Goal: Task Accomplishment & Management: Complete application form

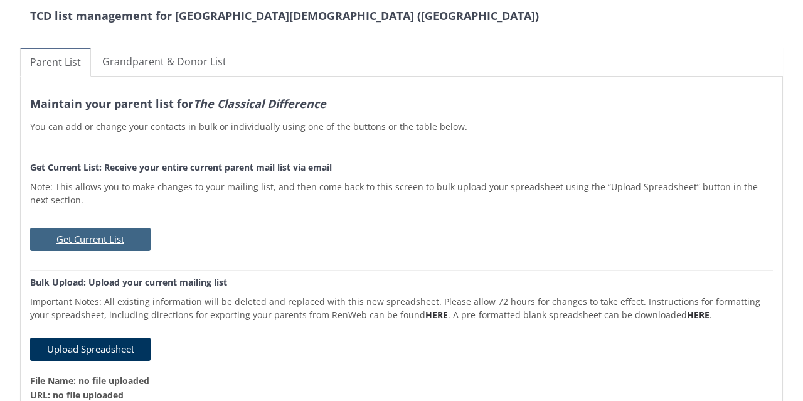
click at [97, 240] on button "Get Current List" at bounding box center [90, 239] width 121 height 23
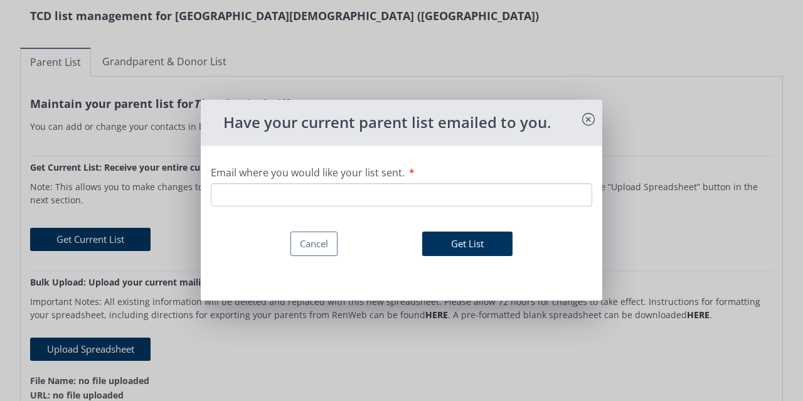
click at [287, 203] on input "Email where you would like your list sent." at bounding box center [402, 194] width 382 height 23
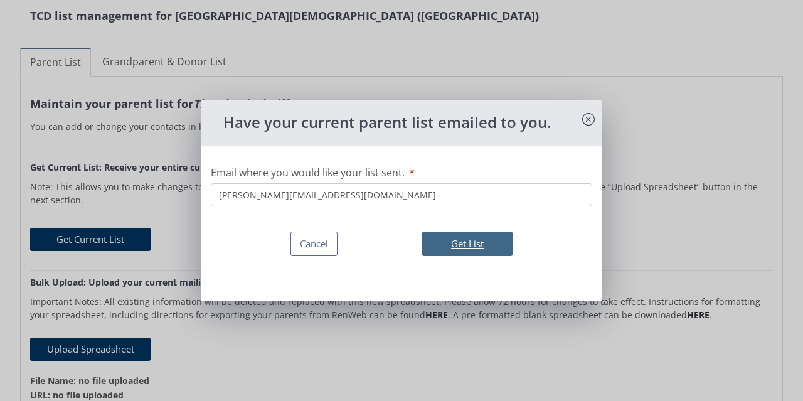
type input "[PERSON_NAME][EMAIL_ADDRESS][DOMAIN_NAME]"
click at [442, 244] on button "Get List" at bounding box center [467, 244] width 90 height 24
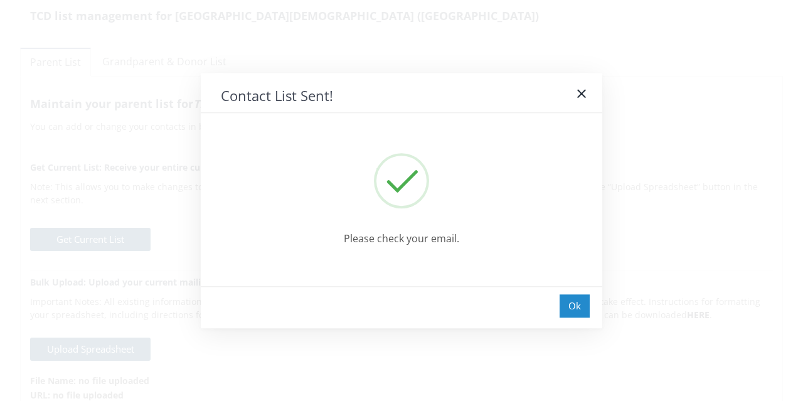
click at [577, 311] on div "Ok" at bounding box center [575, 305] width 30 height 23
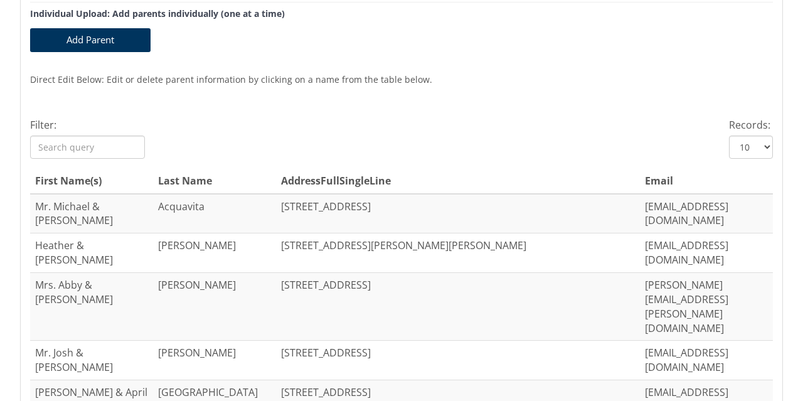
scroll to position [439, 0]
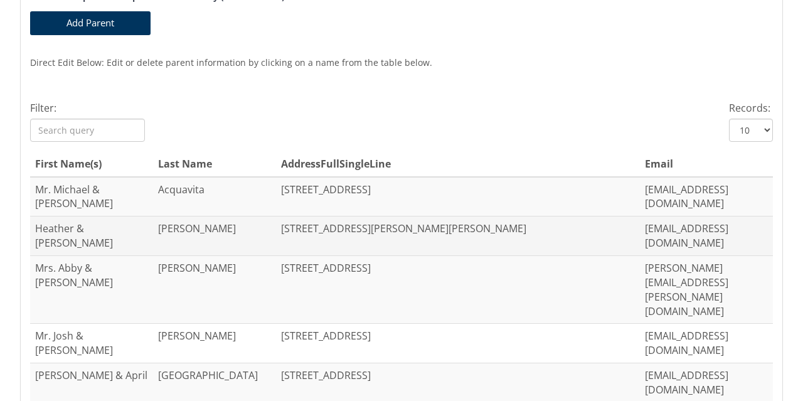
click at [733, 219] on td "[EMAIL_ADDRESS][DOMAIN_NAME]" at bounding box center [701, 237] width 123 height 40
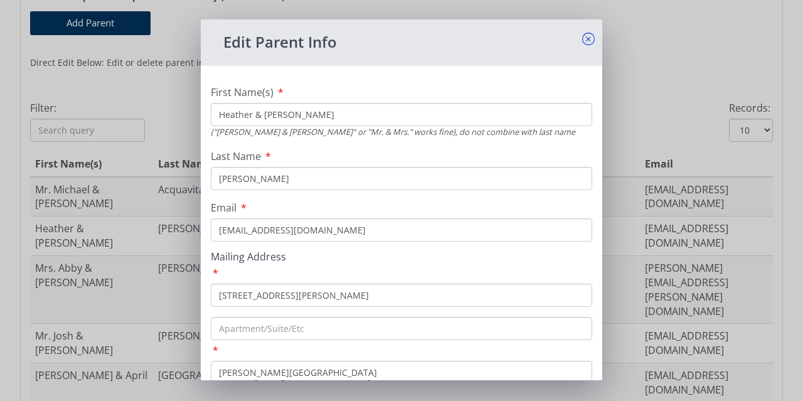
click at [582, 40] on icon at bounding box center [588, 39] width 13 height 13
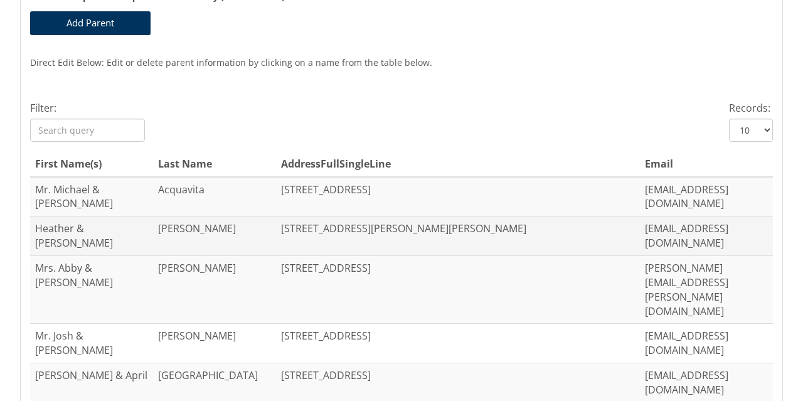
click at [35, 217] on td "Heather & [PERSON_NAME]" at bounding box center [91, 237] width 123 height 40
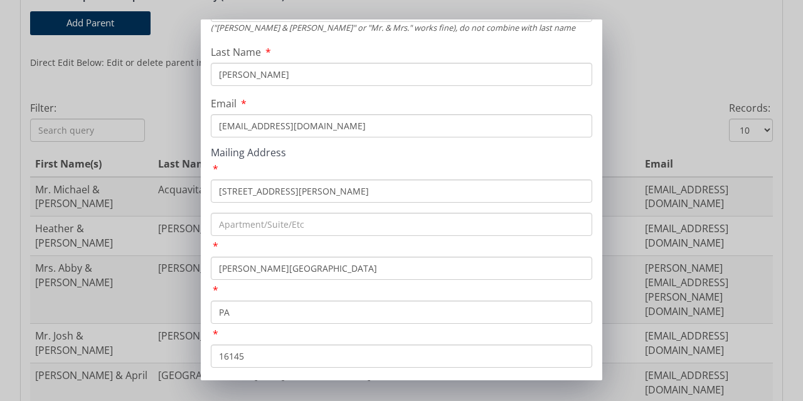
scroll to position [148, 0]
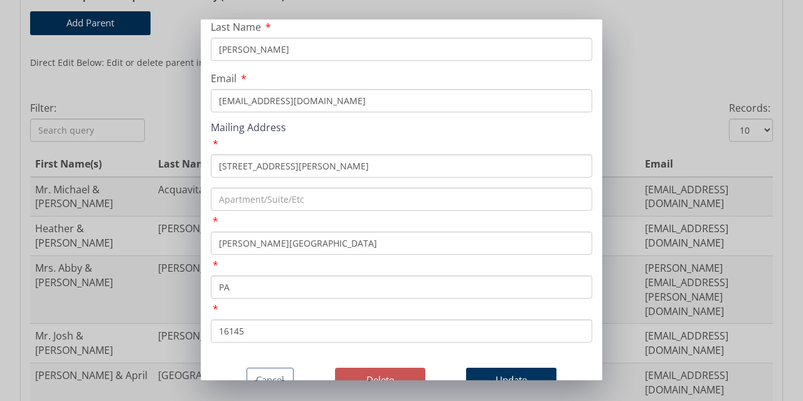
click at [381, 368] on button "Delete" at bounding box center [380, 380] width 90 height 24
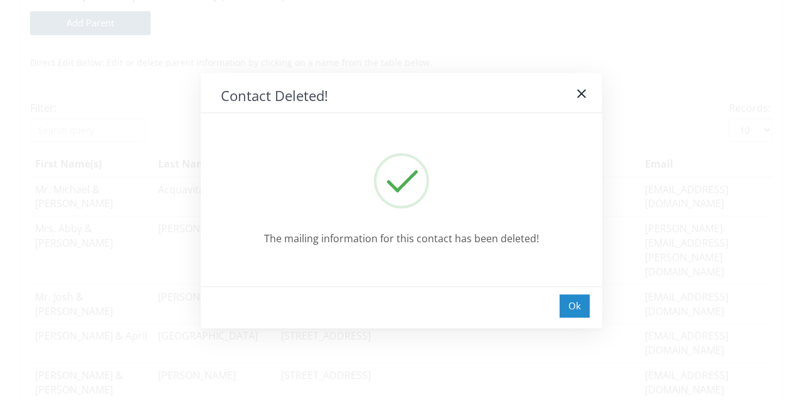
click at [568, 306] on div "Ok" at bounding box center [575, 305] width 30 height 23
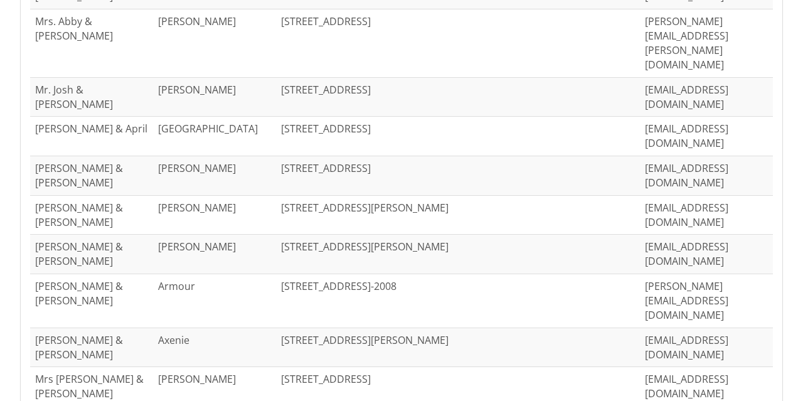
scroll to position [649, 0]
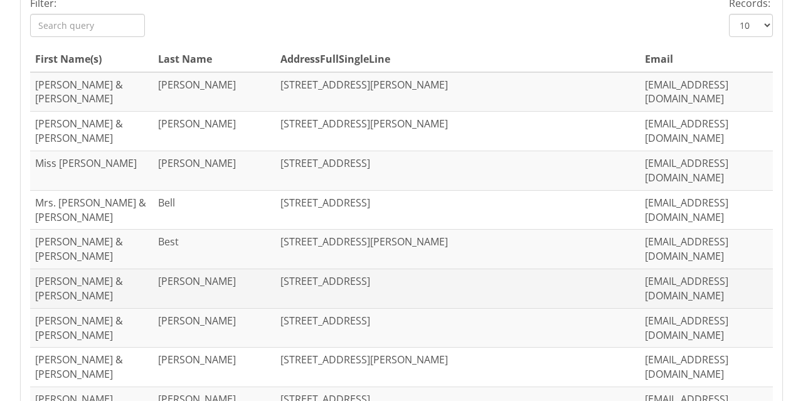
scroll to position [572, 0]
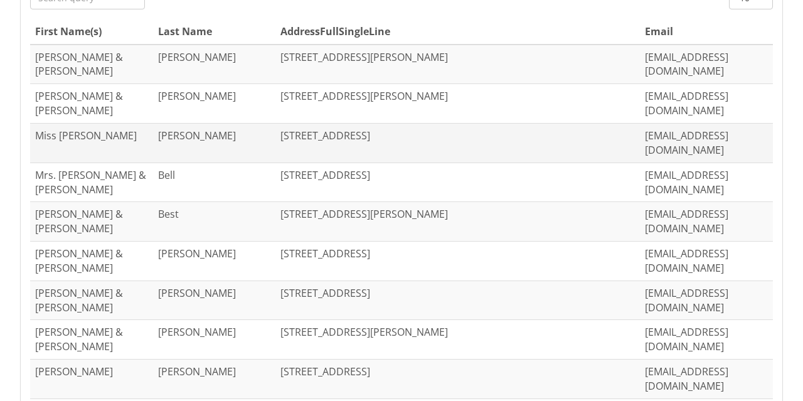
click at [70, 124] on td "Miss [PERSON_NAME]" at bounding box center [91, 144] width 123 height 40
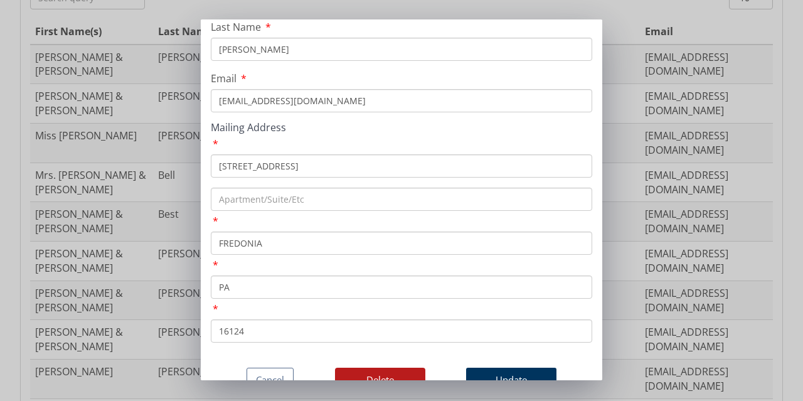
scroll to position [148, 0]
click at [367, 368] on button "Delete" at bounding box center [380, 380] width 90 height 24
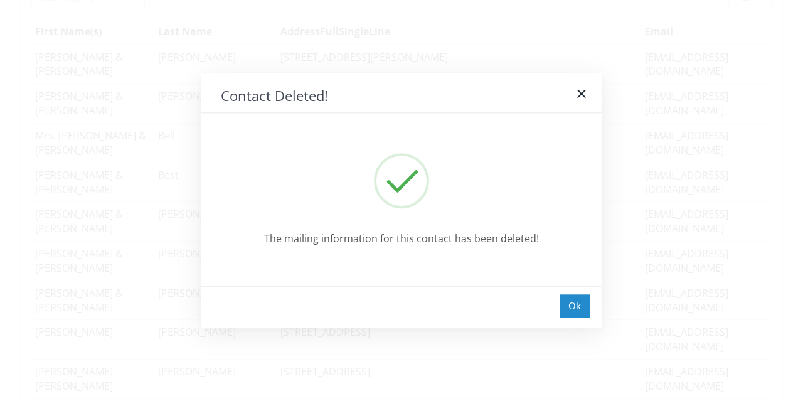
click at [576, 309] on div "Ok" at bounding box center [575, 305] width 30 height 23
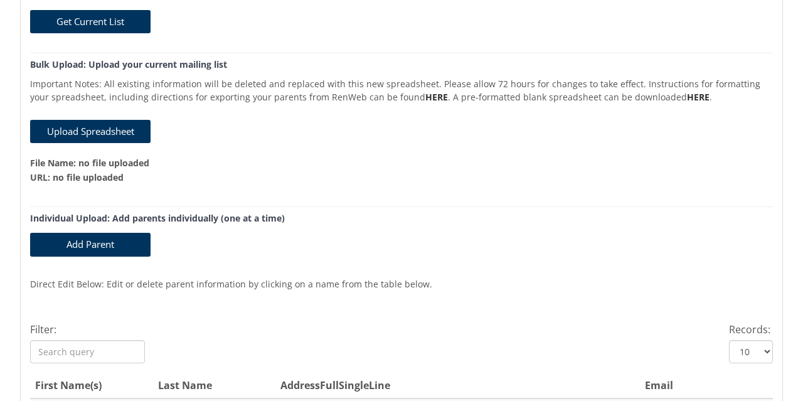
scroll to position [195, 0]
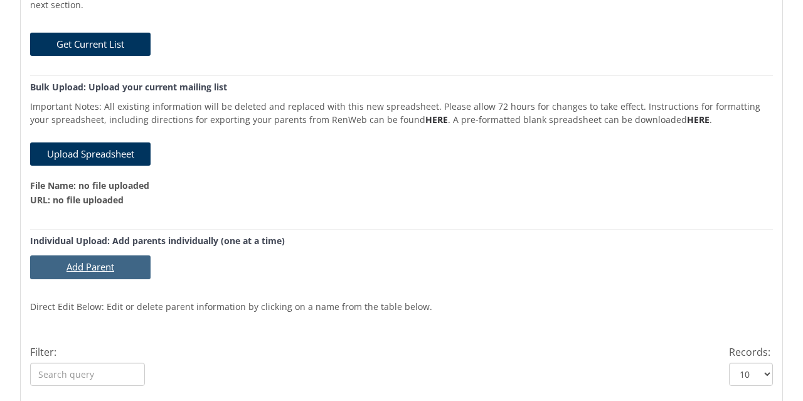
click at [91, 272] on button "Add Parent" at bounding box center [90, 266] width 121 height 23
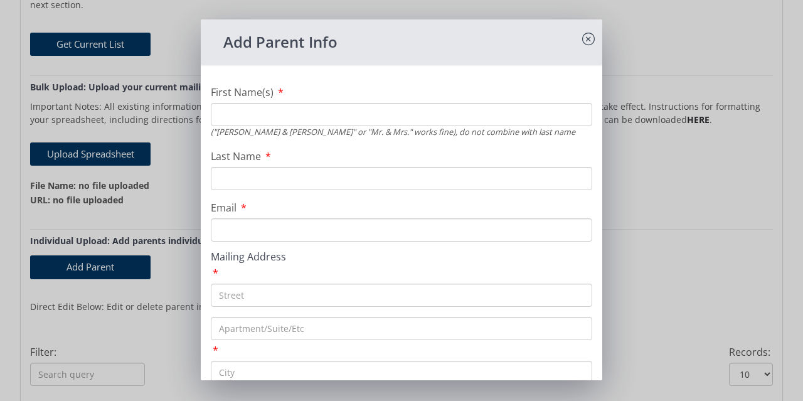
click at [240, 111] on input "First Name(s)" at bounding box center [402, 114] width 382 height 23
type input "[PERSON_NAME] & [PERSON_NAME]"
click at [251, 178] on input "Last Name" at bounding box center [402, 178] width 382 height 23
type input "[PERSON_NAME]"
click at [240, 230] on input "Email" at bounding box center [402, 229] width 382 height 23
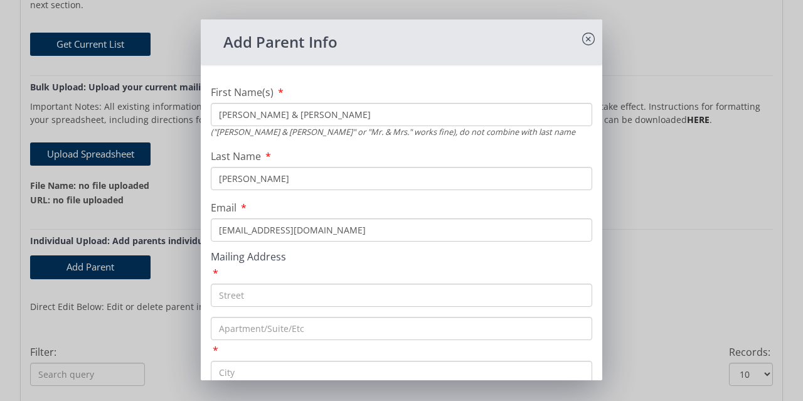
type input "[EMAIL_ADDRESS][DOMAIN_NAME]"
click at [250, 296] on input "text" at bounding box center [402, 295] width 382 height 23
type input "[STREET_ADDRESS]"
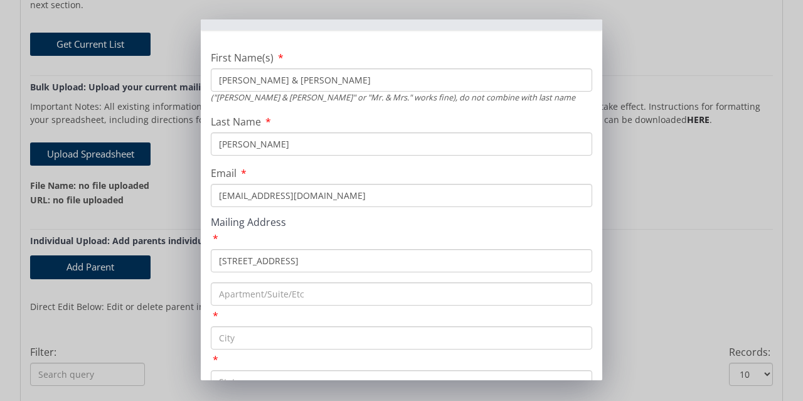
scroll to position [63, 0]
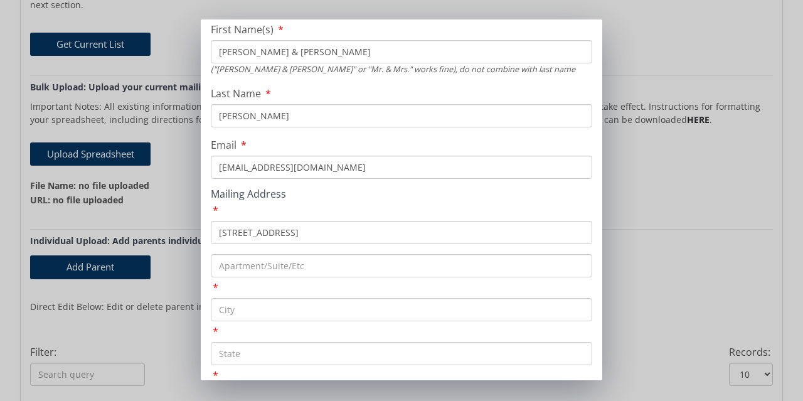
click at [252, 311] on input "text" at bounding box center [402, 309] width 382 height 23
type input "[GEOGRAPHIC_DATA]"
type input "PA"
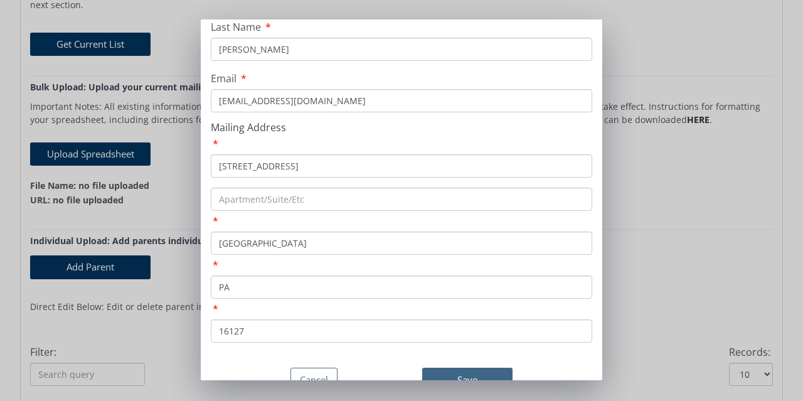
type input "16127"
click at [449, 368] on button "Save" at bounding box center [467, 380] width 90 height 24
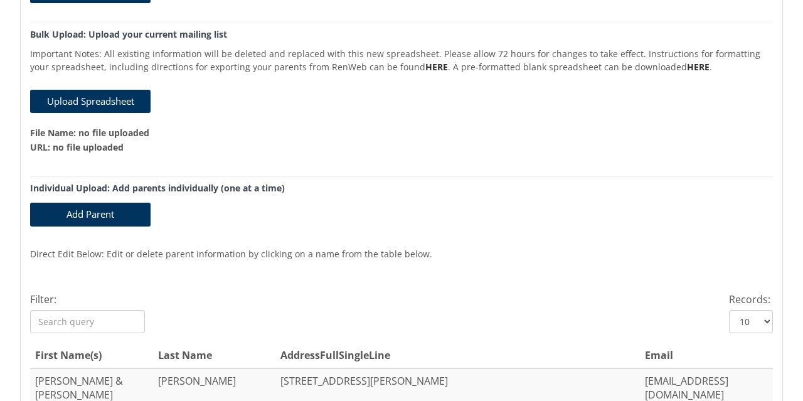
scroll to position [383, 0]
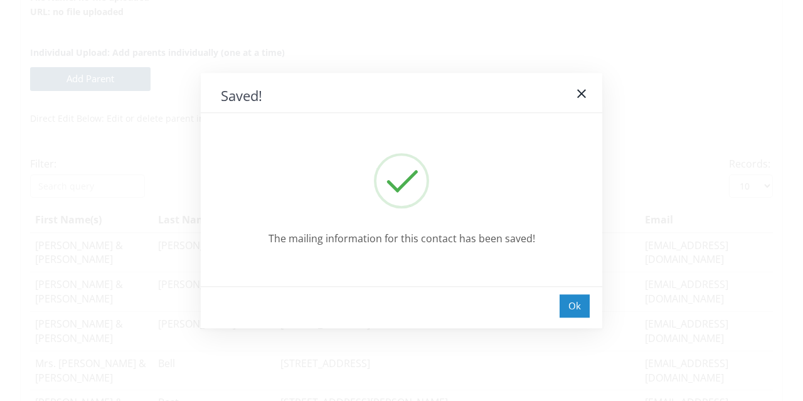
click at [574, 303] on div "Ok" at bounding box center [575, 305] width 30 height 23
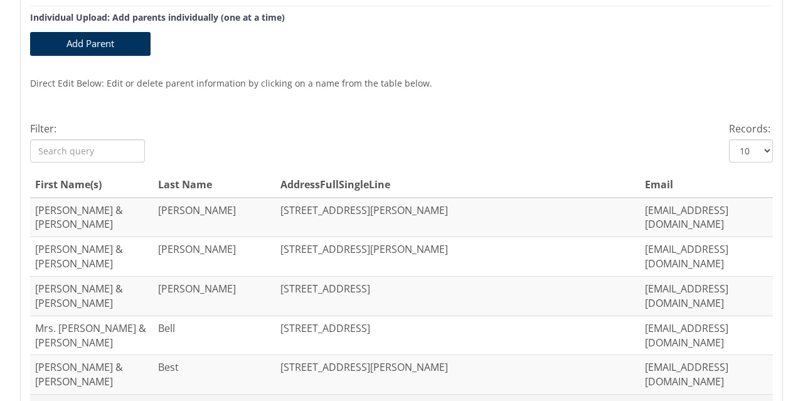
scroll to position [446, 0]
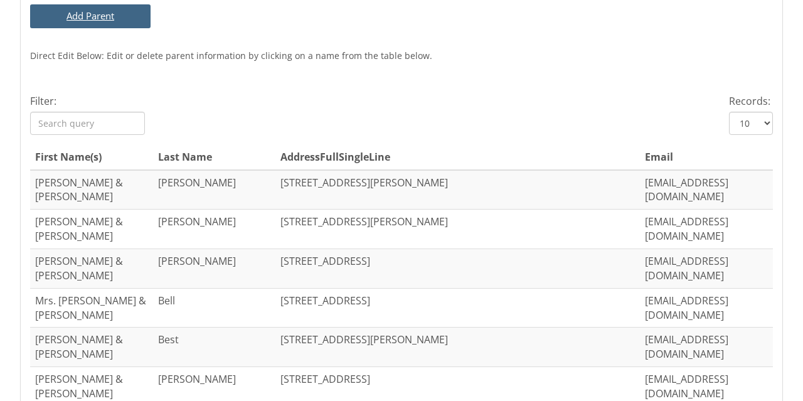
click at [95, 18] on button "Add Parent" at bounding box center [90, 15] width 121 height 23
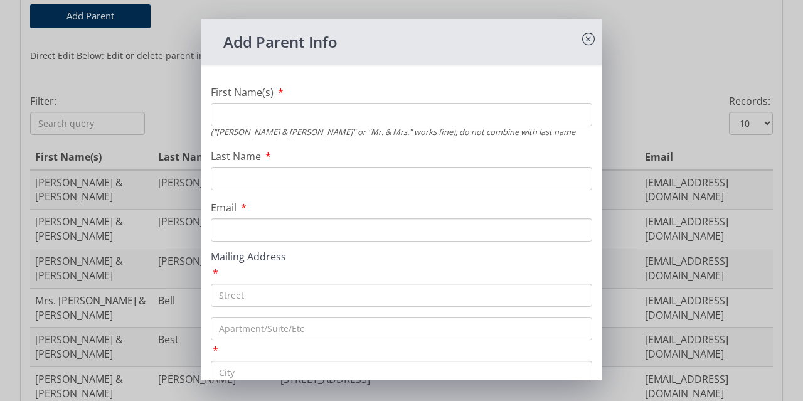
click at [287, 115] on input "First Name(s)" at bounding box center [402, 114] width 382 height 23
type input "[PERSON_NAME]"
click at [289, 119] on input "[PERSON_NAME]" at bounding box center [402, 114] width 382 height 23
type input "[PERSON_NAME]"
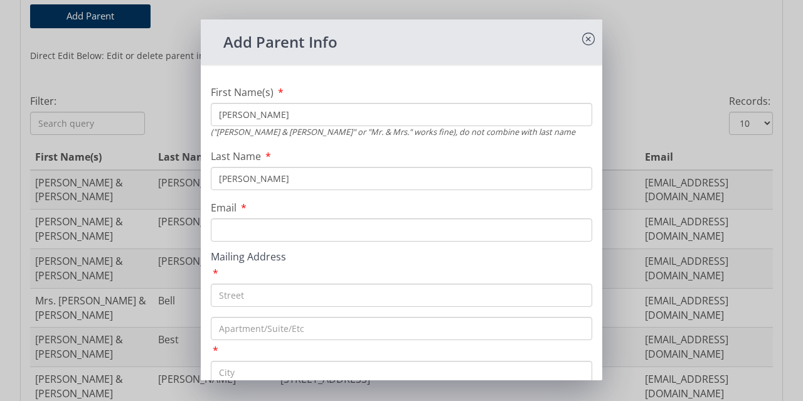
click at [256, 234] on input "Email" at bounding box center [402, 229] width 382 height 23
type input "[EMAIL_ADDRESS][DOMAIN_NAME]"
type input "[STREET_ADDRESS]"
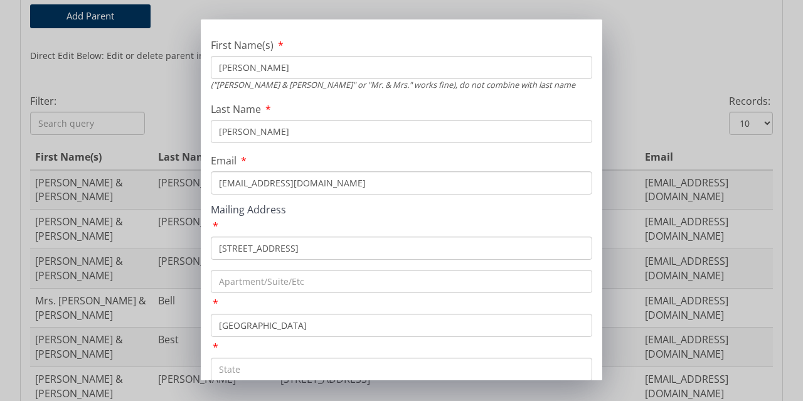
scroll to position [148, 0]
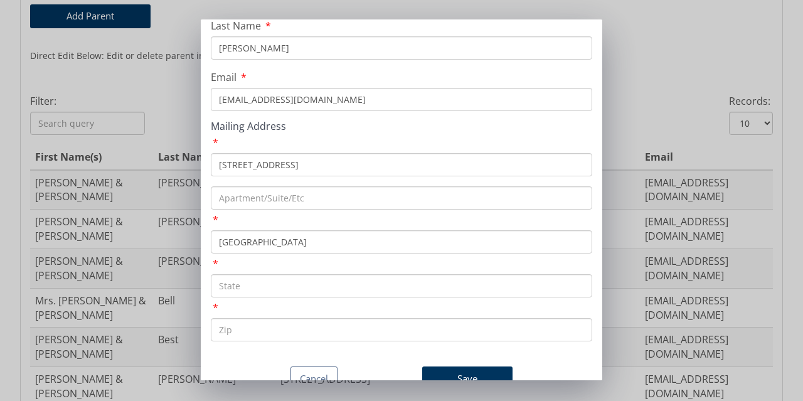
type input "[GEOGRAPHIC_DATA]"
click at [241, 274] on input "text" at bounding box center [402, 285] width 382 height 23
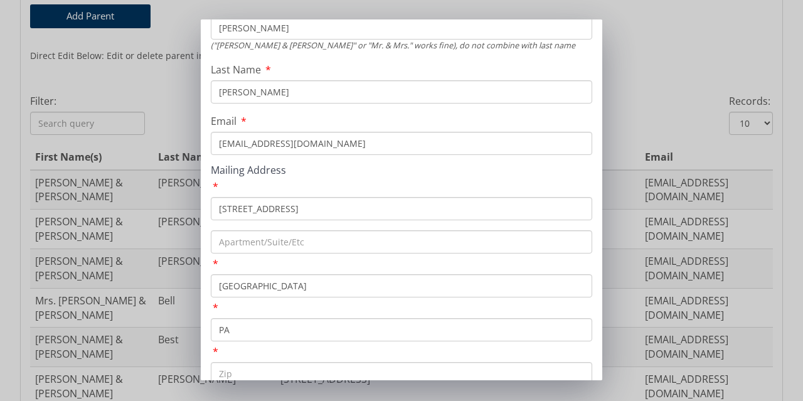
type input "PA"
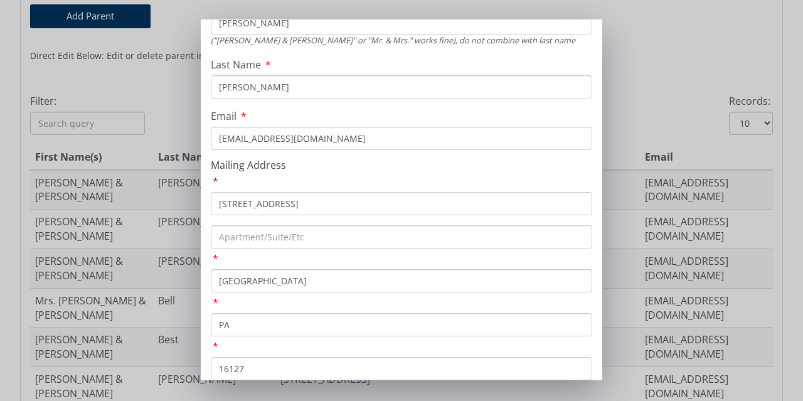
scroll to position [148, 0]
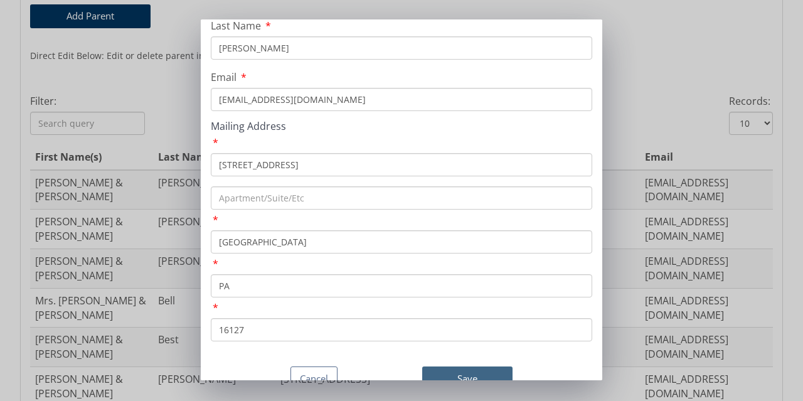
type input "16127"
click at [450, 367] on button "Save" at bounding box center [467, 379] width 90 height 24
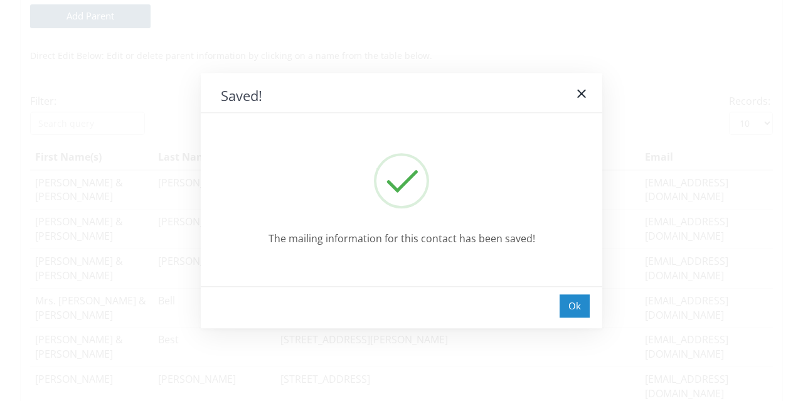
click at [579, 311] on div "Ok" at bounding box center [575, 305] width 30 height 23
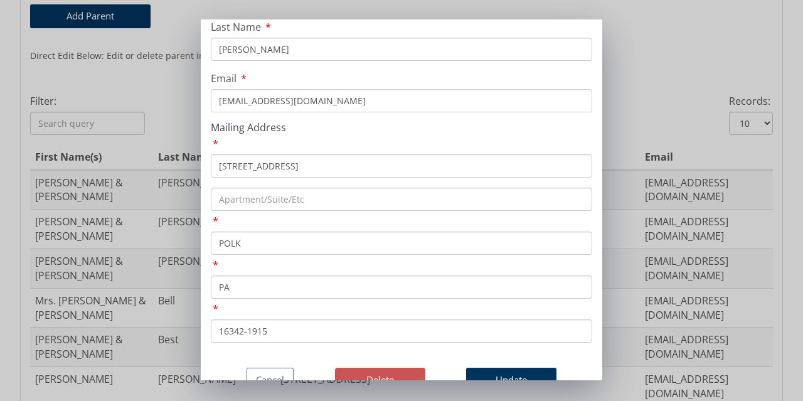
click at [372, 368] on button "Delete" at bounding box center [380, 380] width 90 height 24
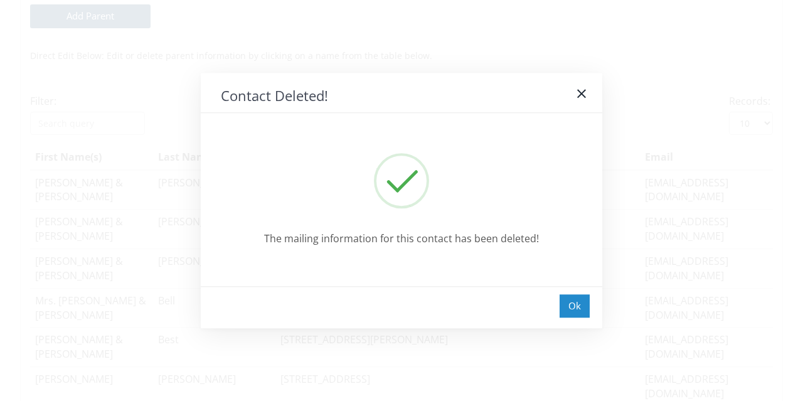
click at [565, 307] on div "Ok" at bounding box center [575, 305] width 30 height 23
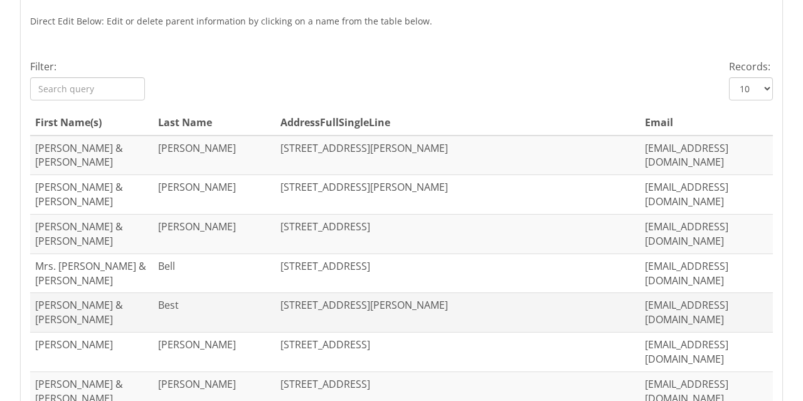
scroll to position [509, 0]
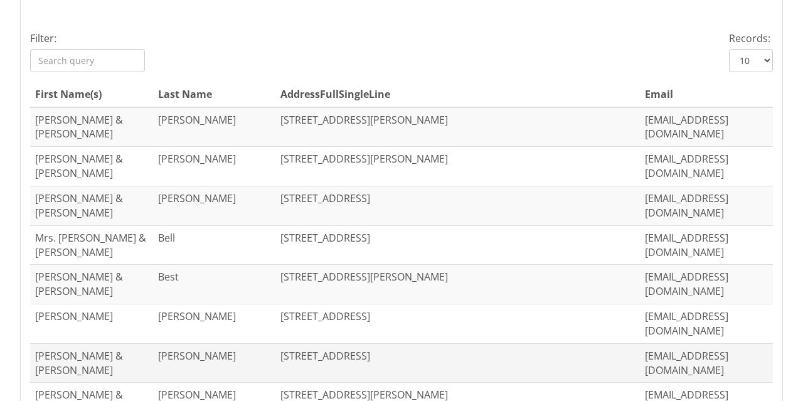
click at [40, 343] on td "[PERSON_NAME] & [PERSON_NAME]" at bounding box center [91, 363] width 123 height 40
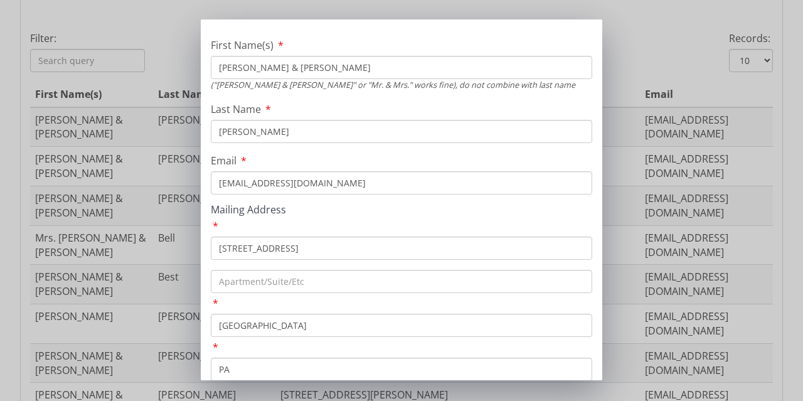
scroll to position [148, 0]
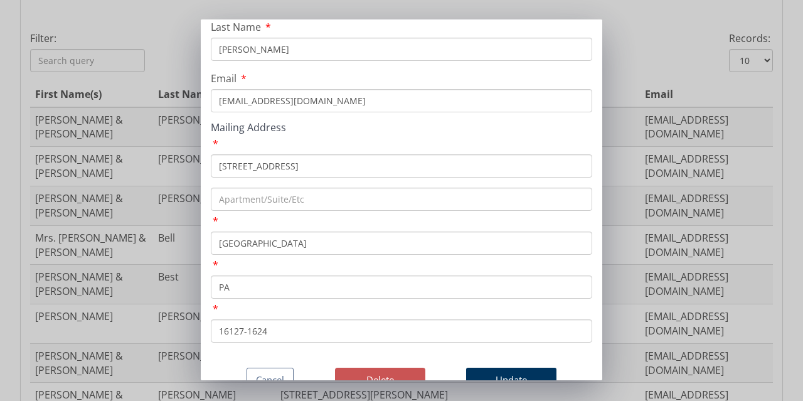
click at [382, 368] on button "Delete" at bounding box center [380, 380] width 90 height 24
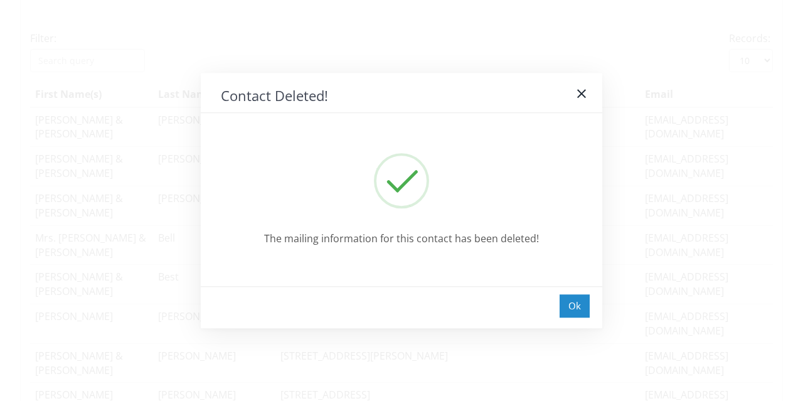
click at [571, 308] on div "Ok" at bounding box center [575, 305] width 30 height 23
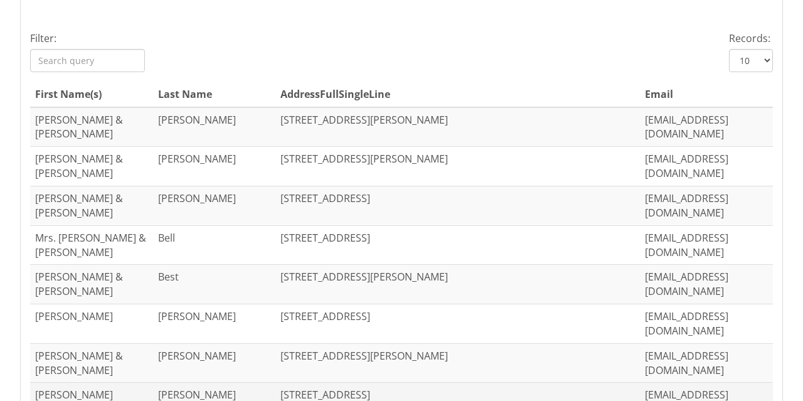
click at [66, 383] on td "[PERSON_NAME]" at bounding box center [91, 403] width 123 height 40
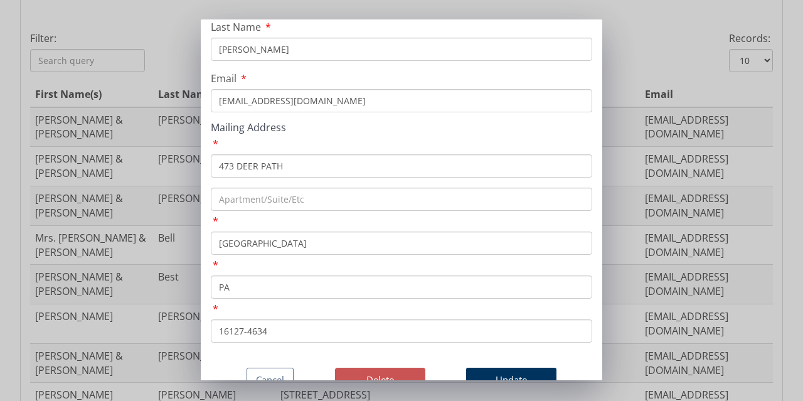
click at [370, 368] on button "Delete" at bounding box center [380, 380] width 90 height 24
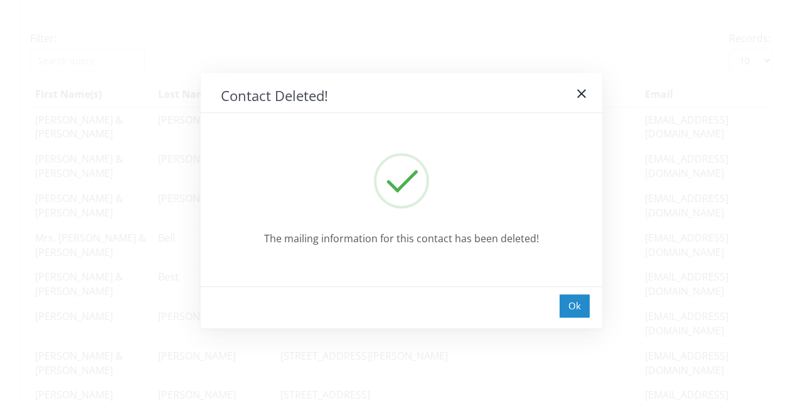
click at [579, 307] on div "Ok" at bounding box center [575, 305] width 30 height 23
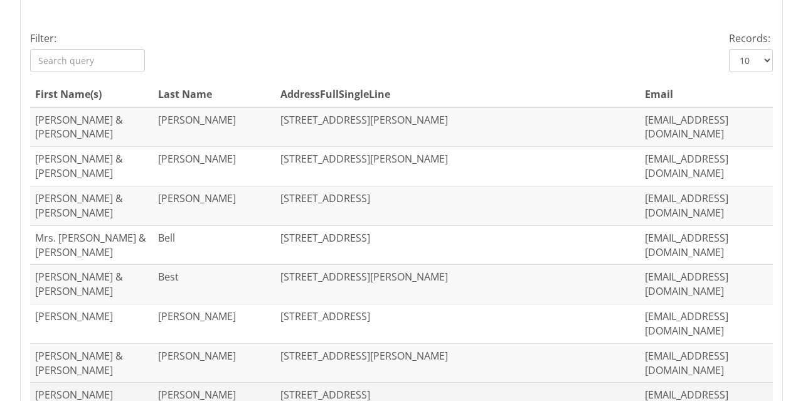
click at [167, 383] on td "[PERSON_NAME]" at bounding box center [214, 403] width 123 height 40
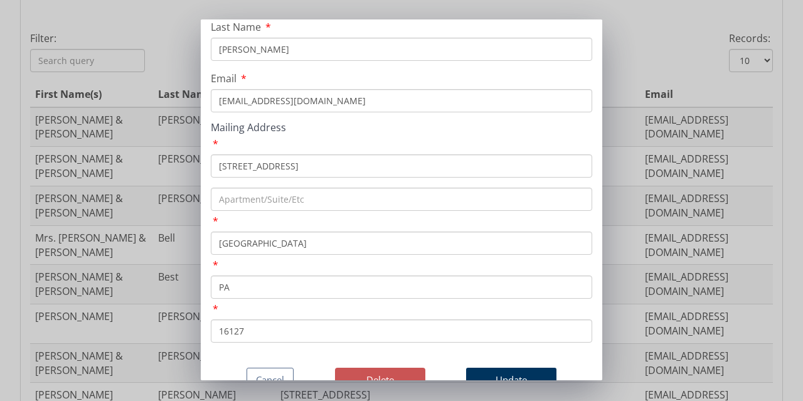
click at [362, 368] on button "Delete" at bounding box center [380, 380] width 90 height 24
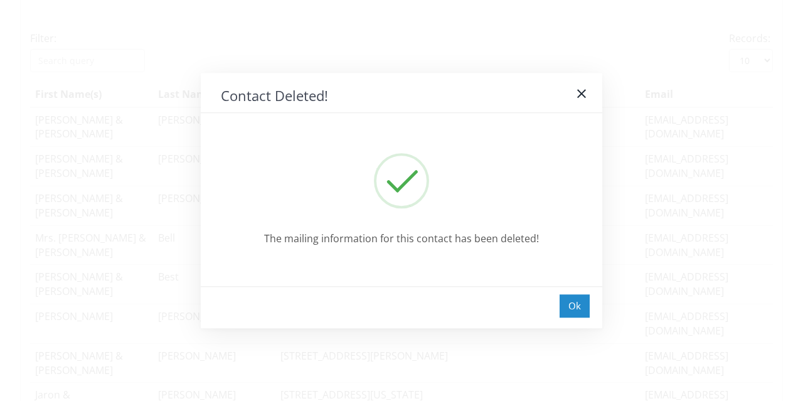
click at [576, 310] on div "Ok" at bounding box center [575, 305] width 30 height 23
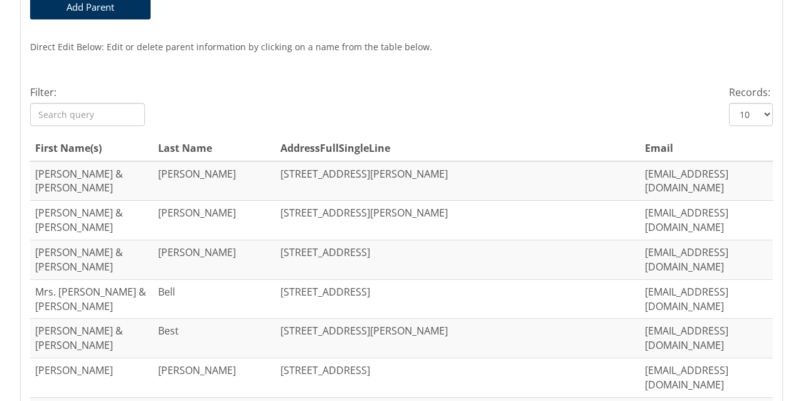
scroll to position [383, 0]
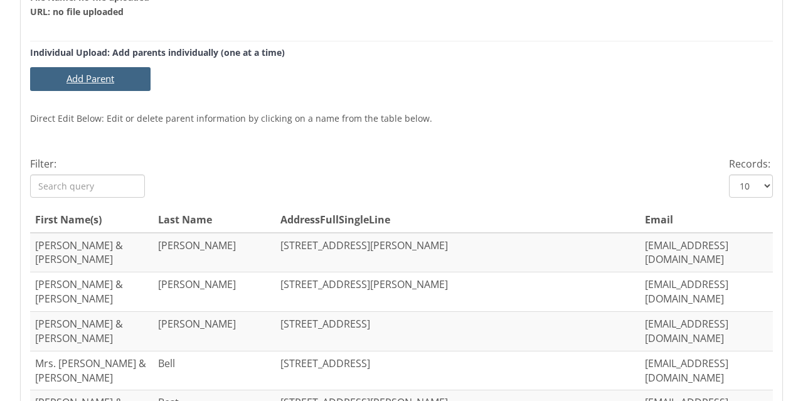
click at [86, 78] on button "Add Parent" at bounding box center [90, 78] width 121 height 23
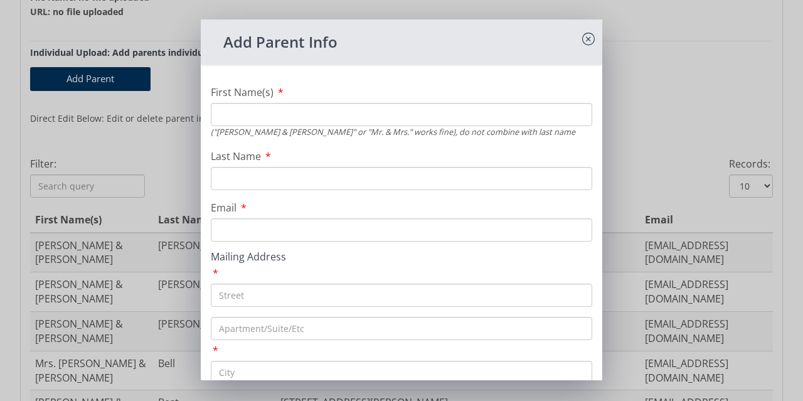
click at [315, 125] on input "First Name(s)" at bounding box center [402, 114] width 382 height 23
type input "J"
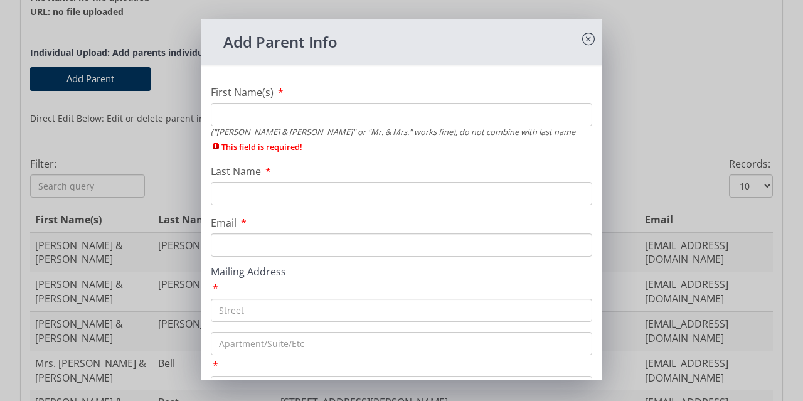
click at [129, 149] on div "Add Parent Info First Name(s) ("[PERSON_NAME] & [PERSON_NAME]" or "Mr. & Mrs." …" at bounding box center [401, 200] width 803 height 401
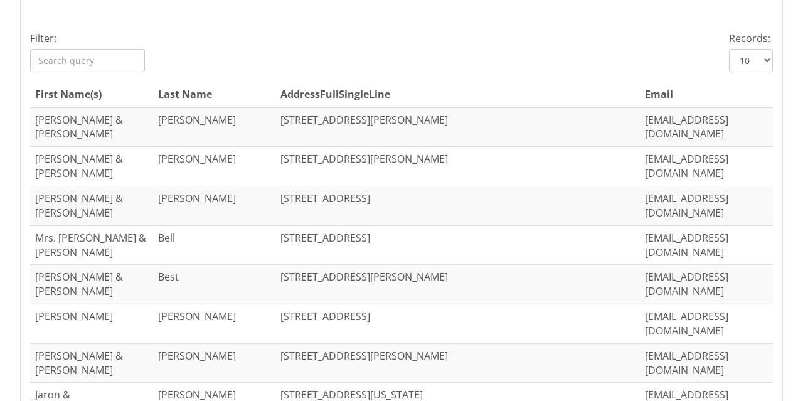
scroll to position [446, 0]
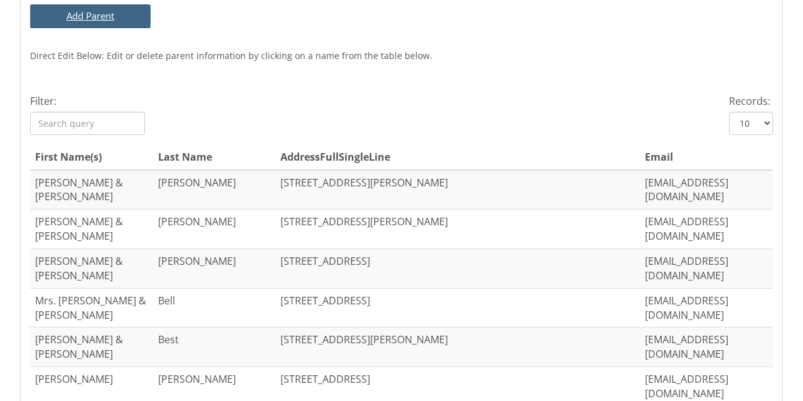
click at [94, 21] on button "Add Parent" at bounding box center [90, 15] width 121 height 23
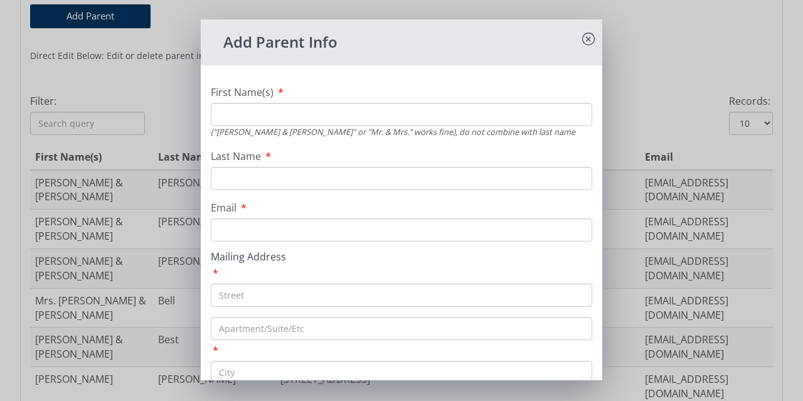
click at [269, 114] on input "First Name(s)" at bounding box center [402, 114] width 382 height 23
type input "B"
type input "[PERSON_NAME] & [PERSON_NAME]"
click at [272, 176] on input "Last Name" at bounding box center [402, 178] width 382 height 23
type input "B"
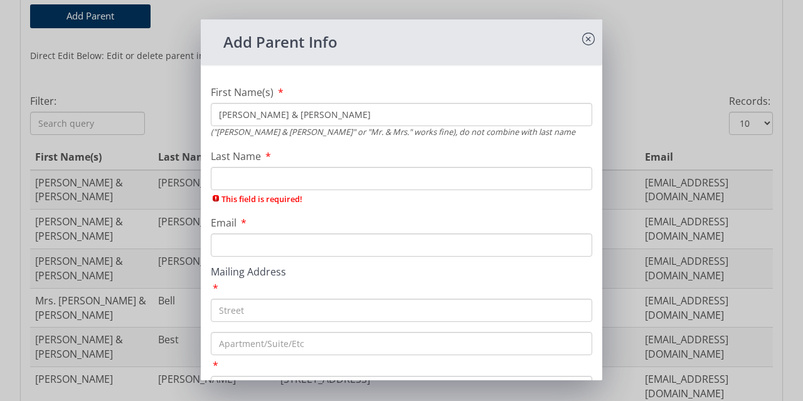
drag, startPoint x: 328, startPoint y: 115, endPoint x: 288, endPoint y: 113, distance: 39.6
click at [288, 113] on input "[PERSON_NAME] & [PERSON_NAME]" at bounding box center [402, 114] width 382 height 23
type input "[PERSON_NAME] & [PERSON_NAME]"
click at [256, 178] on input "Last Name" at bounding box center [402, 178] width 382 height 23
paste input "[PERSON_NAME]"
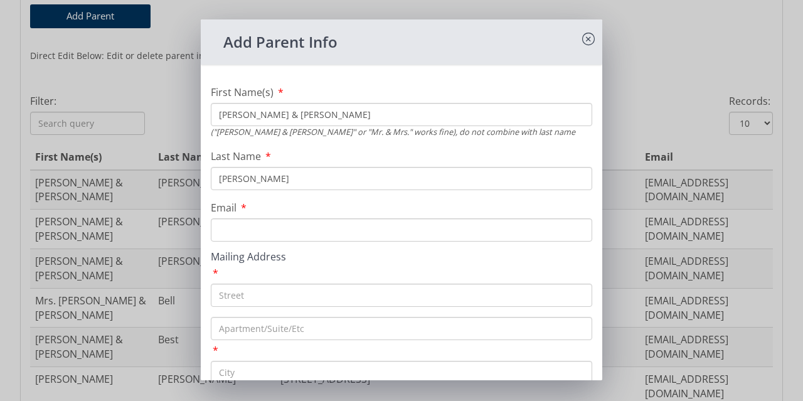
type input "[PERSON_NAME]"
click at [241, 227] on input "Email" at bounding box center [402, 229] width 382 height 23
type input "[PERSON_NAME][EMAIL_ADDRESS][PERSON_NAME][DOMAIN_NAME]"
click at [242, 292] on input "text" at bounding box center [402, 295] width 382 height 23
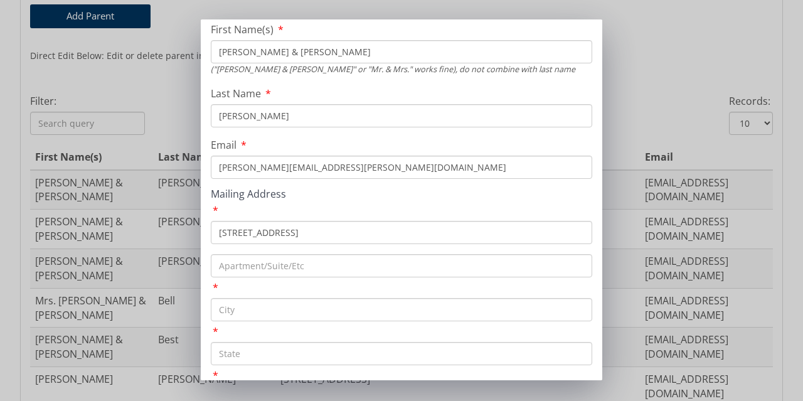
type input "[STREET_ADDRESS]"
click at [282, 306] on input "text" at bounding box center [402, 309] width 382 height 23
click at [260, 313] on input "text" at bounding box center [402, 309] width 382 height 23
type input "[PERSON_NAME]"
type input "PA"
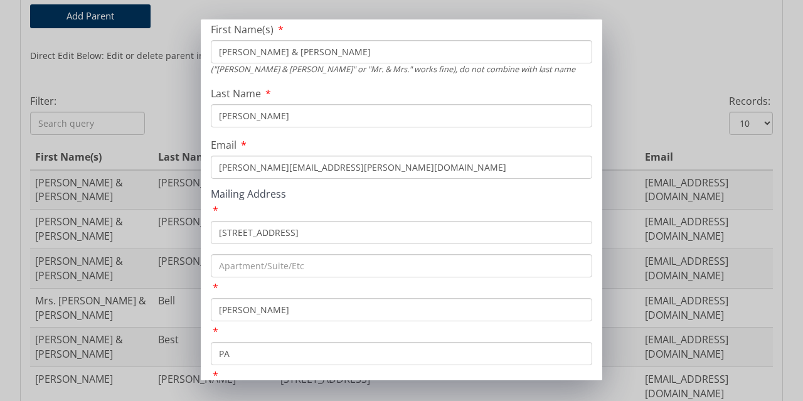
scroll to position [148, 0]
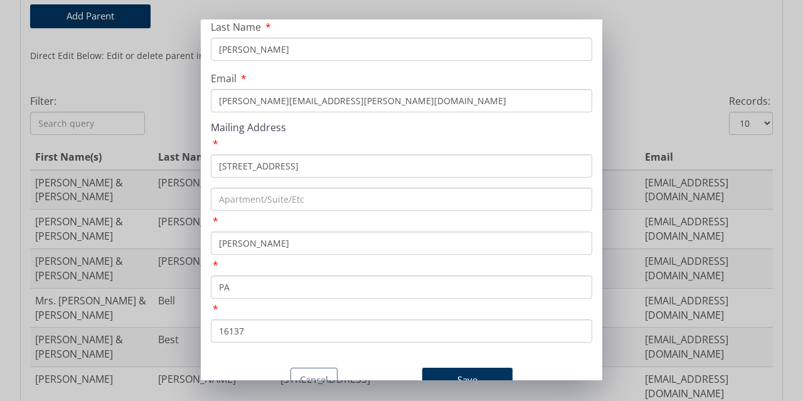
type input "16137"
click at [452, 368] on button "Save" at bounding box center [467, 380] width 90 height 24
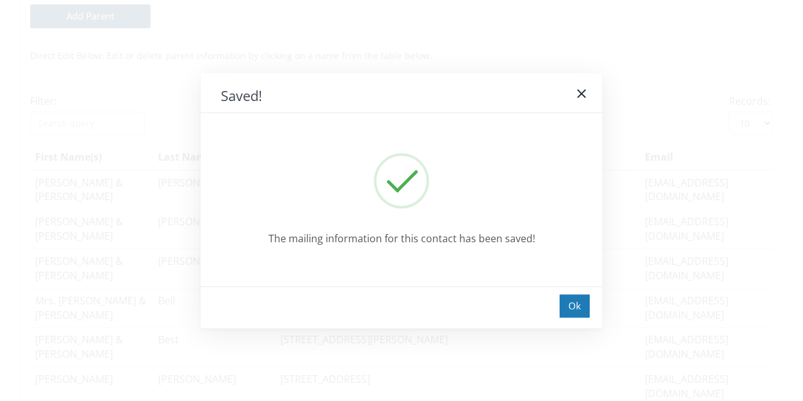
click at [591, 307] on div "Ok" at bounding box center [402, 307] width 402 height 42
click at [576, 311] on div "Ok" at bounding box center [575, 305] width 30 height 23
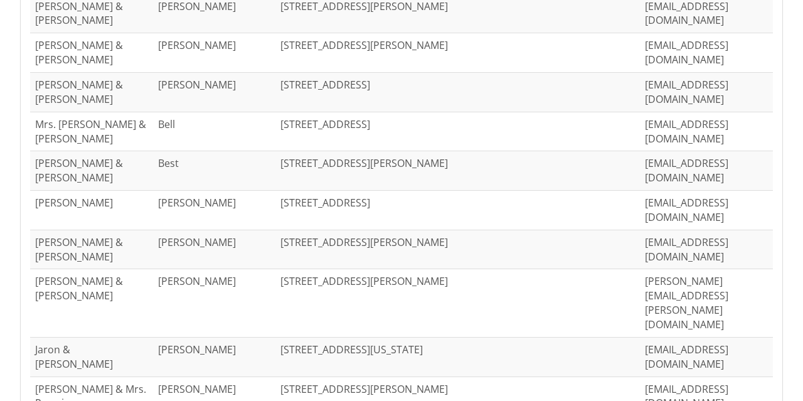
scroll to position [635, 0]
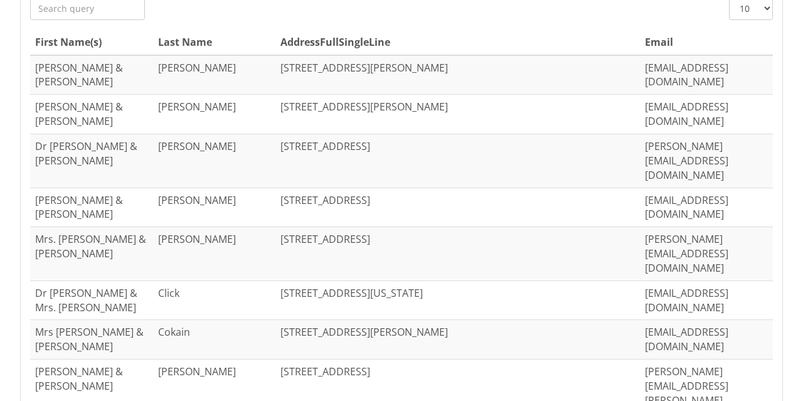
scroll to position [572, 0]
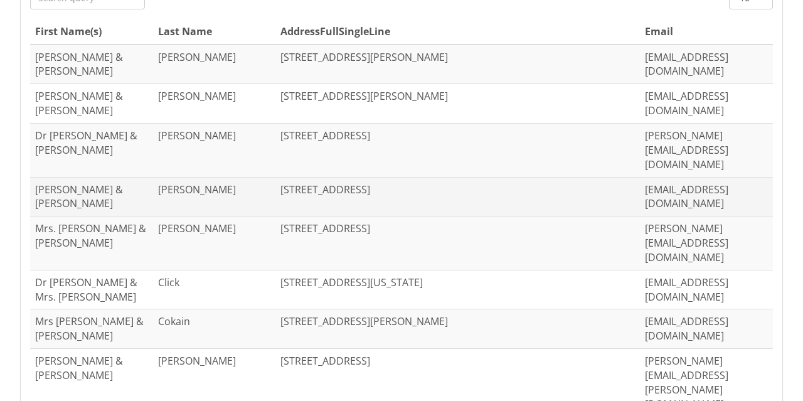
click at [94, 177] on td "[PERSON_NAME] & [PERSON_NAME]" at bounding box center [91, 197] width 123 height 40
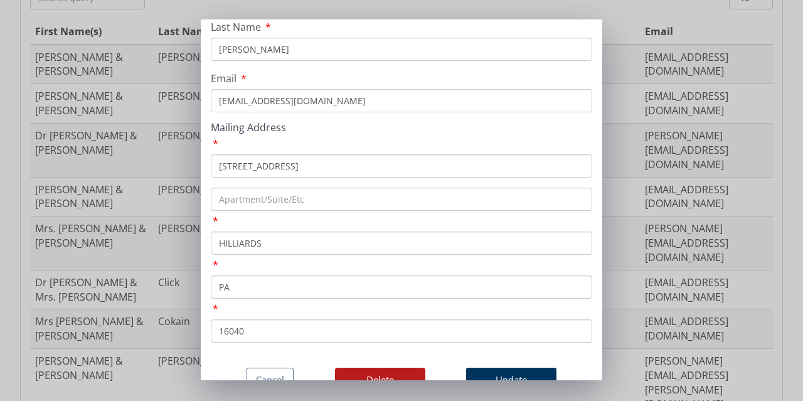
scroll to position [148, 0]
click at [375, 368] on button "Delete" at bounding box center [380, 380] width 90 height 24
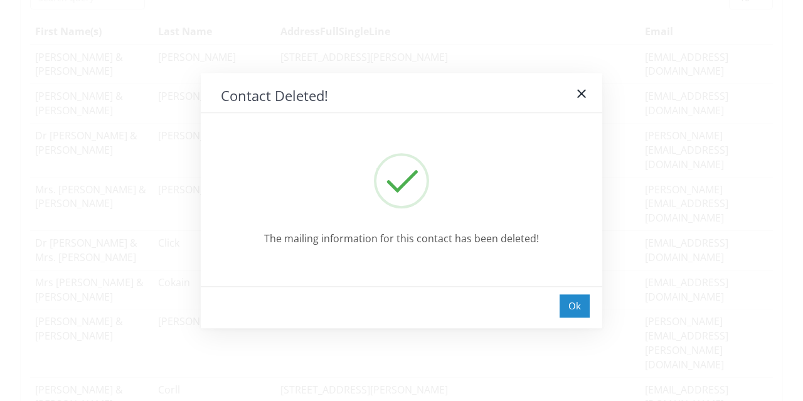
click at [570, 309] on div "Ok" at bounding box center [575, 305] width 30 height 23
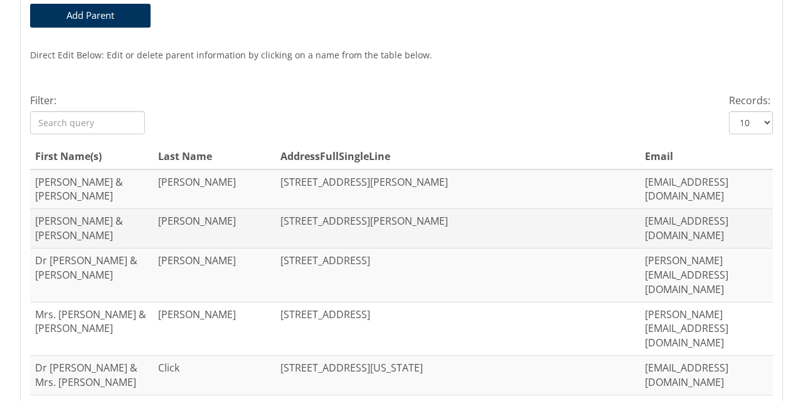
scroll to position [446, 0]
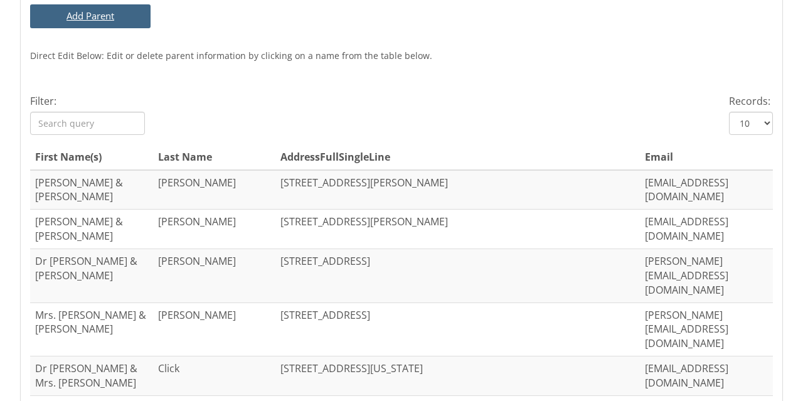
click at [90, 17] on button "Add Parent" at bounding box center [90, 15] width 121 height 23
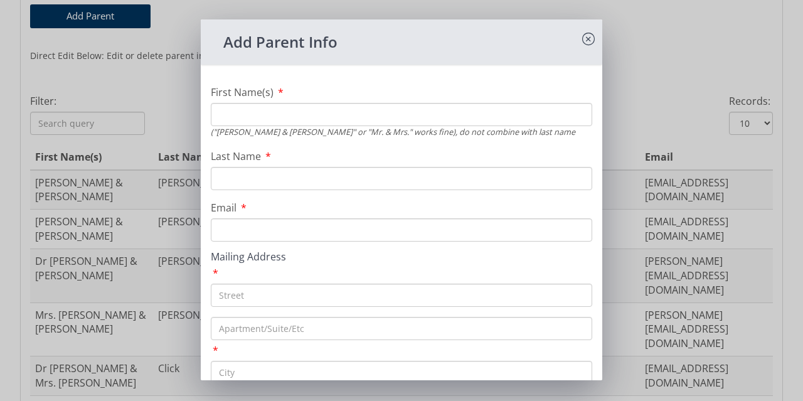
click at [255, 122] on input "First Name(s)" at bounding box center [402, 114] width 382 height 23
click at [237, 170] on input "Last Name" at bounding box center [402, 178] width 382 height 23
type input "[PERSON_NAME]"
click at [312, 117] on input "First Name(s)" at bounding box center [402, 114] width 382 height 23
click at [277, 119] on input "First Name(s)" at bounding box center [402, 114] width 382 height 23
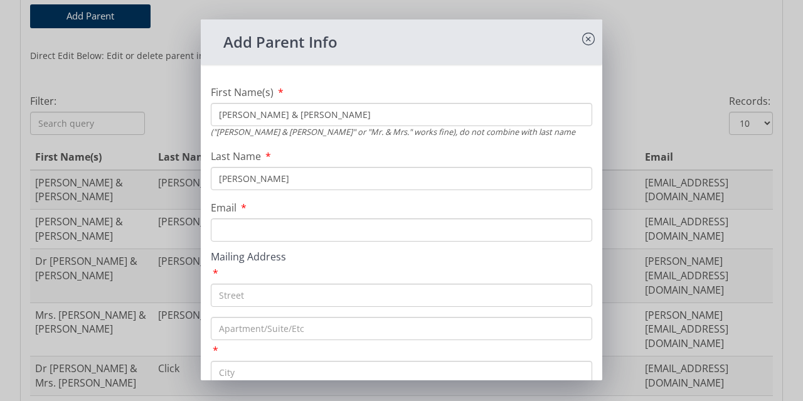
type input "[PERSON_NAME] & [PERSON_NAME]"
click at [289, 230] on input "Email" at bounding box center [402, 229] width 382 height 23
type input "[EMAIL_ADDRESS][DOMAIN_NAME]"
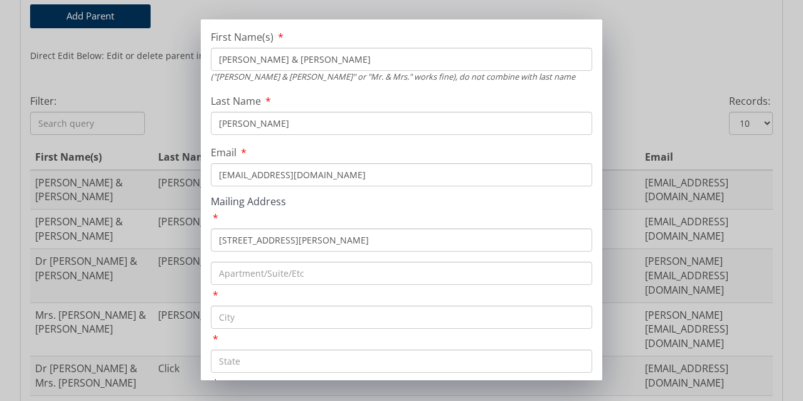
scroll to position [63, 0]
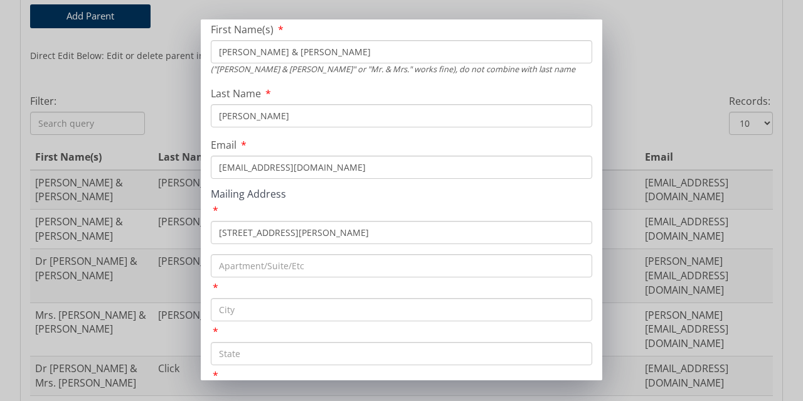
type input "[STREET_ADDRESS][PERSON_NAME]"
click at [293, 307] on input "text" at bounding box center [402, 309] width 382 height 23
type input "[GEOGRAPHIC_DATA]"
type input "PA"
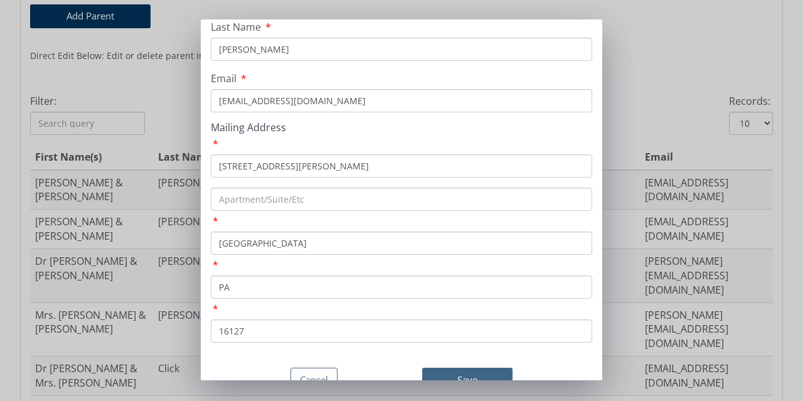
type input "16127"
click at [447, 368] on button "Save" at bounding box center [467, 380] width 90 height 24
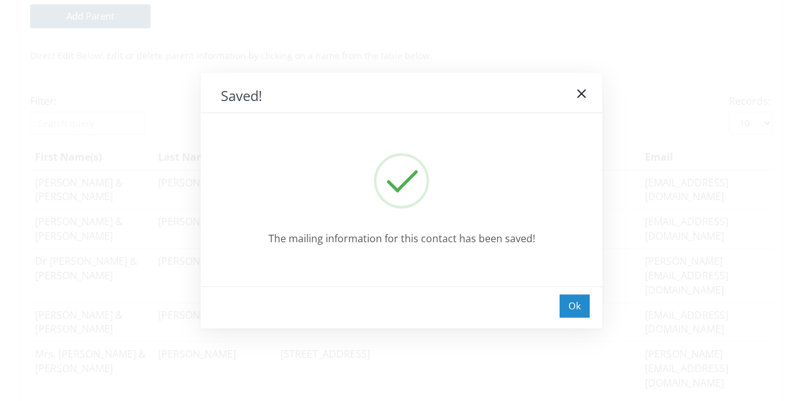
click at [568, 313] on div "Ok" at bounding box center [575, 305] width 30 height 23
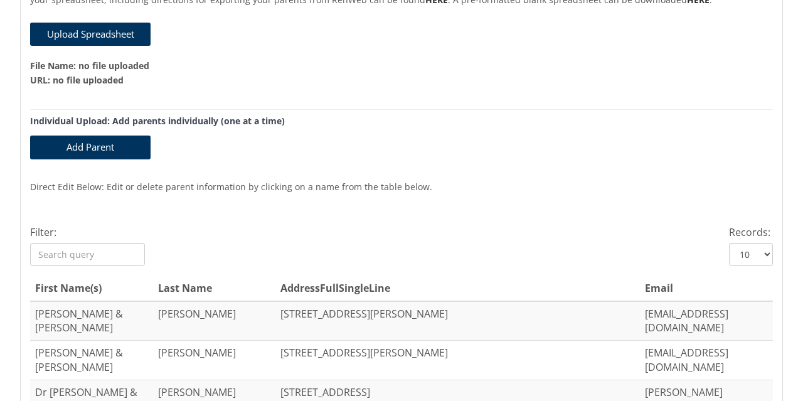
scroll to position [314, 0]
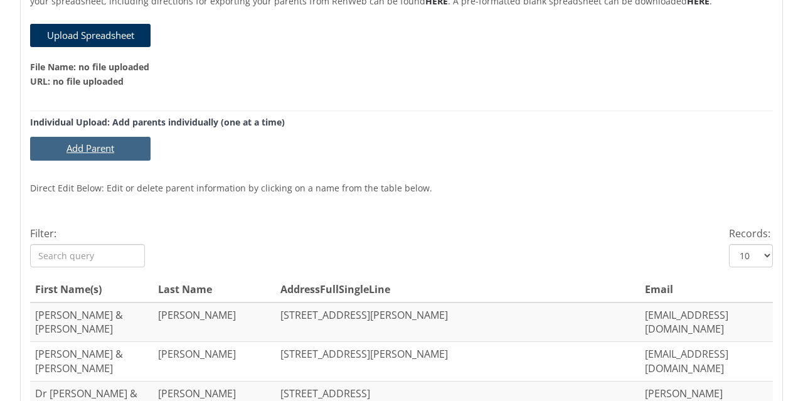
click at [88, 151] on button "Add Parent" at bounding box center [90, 148] width 121 height 23
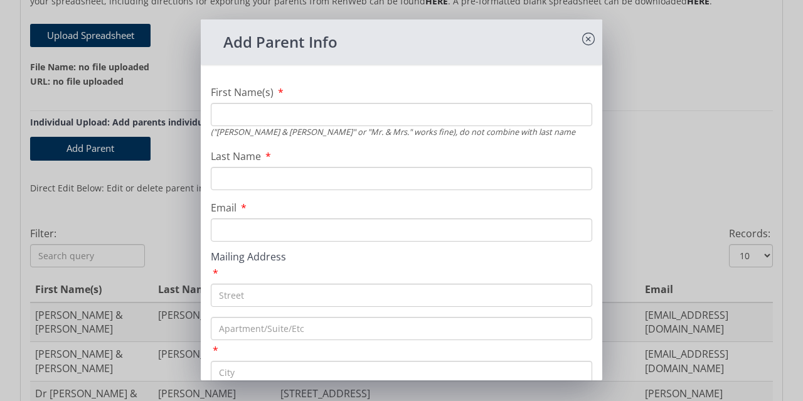
click at [301, 113] on input "First Name(s)" at bounding box center [402, 114] width 382 height 23
type input "[PERSON_NAME] & [PERSON_NAME]"
type input "[PERSON_NAME]"
type input "[EMAIL_ADDRESS][DOMAIN_NAME]"
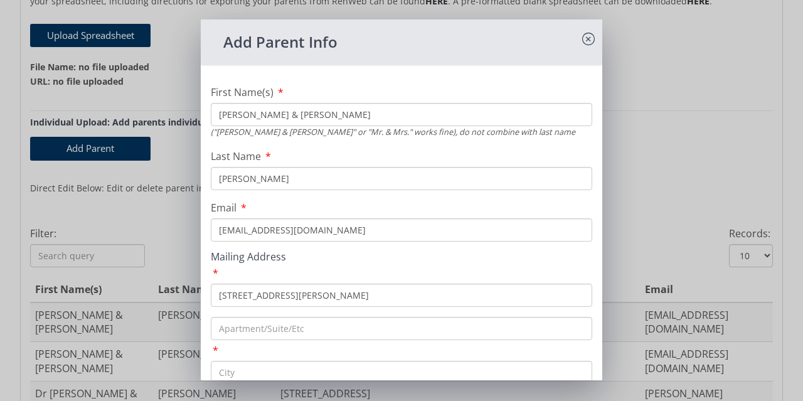
scroll to position [63, 0]
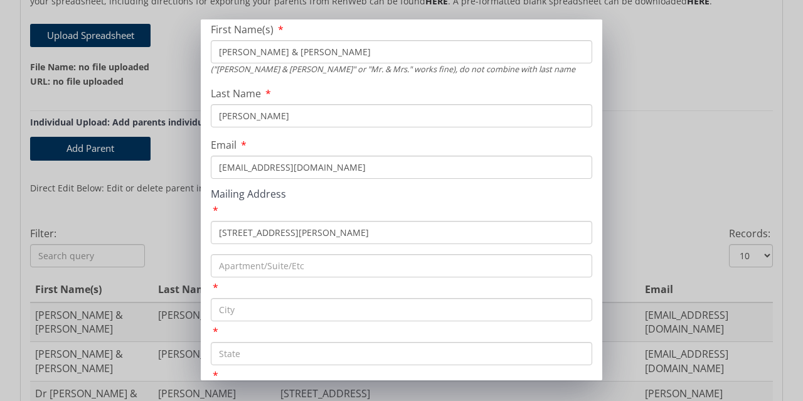
type input "[STREET_ADDRESS][PERSON_NAME]"
click at [232, 316] on input "text" at bounding box center [402, 309] width 382 height 23
type input "v"
type input "Volant"
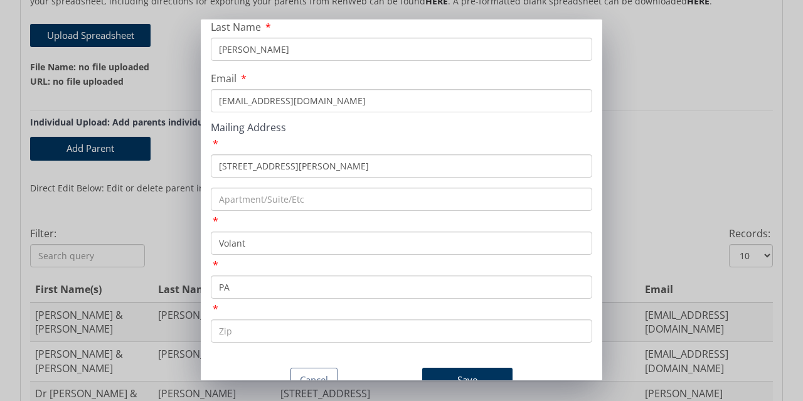
scroll to position [148, 0]
type input "PA"
click at [287, 319] on input "text" at bounding box center [402, 330] width 382 height 23
type input "16156"
click at [453, 368] on button "Save" at bounding box center [467, 380] width 90 height 24
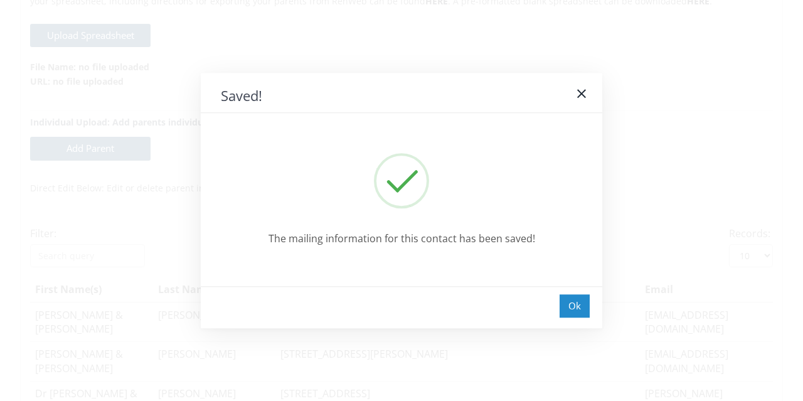
click at [574, 310] on div "Ok" at bounding box center [575, 305] width 30 height 23
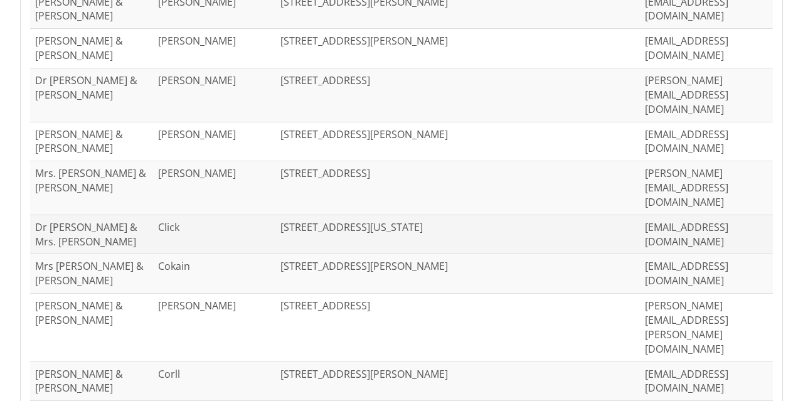
scroll to position [628, 0]
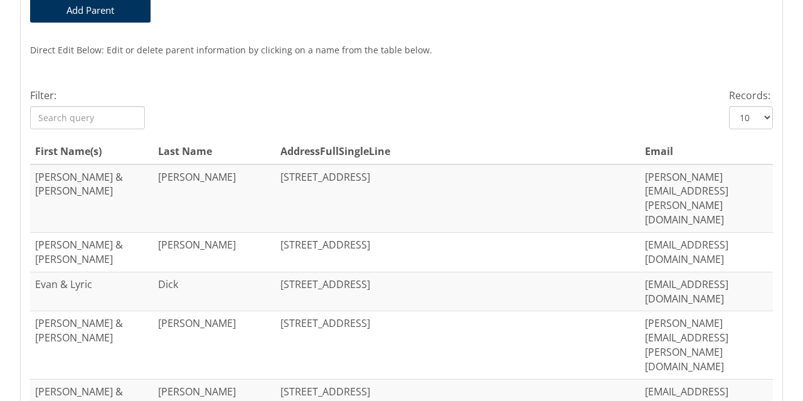
scroll to position [432, 0]
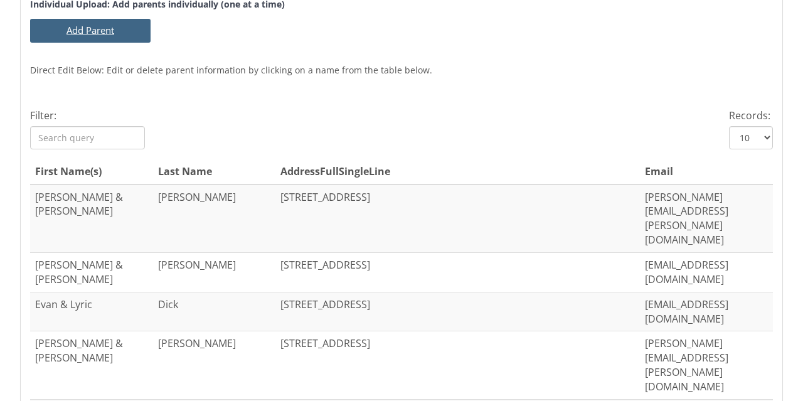
click at [102, 31] on button "Add Parent" at bounding box center [90, 30] width 121 height 23
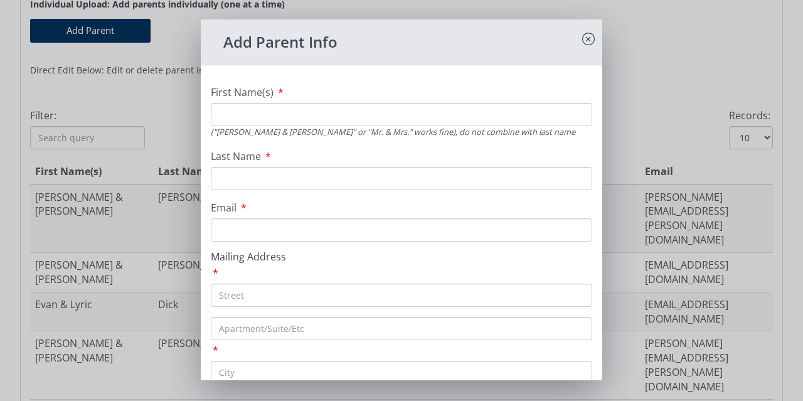
click at [245, 113] on input "First Name(s)" at bounding box center [402, 114] width 382 height 23
drag, startPoint x: 237, startPoint y: 117, endPoint x: 228, endPoint y: 114, distance: 9.6
click at [228, 114] on input "Leysa & Yuri" at bounding box center [402, 114] width 382 height 23
click at [276, 115] on input "Lesya & Yuri" at bounding box center [402, 114] width 382 height 23
type input "Lesya & [PERSON_NAME]"
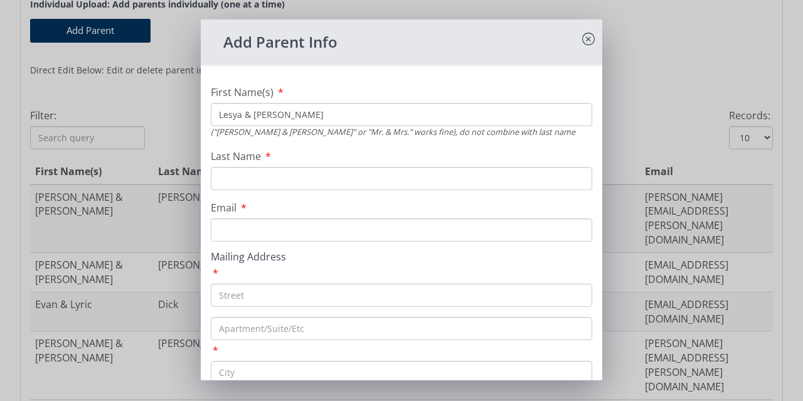
click at [259, 178] on input "Last Name" at bounding box center [402, 178] width 382 height 23
type input "Datsiuk"
click at [230, 234] on input "Email" at bounding box center [402, 229] width 382 height 23
click at [256, 233] on input "Email" at bounding box center [402, 229] width 382 height 23
paste input "[EMAIL_ADDRESS][DOMAIN_NAME]"
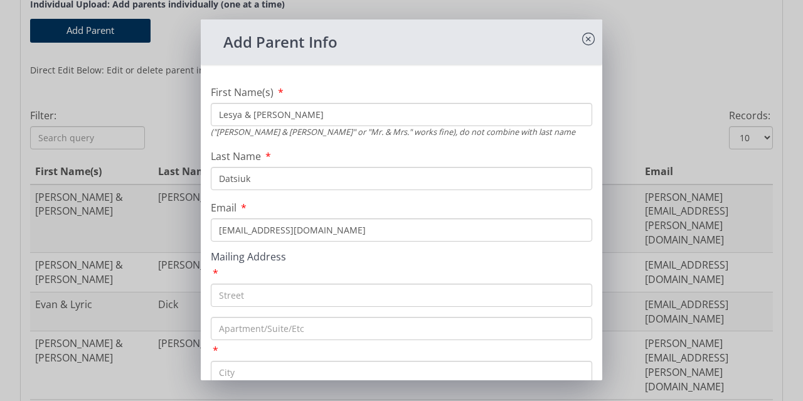
type input "[EMAIL_ADDRESS][DOMAIN_NAME]"
click at [265, 301] on input "text" at bounding box center [402, 295] width 382 height 23
click at [312, 302] on input "text" at bounding box center [402, 295] width 382 height 23
paste input "[STREET_ADDRESS][PERSON_NAME]"
type input "[STREET_ADDRESS][PERSON_NAME]"
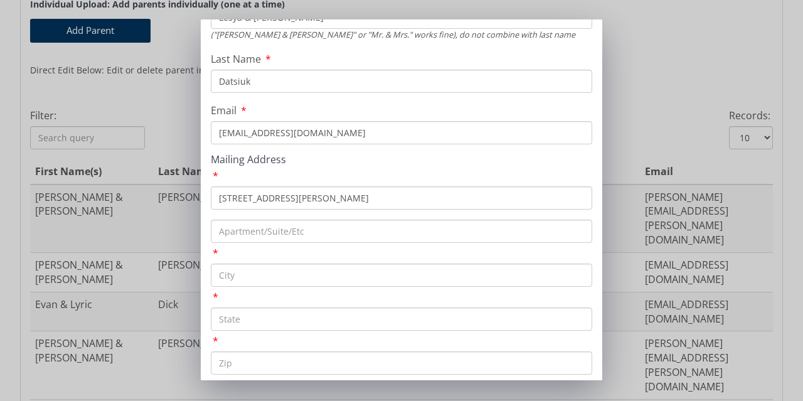
scroll to position [126, 0]
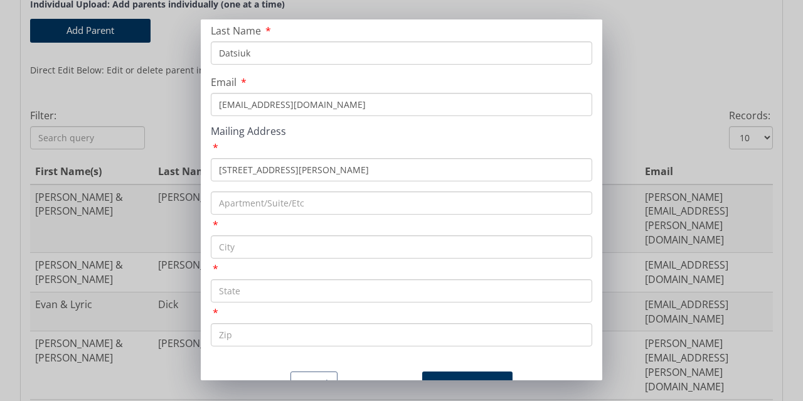
click at [240, 248] on input "text" at bounding box center [402, 246] width 382 height 23
type input "[GEOGRAPHIC_DATA]"
type input "PA"
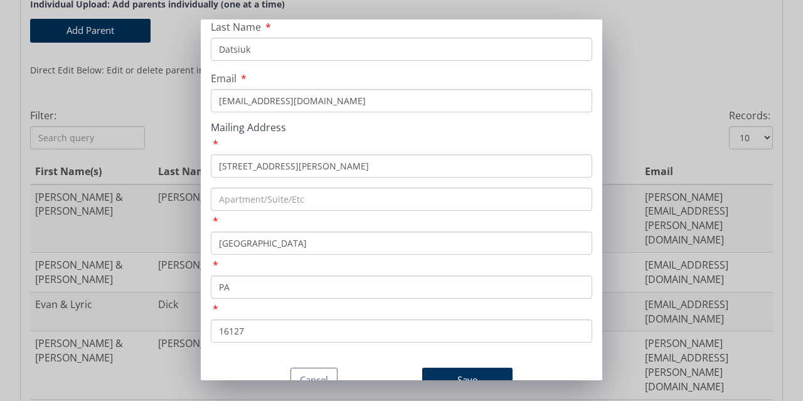
scroll to position [148, 0]
type input "16127"
click at [447, 368] on button "Save" at bounding box center [467, 380] width 90 height 24
click at [458, 368] on button "Save" at bounding box center [467, 380] width 90 height 24
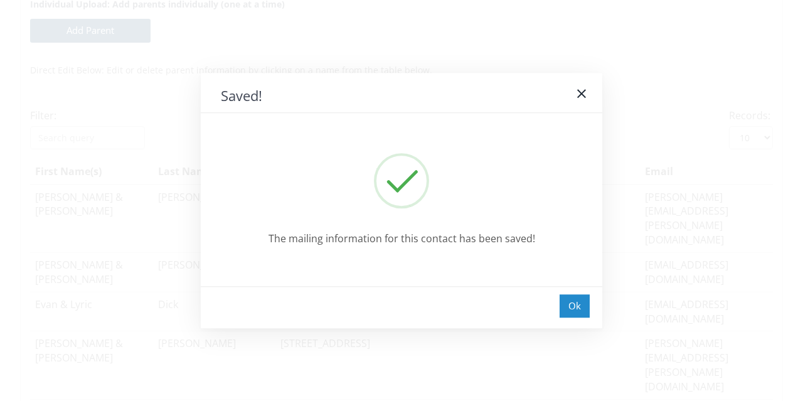
click at [573, 309] on div "Ok" at bounding box center [575, 305] width 30 height 23
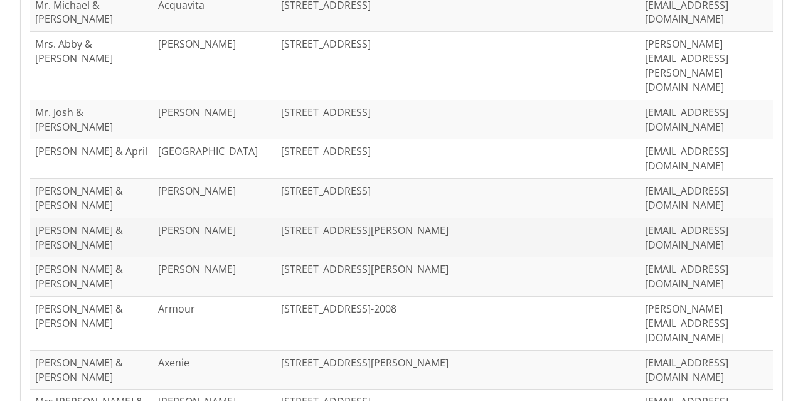
scroll to position [649, 0]
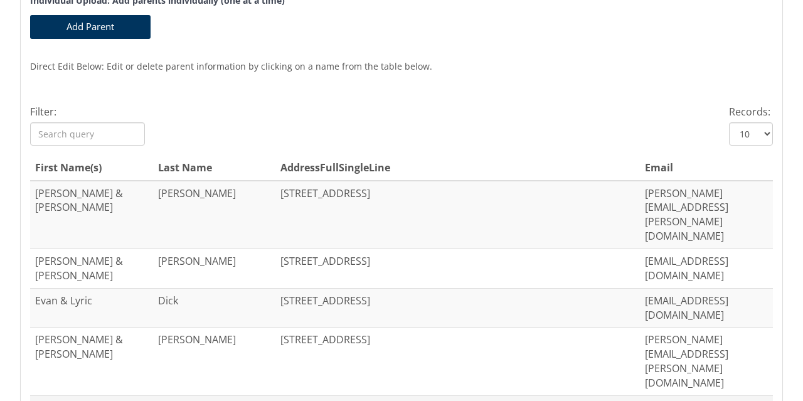
scroll to position [369, 0]
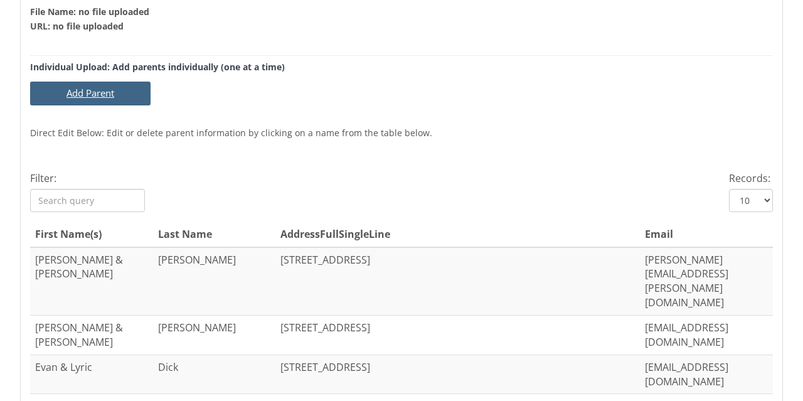
click at [73, 100] on button "Add Parent" at bounding box center [90, 93] width 121 height 23
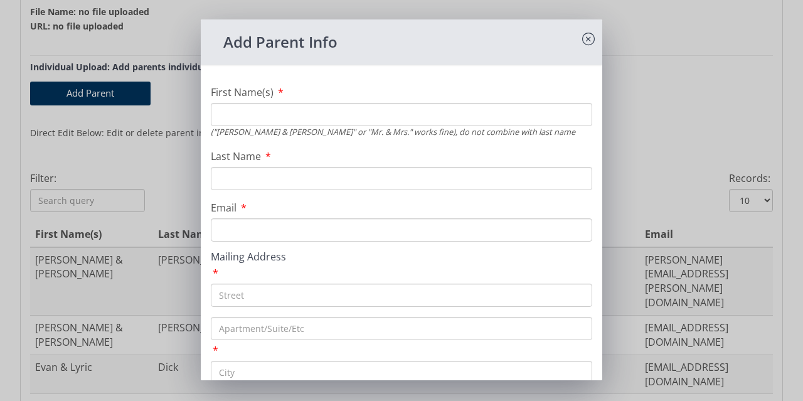
click at [264, 111] on input "First Name(s)" at bounding box center [402, 114] width 382 height 23
paste input "Lesya"
type input "Lesya & [PERSON_NAME]"
type input "Datsiuk"
paste input "[EMAIL_ADDRESS][DOMAIN_NAME]"
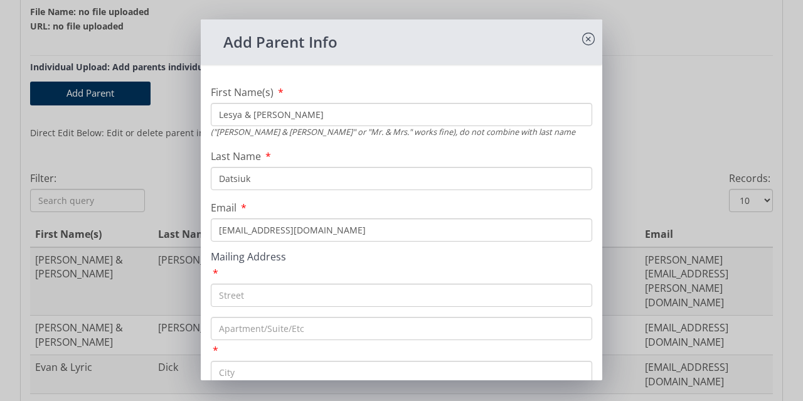
type input "[EMAIL_ADDRESS][DOMAIN_NAME]"
click at [240, 305] on input "text" at bounding box center [402, 295] width 382 height 23
click at [289, 289] on input "text" at bounding box center [402, 295] width 382 height 23
paste input "[STREET_ADDRESS][PERSON_NAME]"
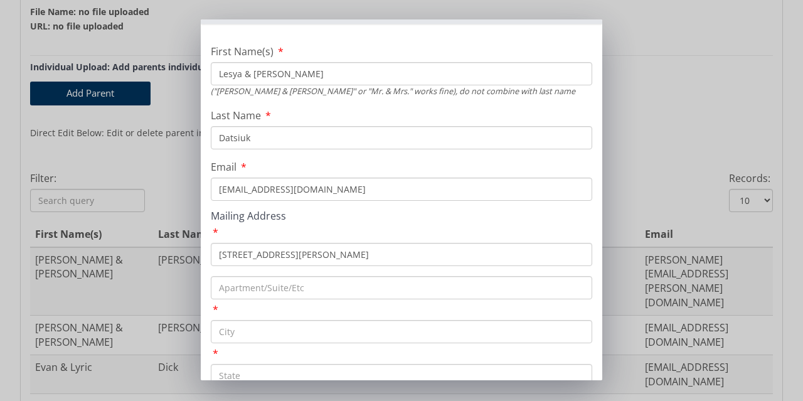
scroll to position [63, 0]
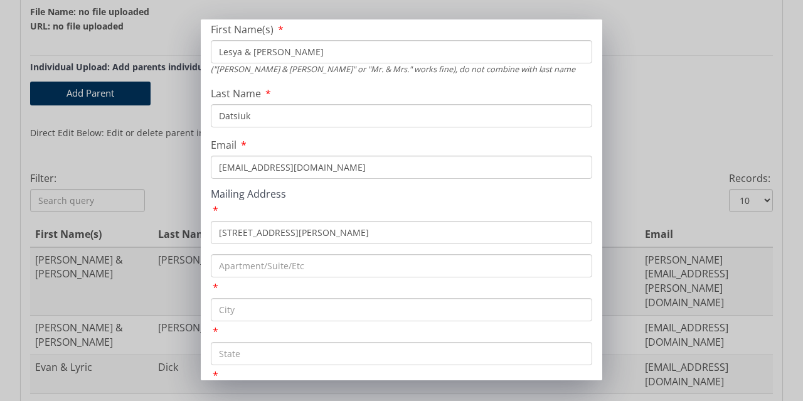
type input "[STREET_ADDRESS][PERSON_NAME]"
click at [265, 309] on input "text" at bounding box center [402, 309] width 382 height 23
type input "[GEOGRAPHIC_DATA]"
type input "PA"
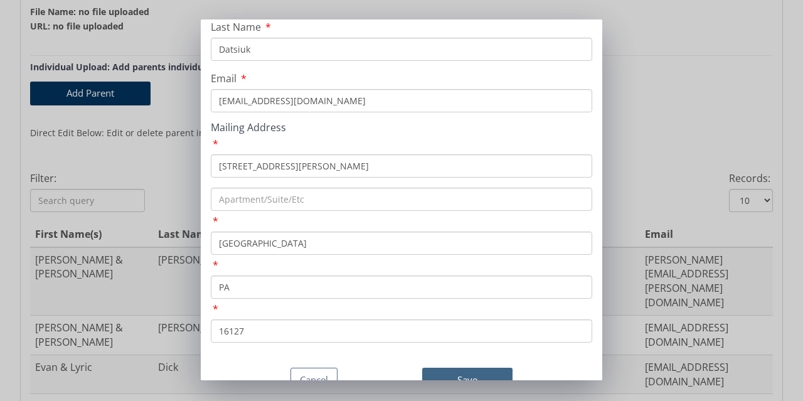
type input "16127"
click at [461, 368] on button "Save" at bounding box center [467, 380] width 90 height 24
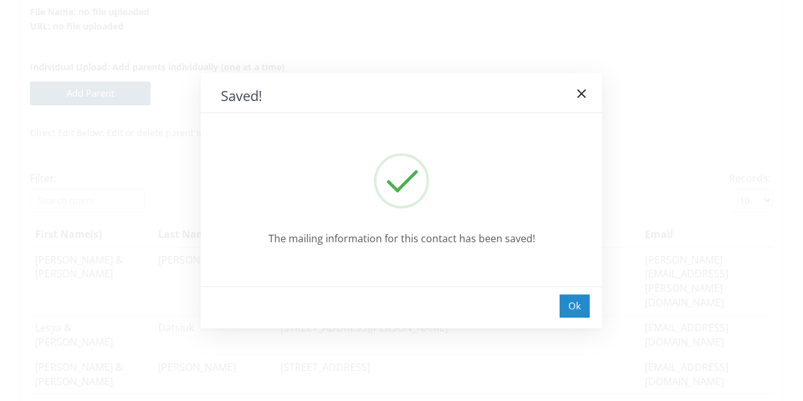
click at [571, 304] on div "Ok" at bounding box center [575, 305] width 30 height 23
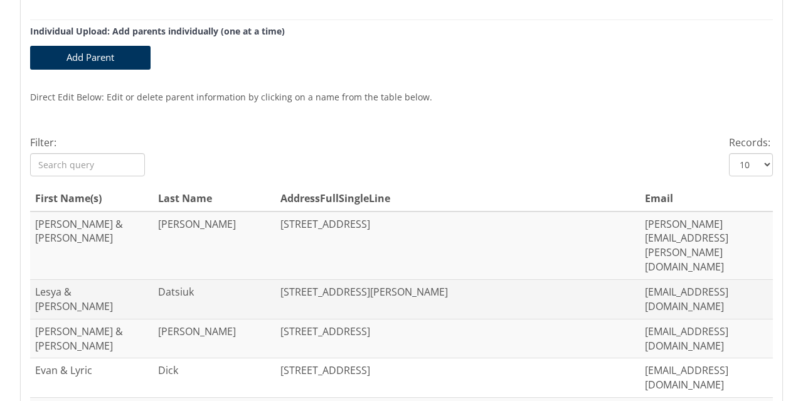
scroll to position [432, 0]
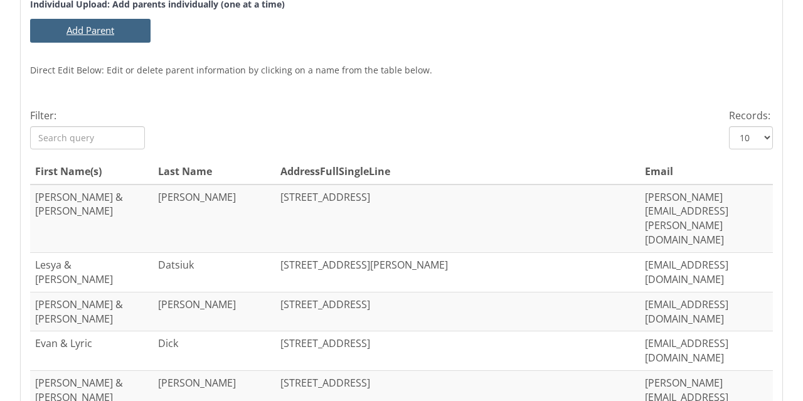
click at [100, 33] on button "Add Parent" at bounding box center [90, 30] width 121 height 23
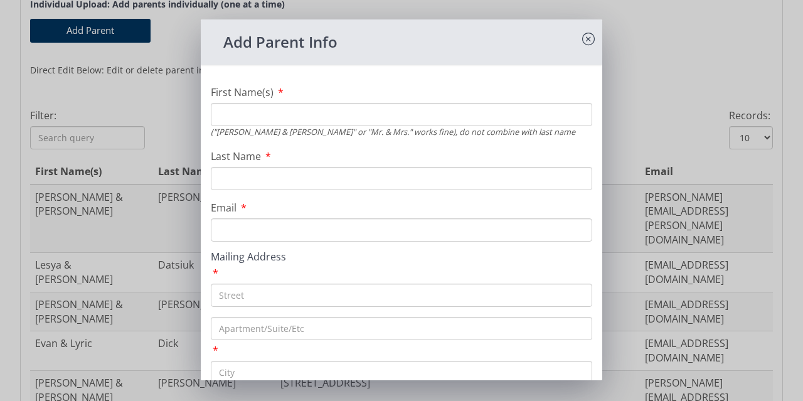
click at [264, 115] on input "First Name(s)" at bounding box center [402, 114] width 382 height 23
type input "[PERSON_NAME] & [PERSON_NAME]"
type input "[PERSON_NAME]"
type input "[EMAIL_ADDRESS][DOMAIN_NAME]"
click at [241, 296] on input "text" at bounding box center [402, 295] width 382 height 23
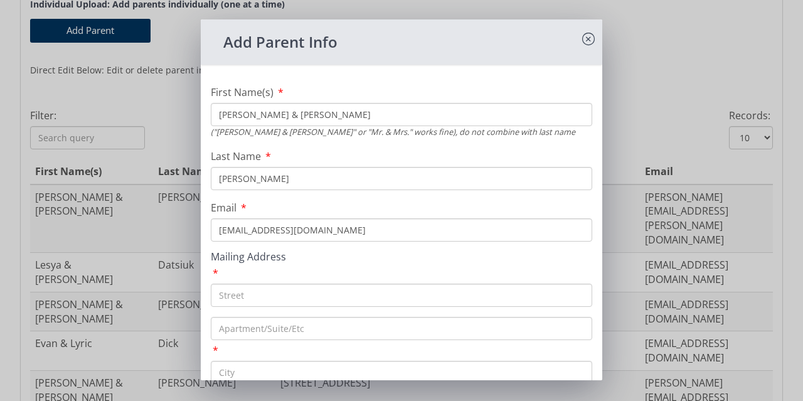
paste input "[STREET_ADDRESS][PERSON_NAME]"
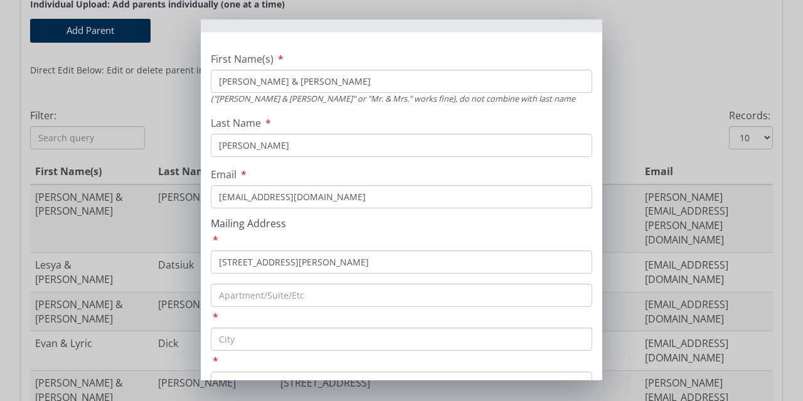
scroll to position [63, 0]
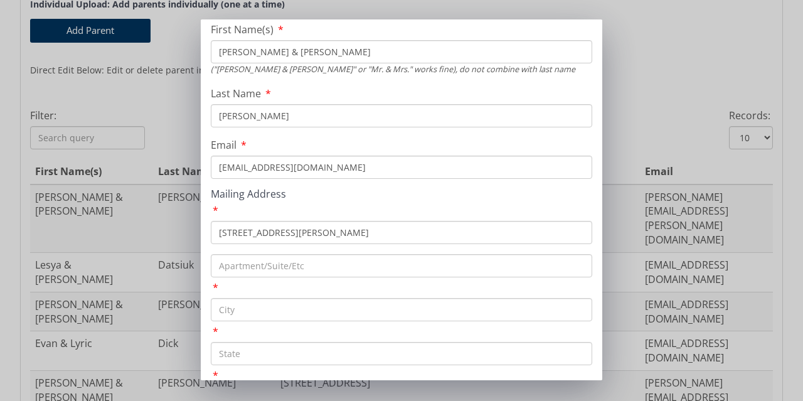
type input "[STREET_ADDRESS][PERSON_NAME]"
click at [237, 309] on input "text" at bounding box center [402, 309] width 382 height 23
paste input "[GEOGRAPHIC_DATA]"
type input "[GEOGRAPHIC_DATA]"
click at [252, 348] on input "text" at bounding box center [402, 353] width 382 height 23
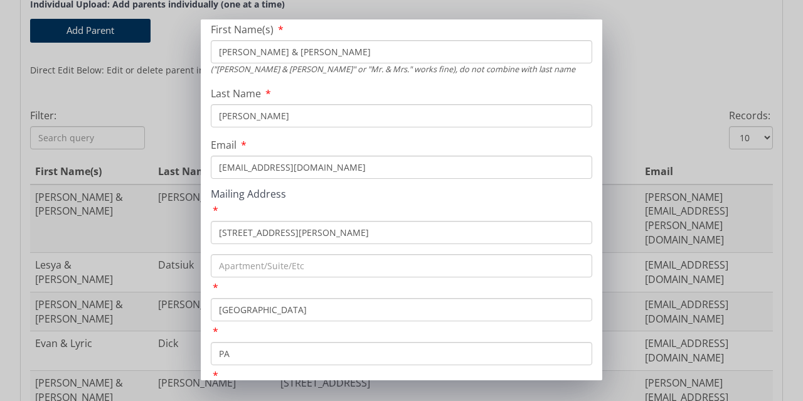
type input "PA"
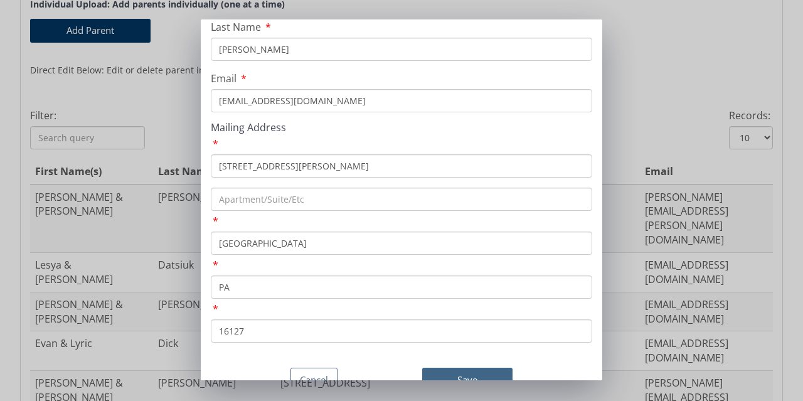
type input "16127"
click at [451, 368] on button "Save" at bounding box center [467, 380] width 90 height 24
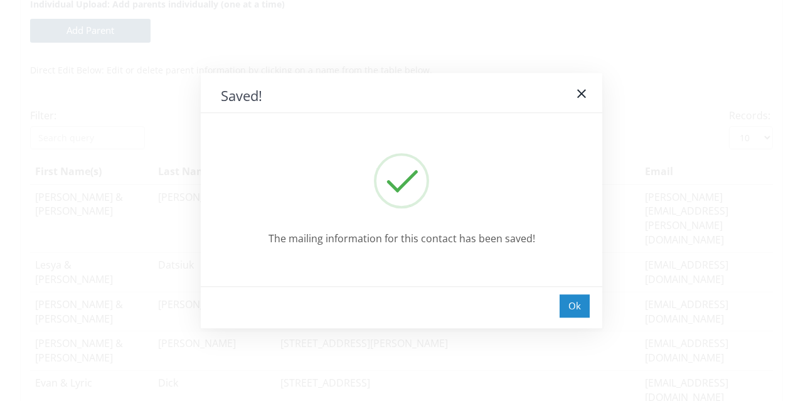
click at [577, 306] on div "Ok" at bounding box center [575, 305] width 30 height 23
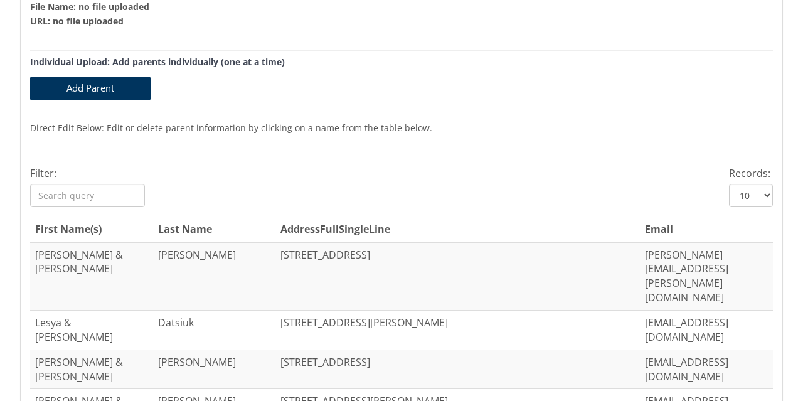
scroll to position [369, 0]
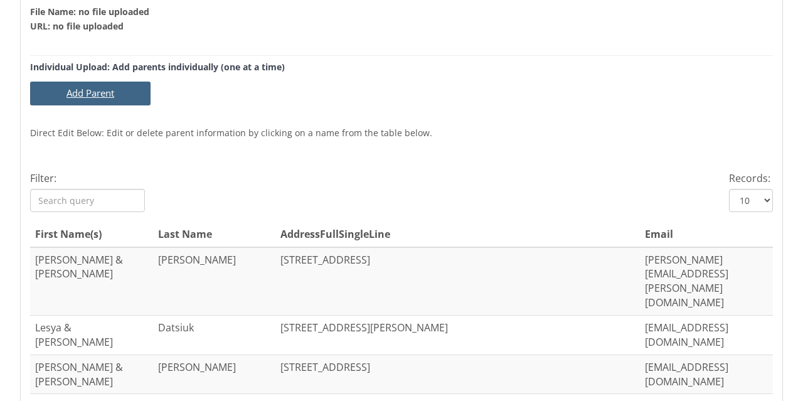
click at [97, 93] on button "Add Parent" at bounding box center [90, 93] width 121 height 23
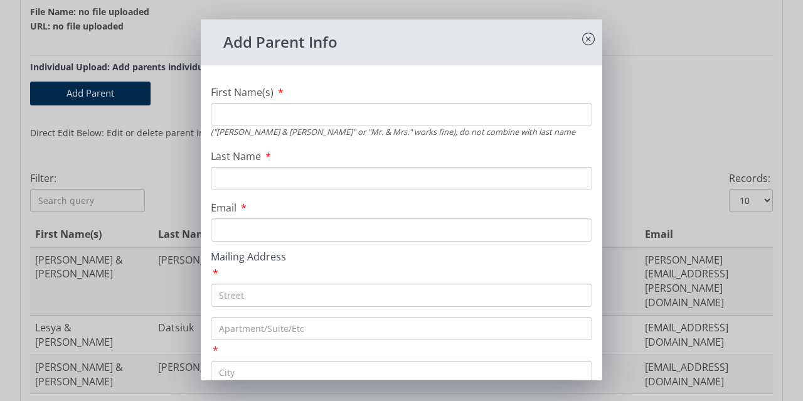
click at [304, 112] on input "First Name(s)" at bounding box center [402, 114] width 382 height 23
paste input "Pavlo"
type input "Pavlo"
click at [290, 181] on input "Last Name" at bounding box center [402, 178] width 382 height 23
click at [252, 178] on input "Last Name" at bounding box center [402, 178] width 382 height 23
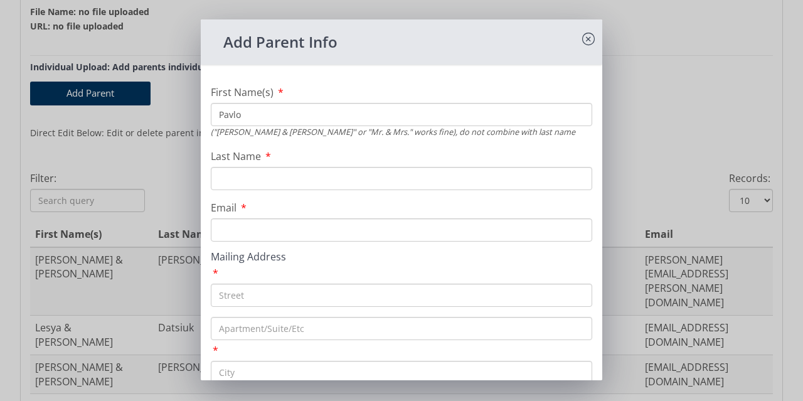
paste input "Derevianchuk"
type input "Derevianchuk"
click at [259, 229] on input "Email" at bounding box center [402, 229] width 382 height 23
click at [257, 299] on input "text" at bounding box center [402, 295] width 382 height 23
paste input "[STREET_ADDRESS][PERSON_NAME]"
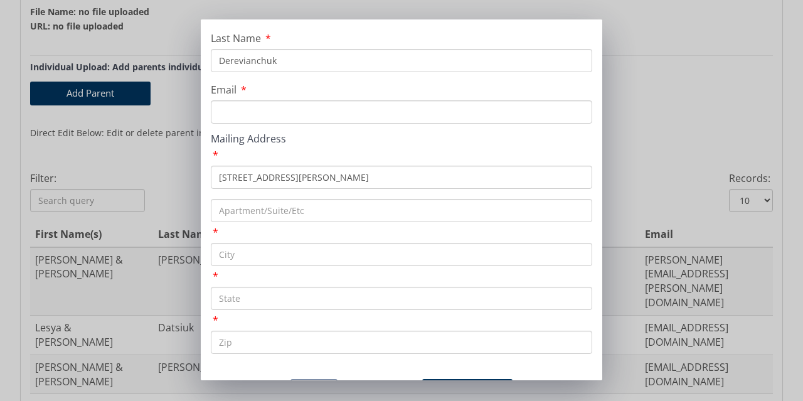
scroll to position [126, 0]
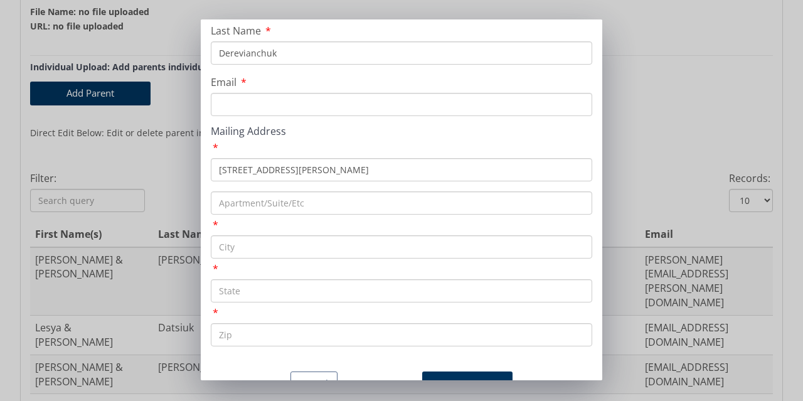
type input "[STREET_ADDRESS][PERSON_NAME]"
click at [259, 245] on input "text" at bounding box center [402, 246] width 382 height 23
type input "[GEOGRAPHIC_DATA]"
type input "PA"
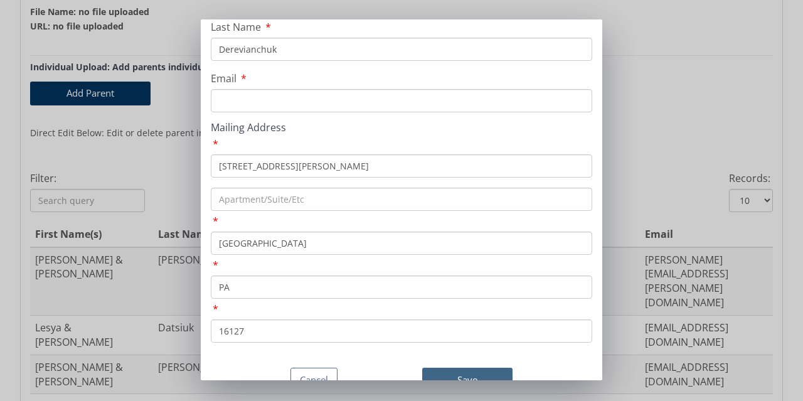
type input "16127"
click at [461, 368] on button "Save" at bounding box center [467, 380] width 90 height 24
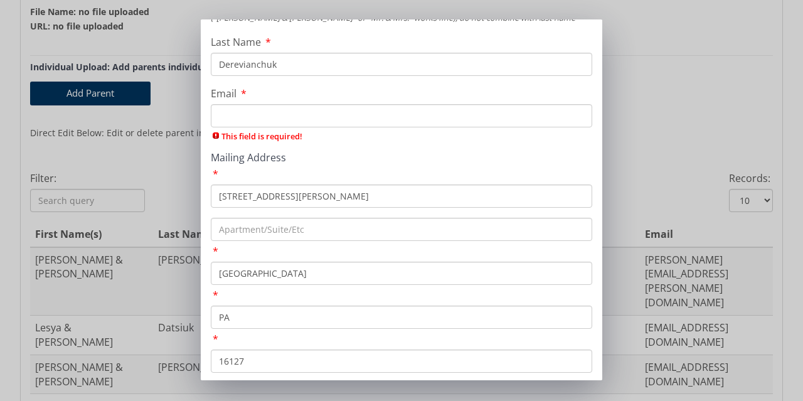
scroll to position [85, 0]
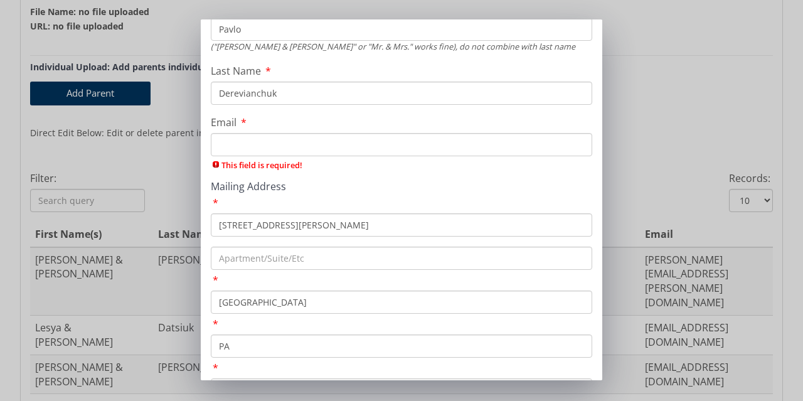
click at [294, 149] on input "Email" at bounding box center [402, 144] width 382 height 23
paste input "[EMAIL_ADDRESS][DOMAIN_NAME]"
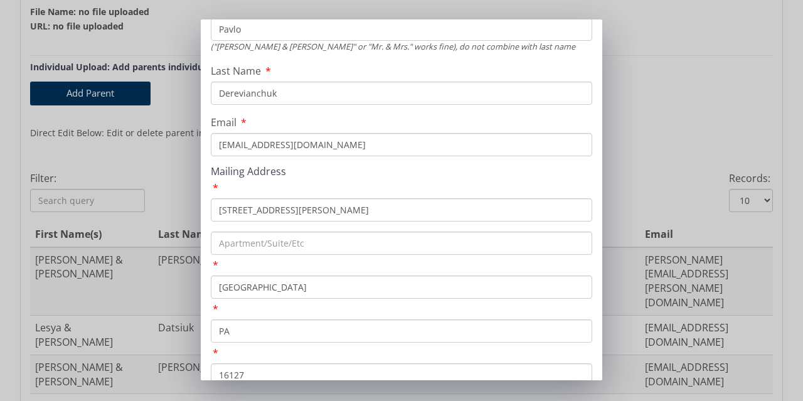
scroll to position [148, 0]
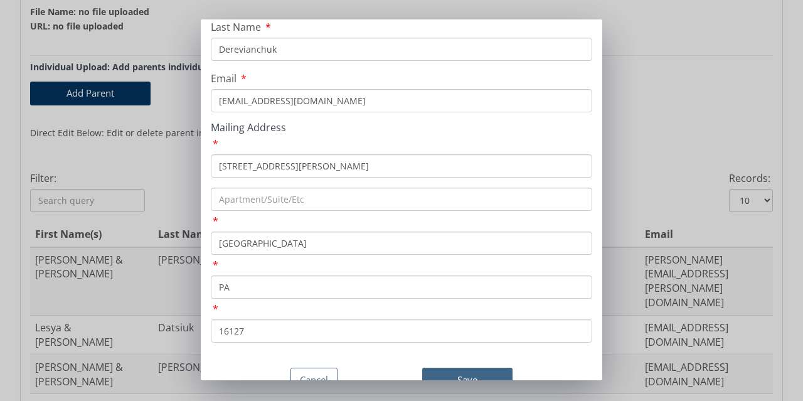
type input "[EMAIL_ADDRESS][DOMAIN_NAME]"
click at [453, 368] on button "Save" at bounding box center [467, 380] width 90 height 24
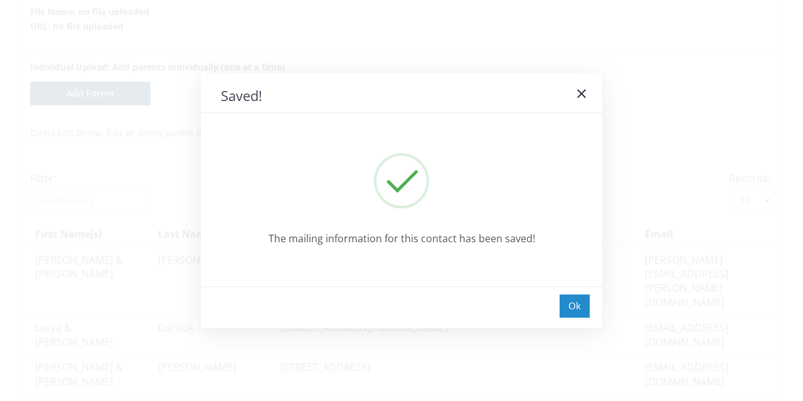
click at [575, 311] on div "Ok" at bounding box center [575, 305] width 30 height 23
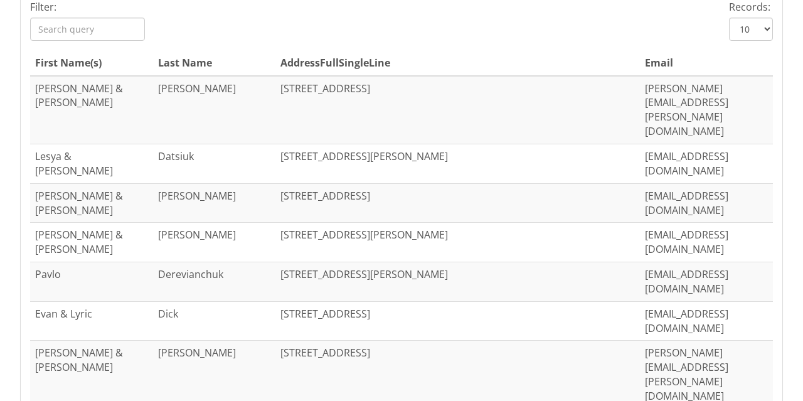
scroll to position [557, 0]
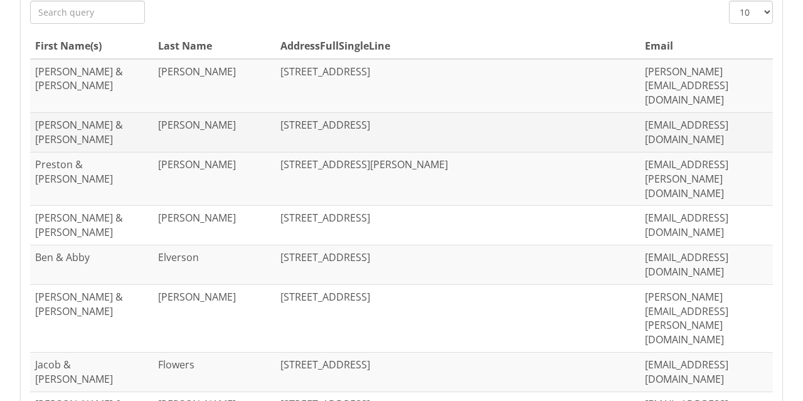
click at [75, 113] on td "[PERSON_NAME] & [PERSON_NAME]" at bounding box center [91, 133] width 123 height 40
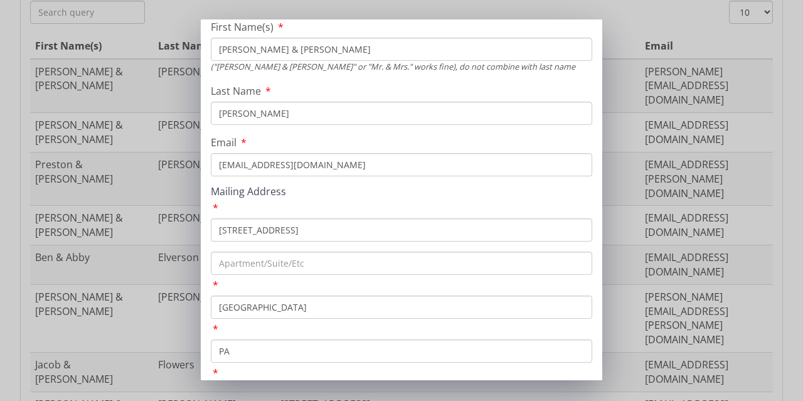
scroll to position [148, 0]
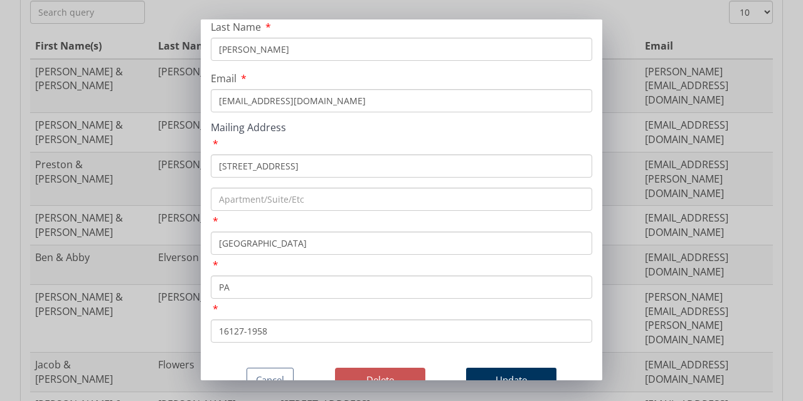
click at [377, 368] on button "Delete" at bounding box center [380, 380] width 90 height 24
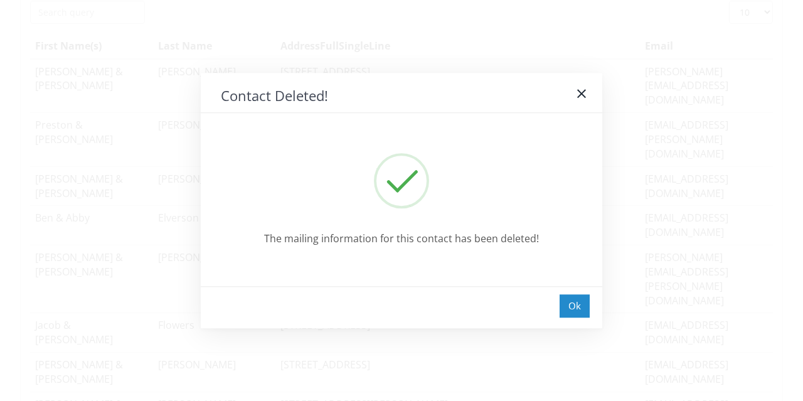
click at [576, 305] on div "Ok" at bounding box center [575, 305] width 30 height 23
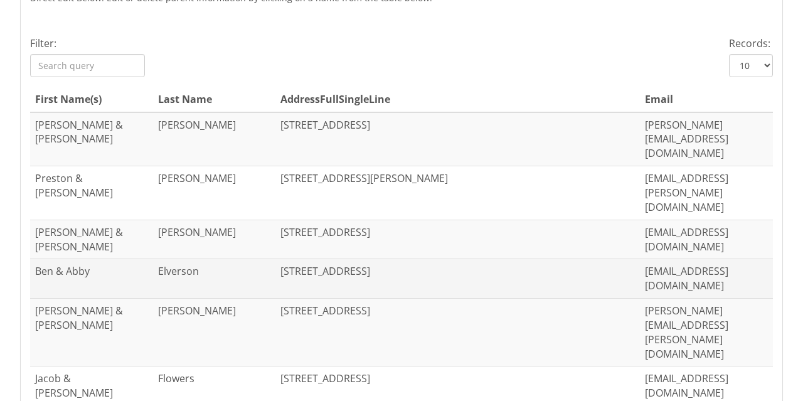
scroll to position [369, 0]
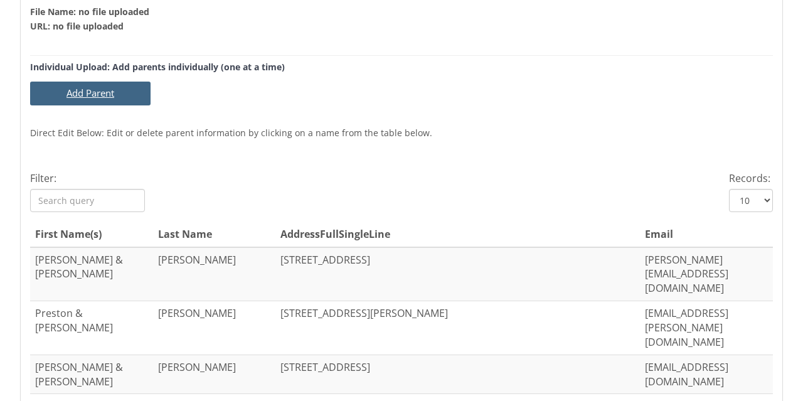
click at [95, 97] on button "Add Parent" at bounding box center [90, 93] width 121 height 23
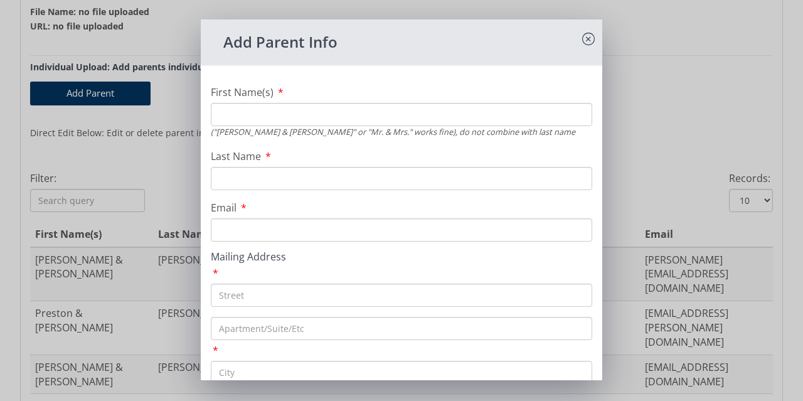
click at [255, 120] on input "First Name(s)" at bounding box center [402, 114] width 382 height 23
type input "[PERSON_NAME] & [PERSON_NAME]"
type input "[PERSON_NAME]"
paste input "[EMAIL_ADDRESS][DOMAIN_NAME]"
type input "[EMAIL_ADDRESS][DOMAIN_NAME]"
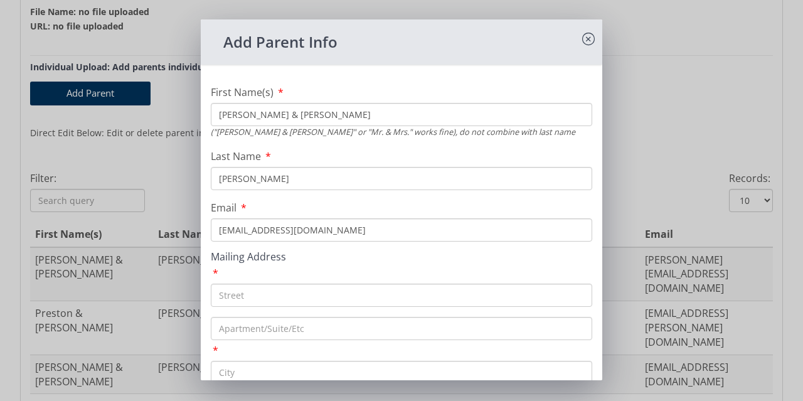
click at [241, 299] on input "text" at bounding box center [402, 295] width 382 height 23
paste input "[STREET_ADDRESS][PERSON_NAME]"
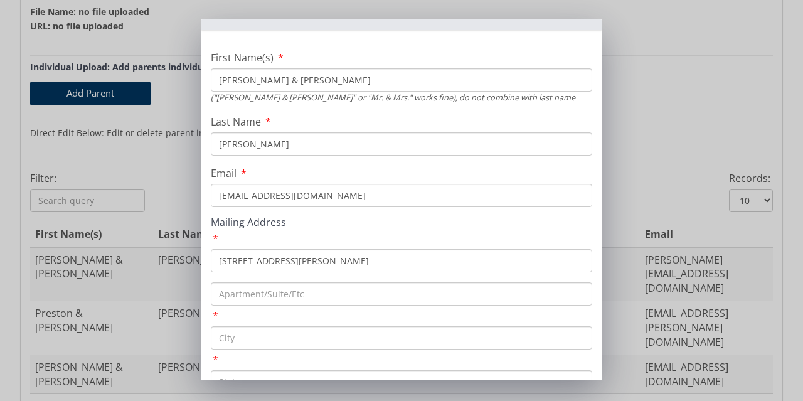
scroll to position [63, 0]
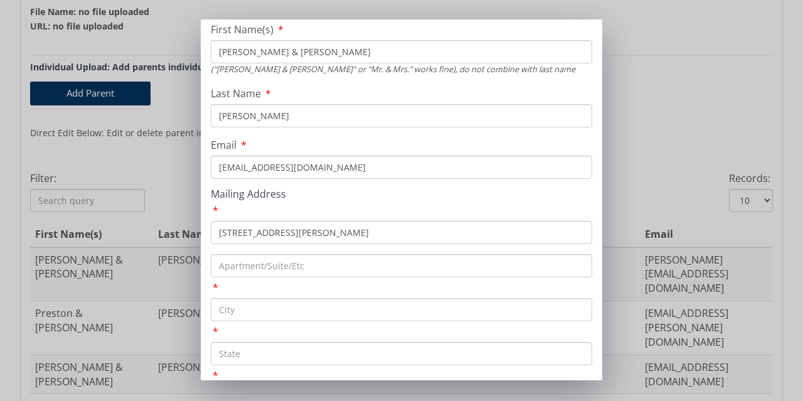
type input "[STREET_ADDRESS][PERSON_NAME]"
click at [264, 310] on input "text" at bounding box center [402, 309] width 382 height 23
paste input "[PERSON_NAME][GEOGRAPHIC_DATA]"
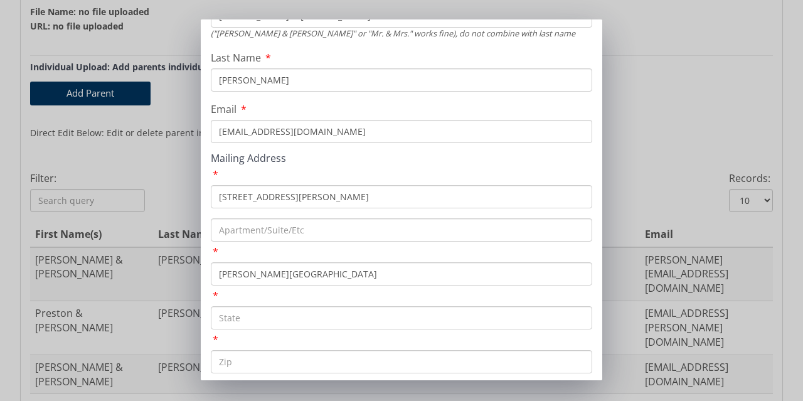
scroll to position [126, 0]
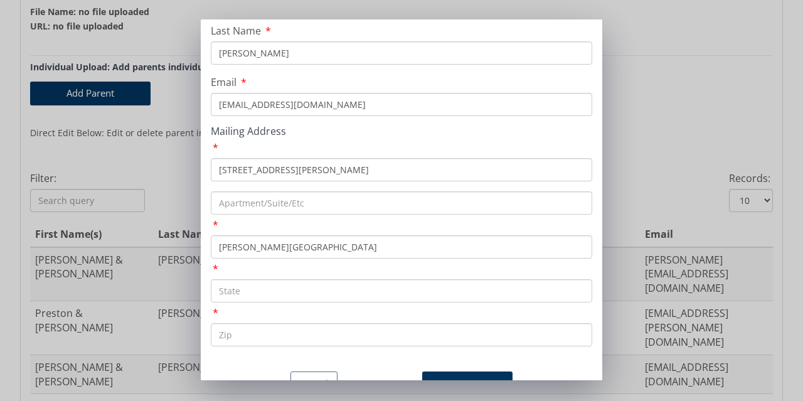
type input "[PERSON_NAME][GEOGRAPHIC_DATA]"
click at [278, 296] on input "text" at bounding box center [402, 290] width 382 height 23
type input "PA"
click at [272, 338] on input "text" at bounding box center [402, 334] width 382 height 23
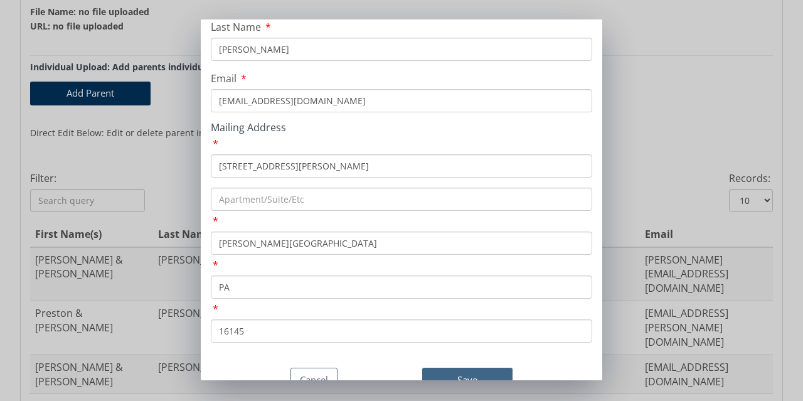
type input "16145"
click at [454, 368] on button "Save" at bounding box center [467, 380] width 90 height 24
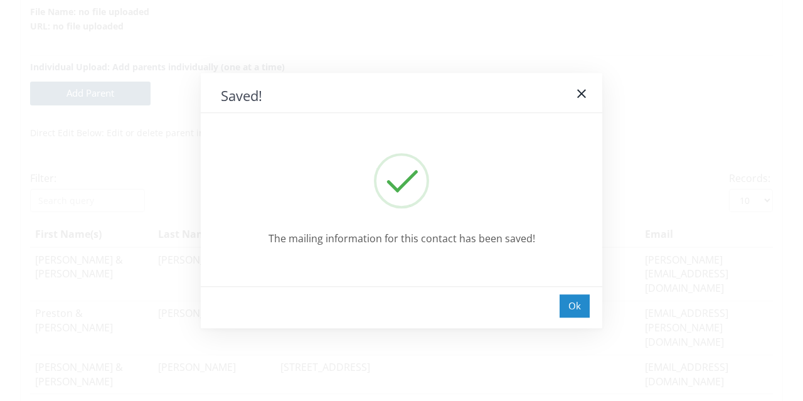
click at [579, 306] on div "Ok" at bounding box center [575, 305] width 30 height 23
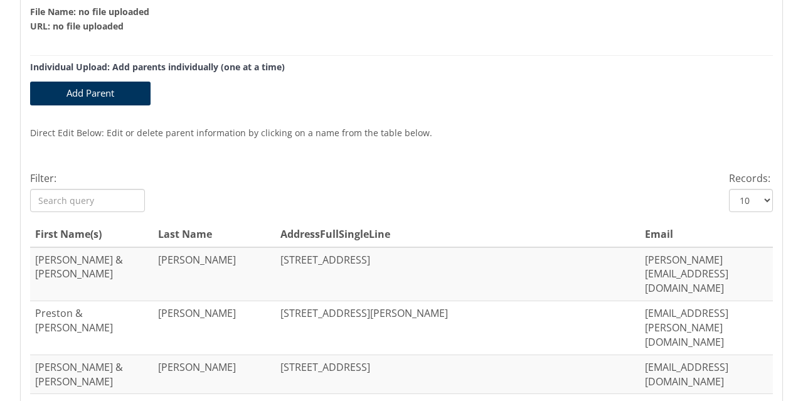
scroll to position [432, 0]
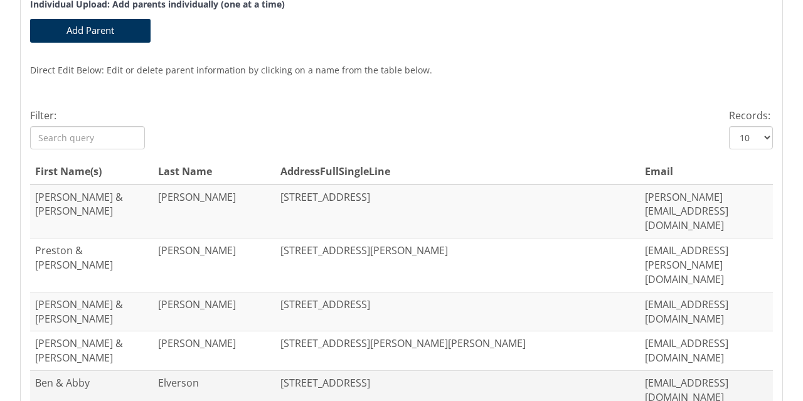
click at [63, 371] on td "Ben & Abby" at bounding box center [91, 391] width 123 height 40
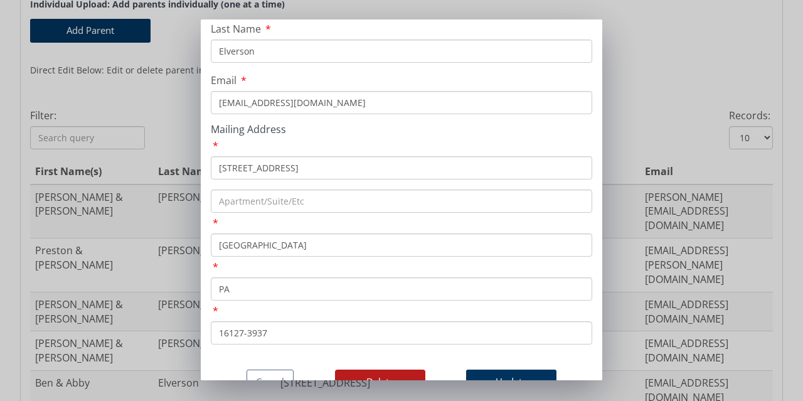
scroll to position [148, 0]
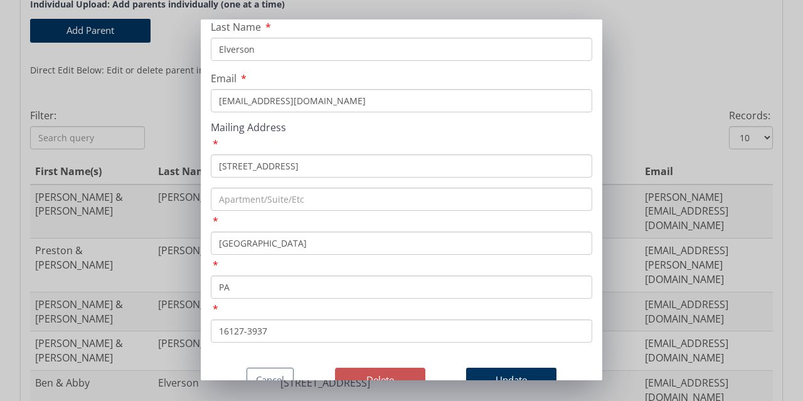
click at [375, 368] on button "Delete" at bounding box center [380, 380] width 90 height 24
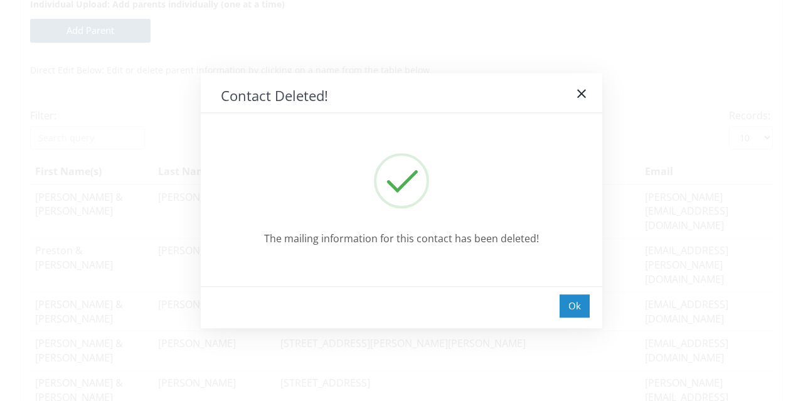
click at [569, 303] on div "Ok" at bounding box center [575, 305] width 30 height 23
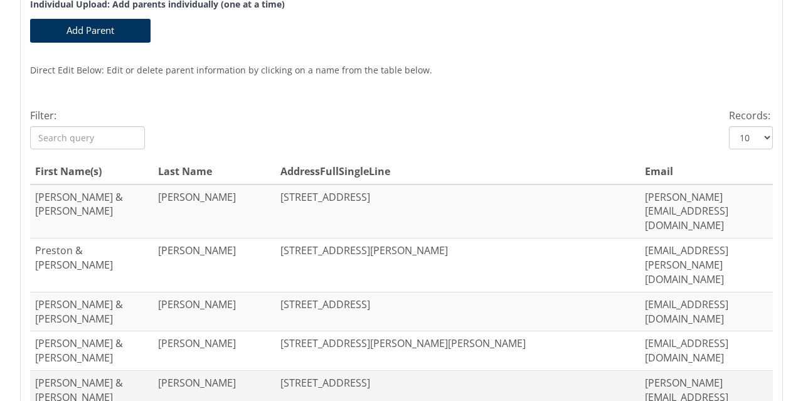
click at [408, 371] on td "[STREET_ADDRESS]" at bounding box center [458, 405] width 365 height 68
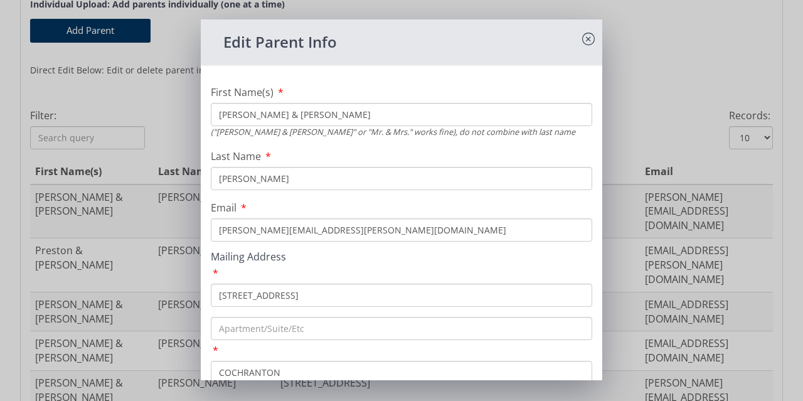
drag, startPoint x: 374, startPoint y: 292, endPoint x: 218, endPoint y: 301, distance: 155.9
click at [218, 301] on input "[STREET_ADDRESS]" at bounding box center [402, 295] width 382 height 23
type input "[STREET_ADDRESS]"
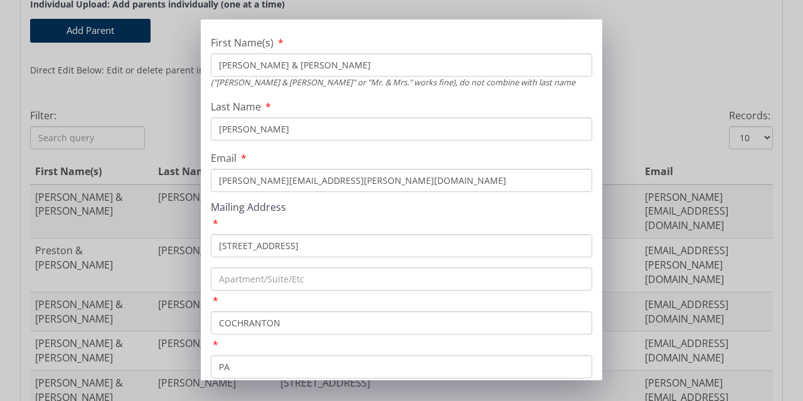
scroll to position [65, 0]
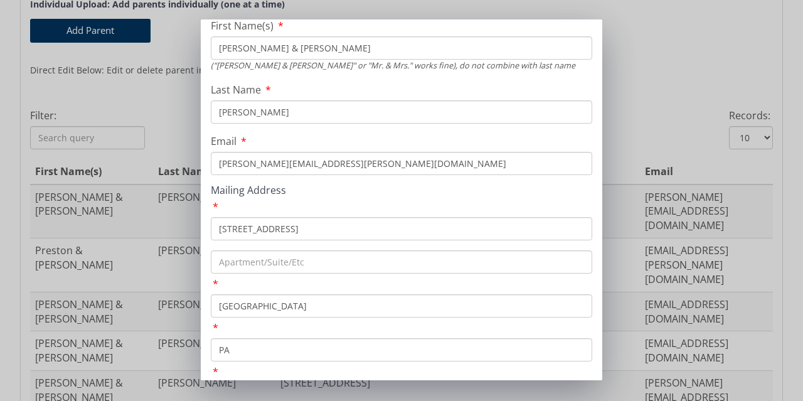
type input "[GEOGRAPHIC_DATA]"
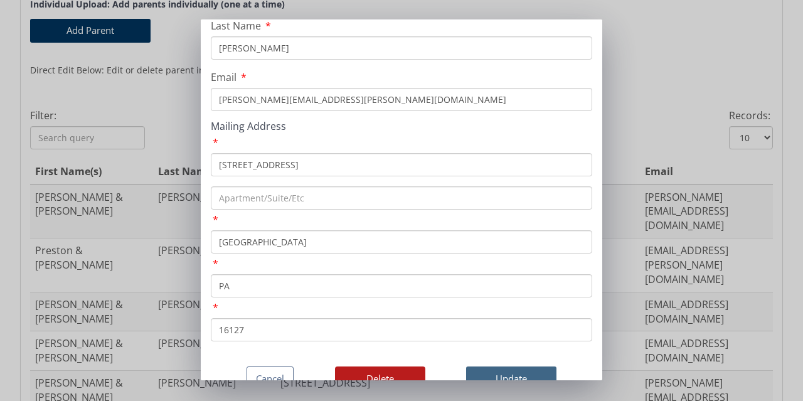
type input "16127"
click at [503, 367] on button "Update" at bounding box center [511, 379] width 90 height 24
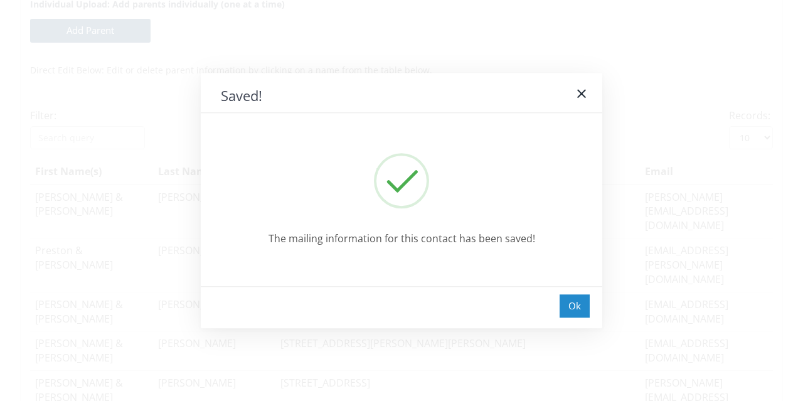
click at [583, 304] on div "Ok" at bounding box center [575, 305] width 30 height 23
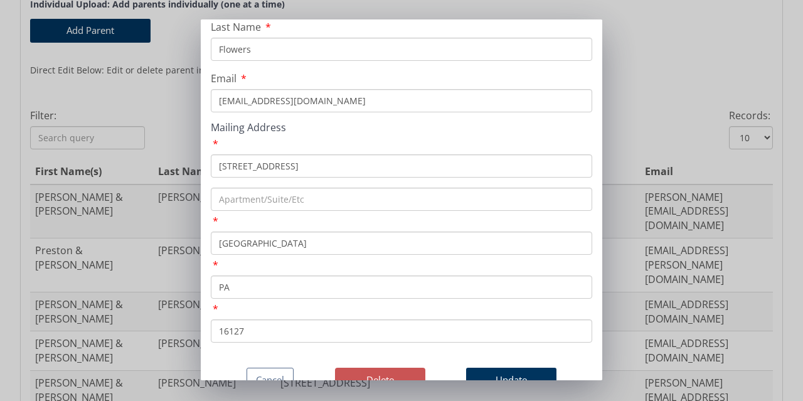
click at [381, 368] on button "Delete" at bounding box center [380, 380] width 90 height 24
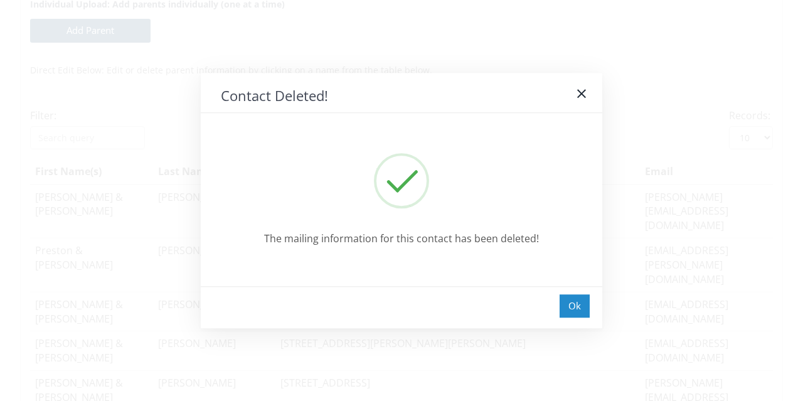
click at [567, 308] on div "Ok" at bounding box center [575, 305] width 30 height 23
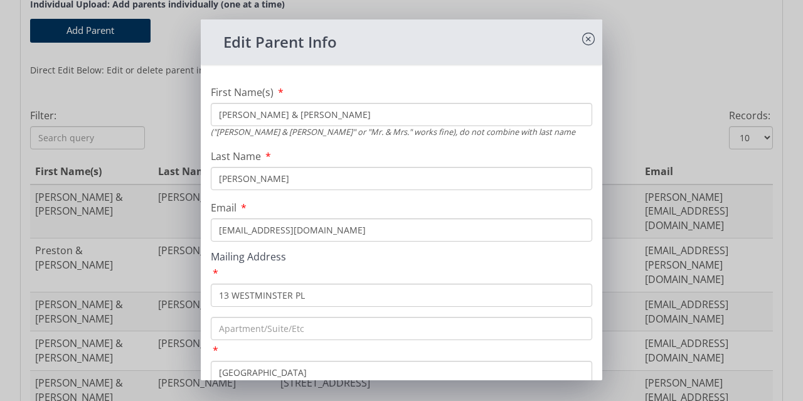
drag, startPoint x: 319, startPoint y: 296, endPoint x: 210, endPoint y: 299, distance: 108.6
click at [210, 299] on div "First Name(s) [PERSON_NAME] & [PERSON_NAME] ("[PERSON_NAME] & [PERSON_NAME]" or…" at bounding box center [402, 283] width 402 height 417
type input "[STREET_ADDRESS]"
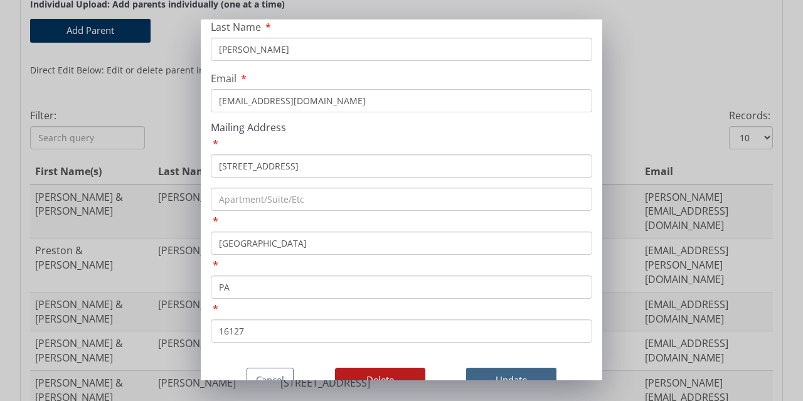
click at [495, 368] on button "Update" at bounding box center [511, 380] width 90 height 24
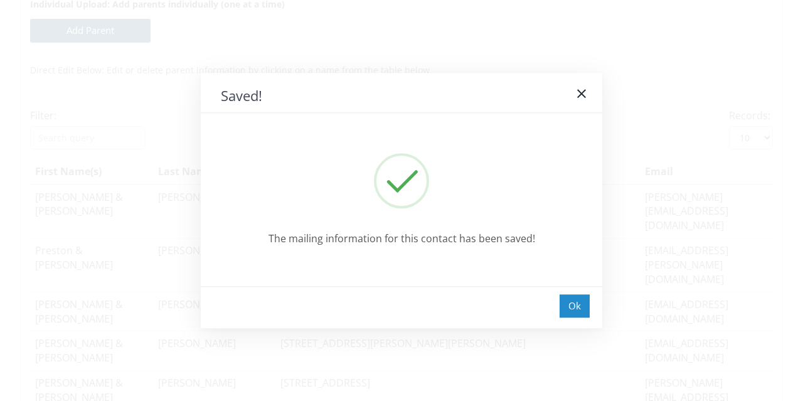
click at [572, 313] on div "Ok" at bounding box center [575, 305] width 30 height 23
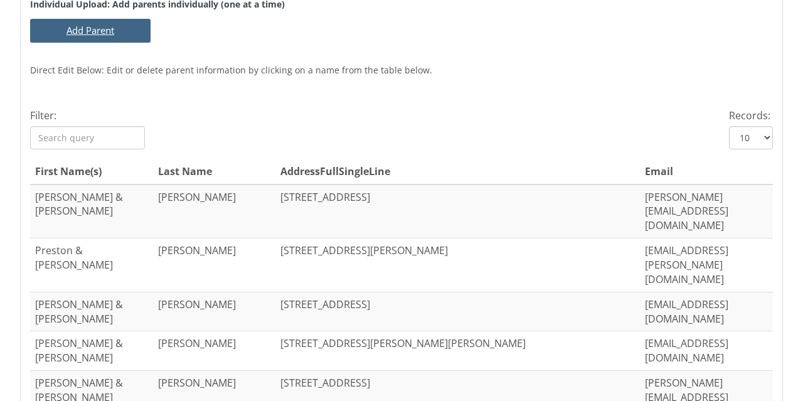
click at [89, 32] on button "Add Parent" at bounding box center [90, 30] width 121 height 23
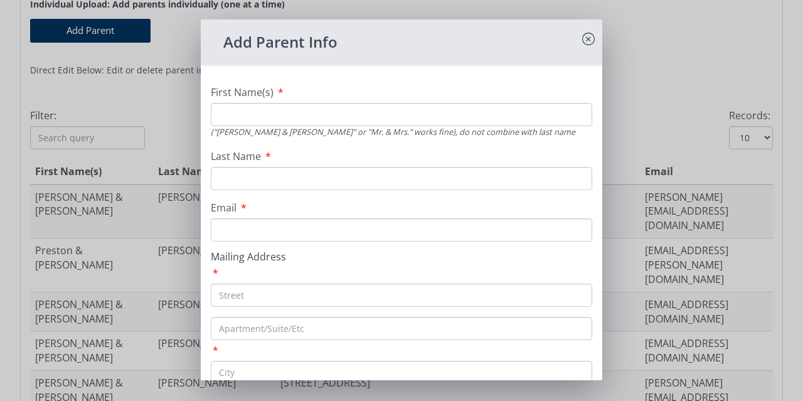
click at [242, 113] on input "First Name(s)" at bounding box center [402, 114] width 382 height 23
type input "[PERSON_NAME] & [PERSON_NAME]"
type input "Flock"
click at [265, 298] on input "text" at bounding box center [402, 295] width 382 height 23
paste input "[STREET_ADDRESS][PERSON_NAME]"
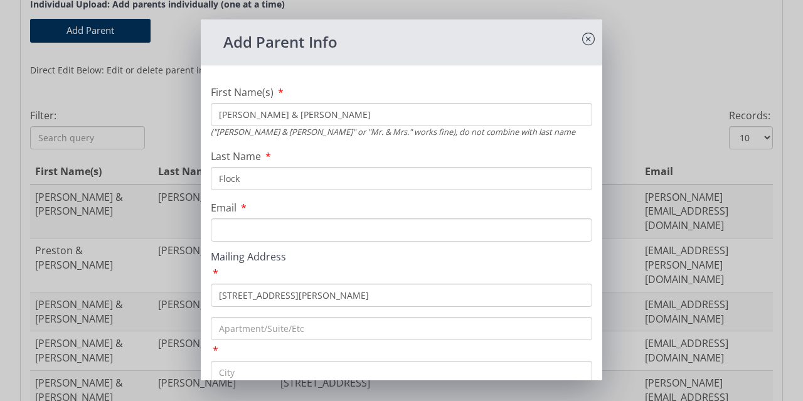
type input "[STREET_ADDRESS][PERSON_NAME]"
click at [244, 233] on input "Email" at bounding box center [402, 229] width 382 height 23
paste input "[PERSON_NAME][EMAIL_ADDRESS][DOMAIN_NAME]"
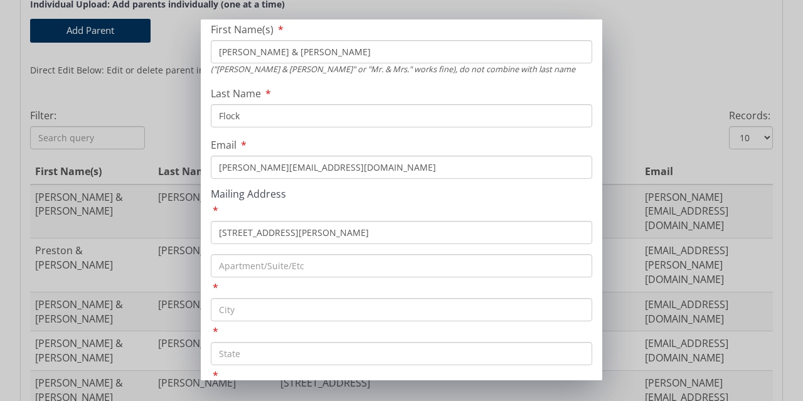
type input "[PERSON_NAME][EMAIL_ADDRESS][DOMAIN_NAME]"
click at [271, 315] on input "text" at bounding box center [402, 309] width 382 height 23
click at [302, 316] on input "text" at bounding box center [402, 309] width 382 height 23
paste input "Slippery Rock"
type input "Slippery Rock"
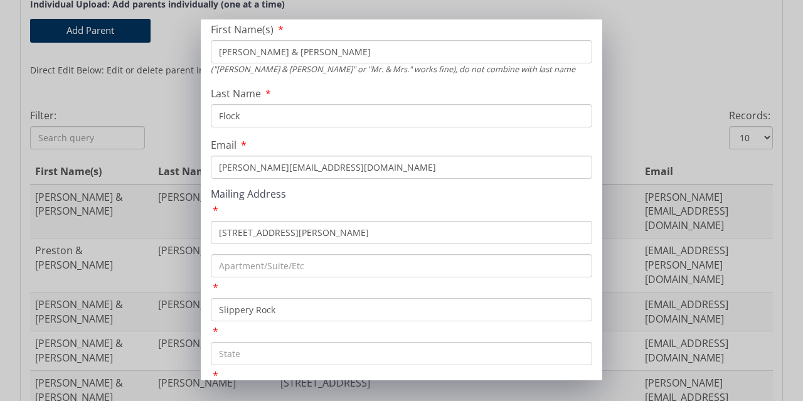
click at [276, 352] on input "text" at bounding box center [402, 353] width 382 height 23
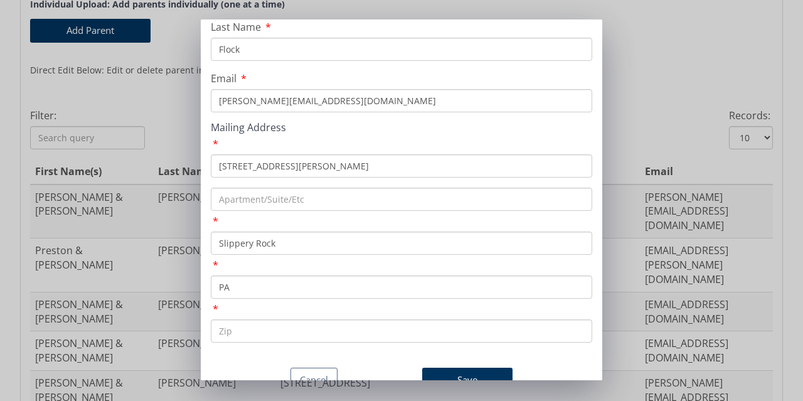
scroll to position [148, 0]
type input "PA"
click at [305, 319] on input "text" at bounding box center [402, 330] width 382 height 23
click at [250, 319] on input "text" at bounding box center [402, 330] width 382 height 23
type input "16057"
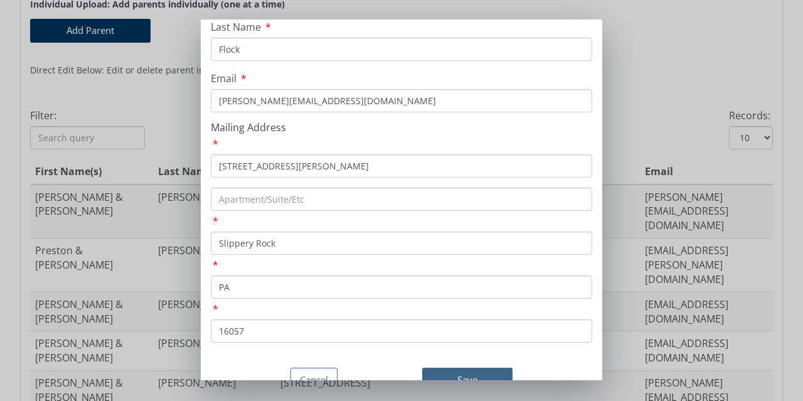
click at [455, 368] on button "Save" at bounding box center [467, 380] width 90 height 24
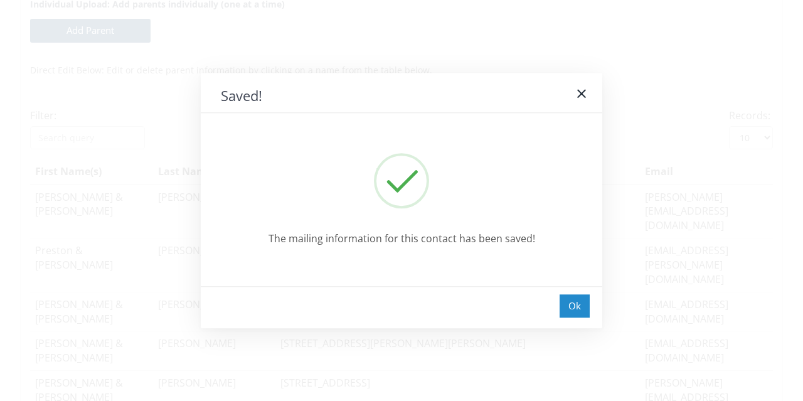
click at [577, 300] on div "Ok" at bounding box center [575, 305] width 30 height 23
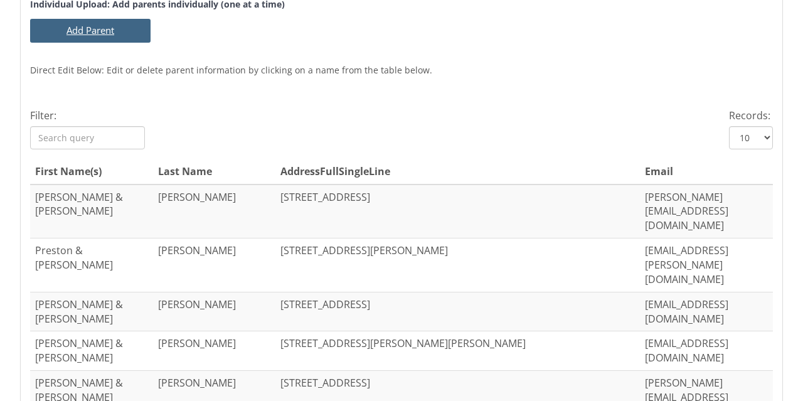
click at [95, 31] on button "Add Parent" at bounding box center [90, 30] width 121 height 23
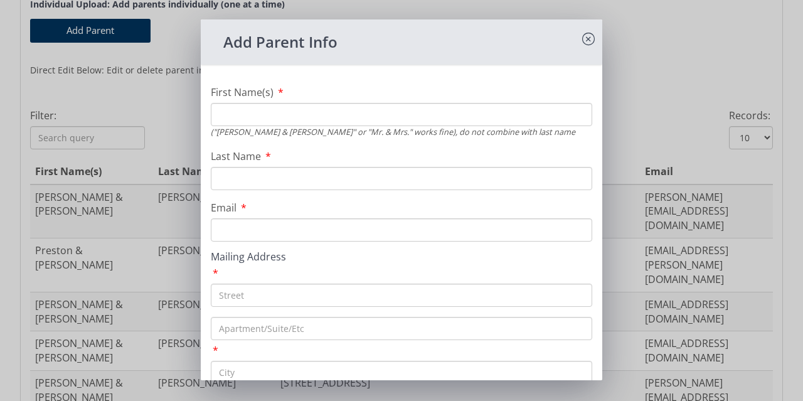
click at [318, 114] on input "First Name(s)" at bounding box center [402, 114] width 382 height 23
click at [249, 171] on input "Last Name" at bounding box center [402, 178] width 382 height 23
type input "[PERSON_NAME]"
click at [237, 105] on input "First Name(s)" at bounding box center [402, 114] width 382 height 23
type input "[PERSON_NAME] & [PERSON_NAME]"
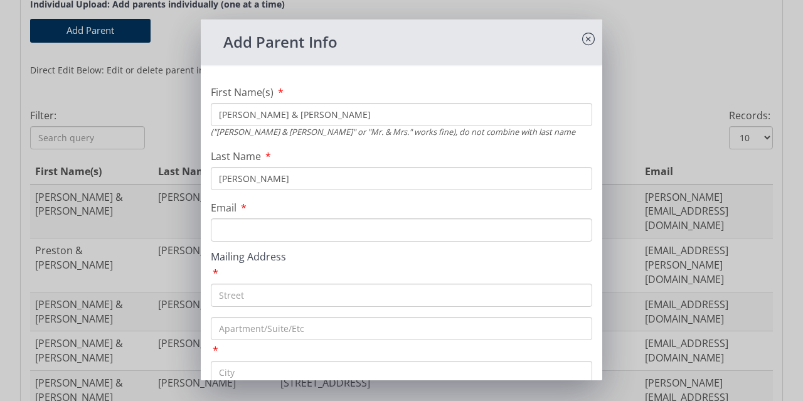
click at [318, 223] on input "Email" at bounding box center [402, 229] width 382 height 23
paste input "[EMAIL_ADDRESS][DOMAIN_NAME]"
type input "[EMAIL_ADDRESS][DOMAIN_NAME]"
click at [294, 296] on input "text" at bounding box center [402, 295] width 382 height 23
click at [233, 294] on input "text" at bounding box center [402, 295] width 382 height 23
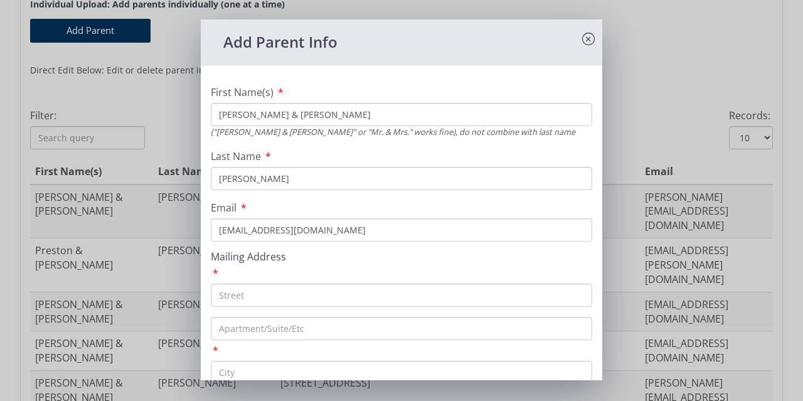
paste input "[STREET_ADDRESS]"
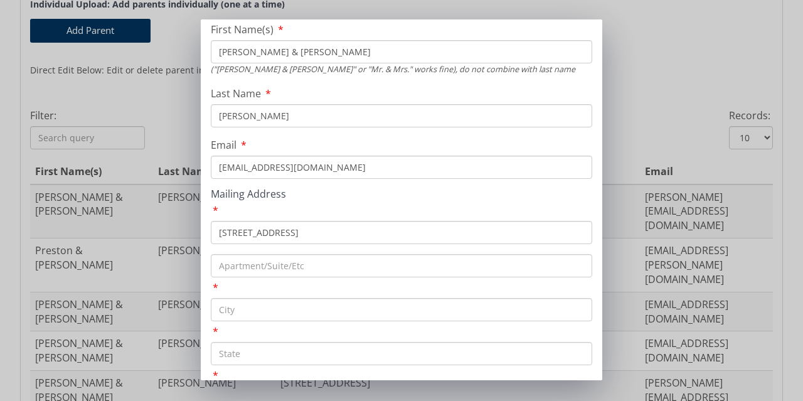
type input "[STREET_ADDRESS]"
click at [237, 314] on input "text" at bounding box center [402, 309] width 382 height 23
paste input "[GEOGRAPHIC_DATA]"
type input "[GEOGRAPHIC_DATA]"
click at [232, 355] on input "text" at bounding box center [402, 353] width 382 height 23
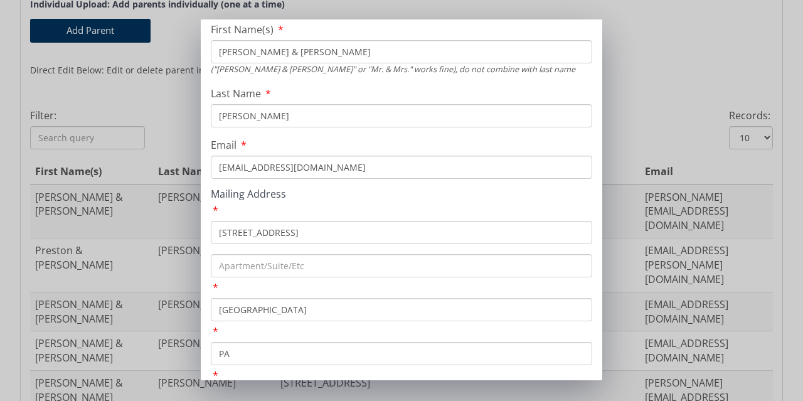
type input "PA"
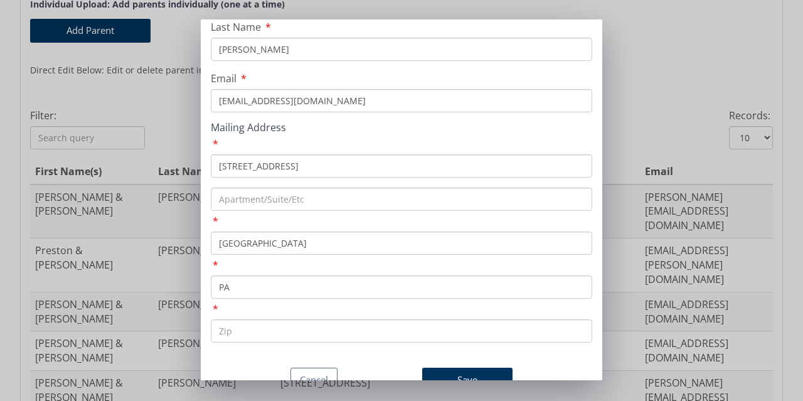
paste input "16153"
type input "16153"
click at [456, 368] on button "Save" at bounding box center [467, 380] width 90 height 24
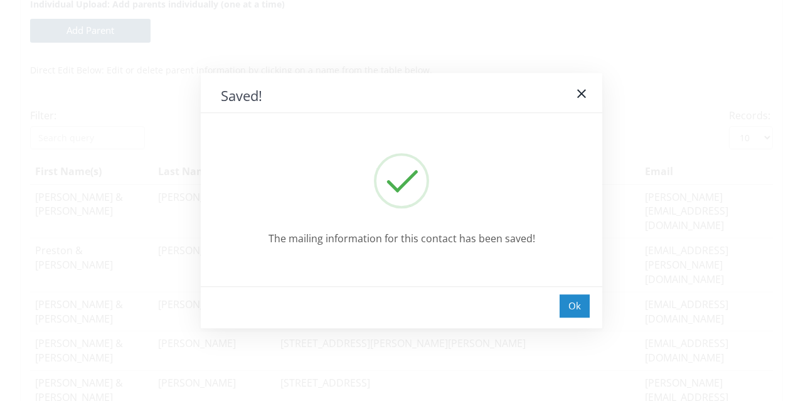
click at [576, 308] on div "Ok" at bounding box center [575, 305] width 30 height 23
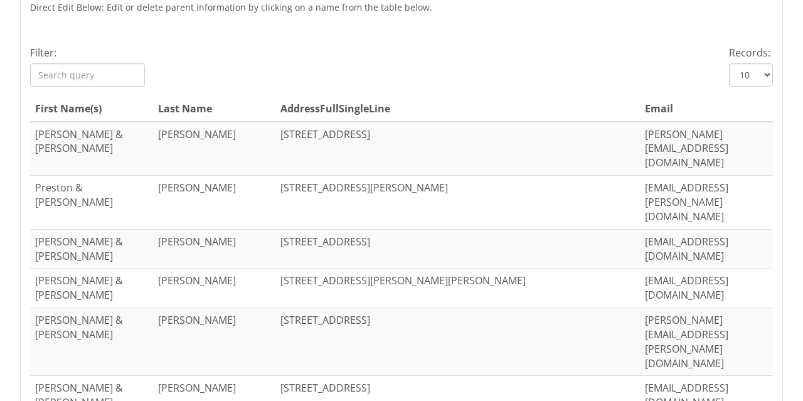
scroll to position [557, 0]
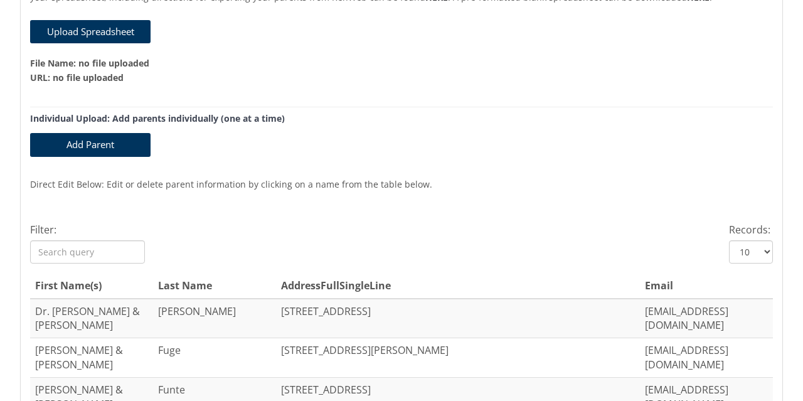
scroll to position [286, 0]
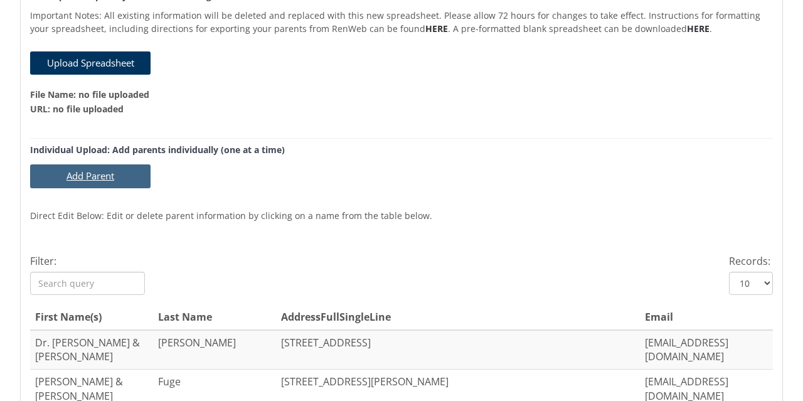
click at [97, 174] on button "Add Parent" at bounding box center [90, 175] width 121 height 23
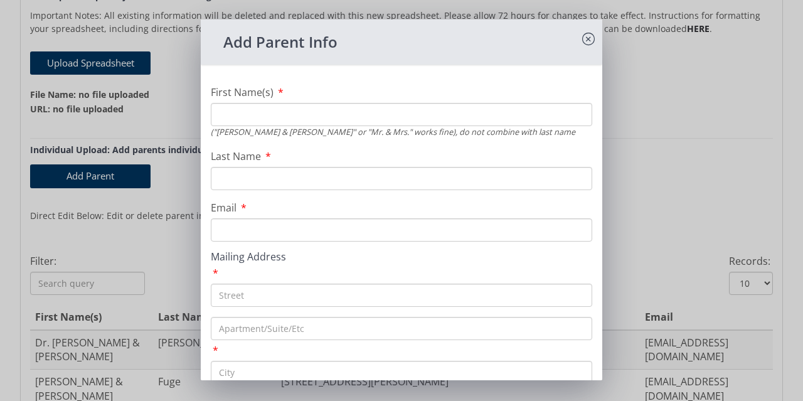
click at [262, 175] on input "Last Name" at bounding box center [402, 178] width 382 height 23
type input "Giampaolo"
click at [276, 122] on input "First Name(s)" at bounding box center [402, 114] width 382 height 23
click at [255, 111] on input "First Name(s)" at bounding box center [402, 114] width 382 height 23
paste input "[PERSON_NAME]"
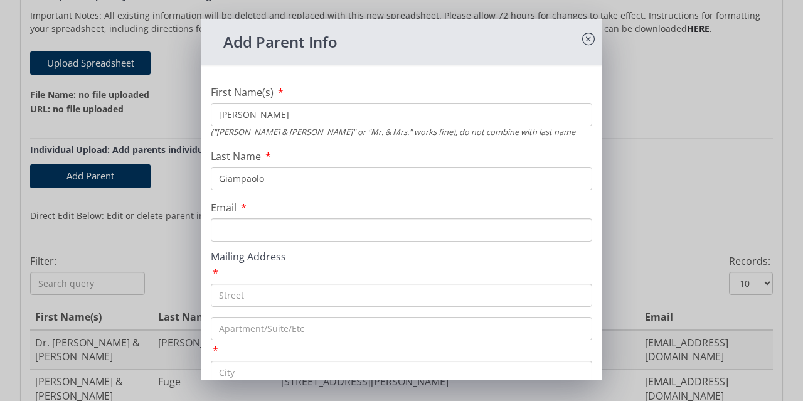
click at [310, 119] on input "[PERSON_NAME]" at bounding box center [402, 114] width 382 height 23
paste input "[PERSON_NAME]"
type input "[PERSON_NAME] & [PERSON_NAME]"
click at [283, 237] on input "Email" at bounding box center [402, 229] width 382 height 23
paste input "[PERSON_NAME][EMAIL_ADDRESS][DOMAIN_NAME]"
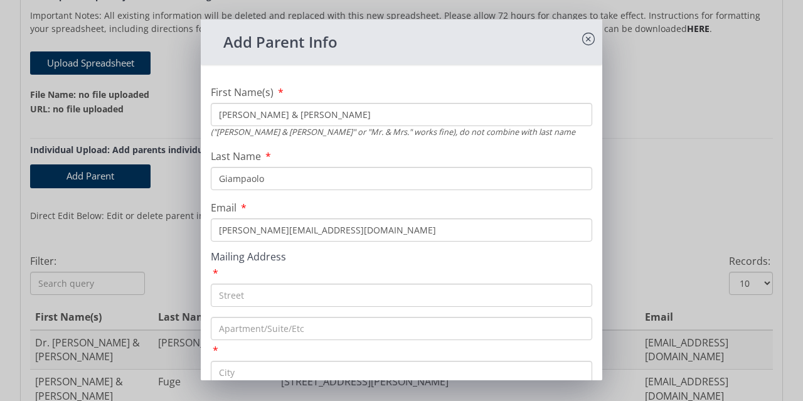
type input "[PERSON_NAME][EMAIL_ADDRESS][DOMAIN_NAME]"
click at [247, 297] on input "text" at bounding box center [402, 295] width 382 height 23
paste input "PO BOX 33"
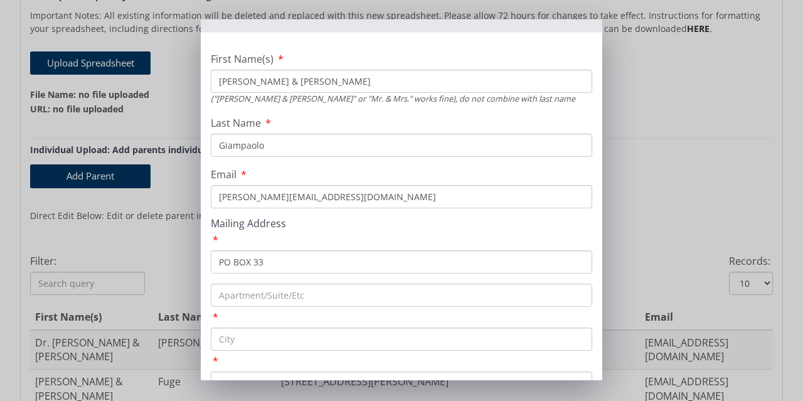
scroll to position [63, 0]
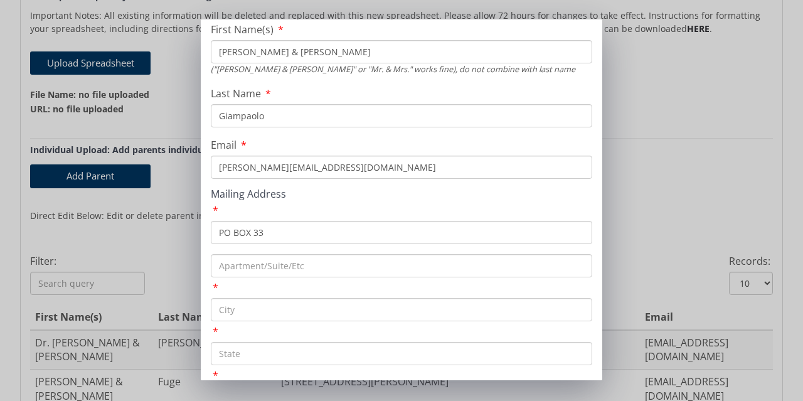
type input "PO BOX 33"
click at [260, 309] on input "text" at bounding box center [402, 309] width 382 height 23
click at [266, 305] on input "text" at bounding box center [402, 309] width 382 height 23
paste input "[GEOGRAPHIC_DATA]"
type input "[GEOGRAPHIC_DATA]"
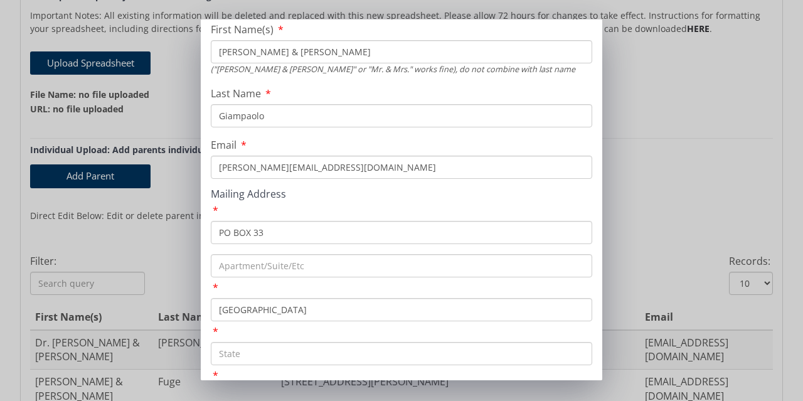
click at [260, 346] on input "text" at bounding box center [402, 353] width 382 height 23
paste input "PA"
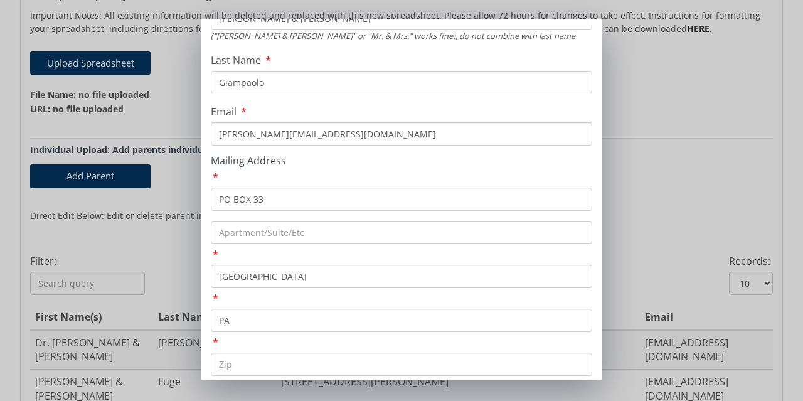
scroll to position [148, 0]
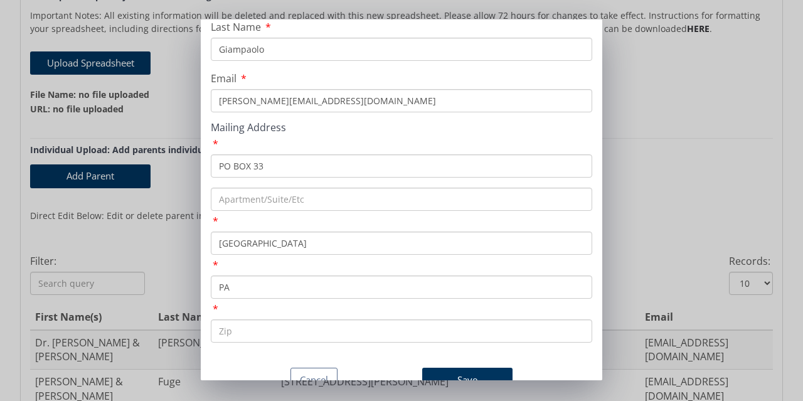
type input "PA"
click at [262, 319] on input "text" at bounding box center [402, 330] width 382 height 23
click at [277, 319] on input "text" at bounding box center [402, 330] width 382 height 23
paste input "16035"
type input "16035"
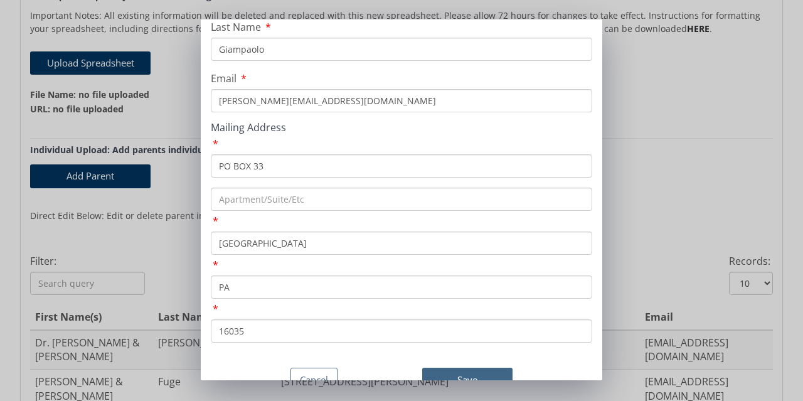
click at [459, 368] on button "Save" at bounding box center [467, 380] width 90 height 24
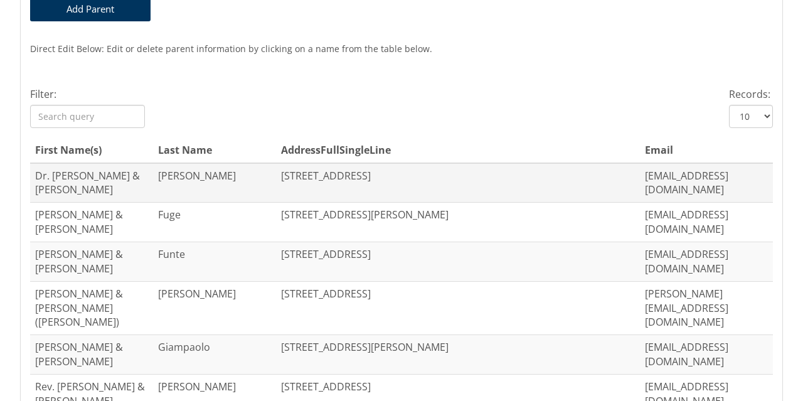
scroll to position [474, 0]
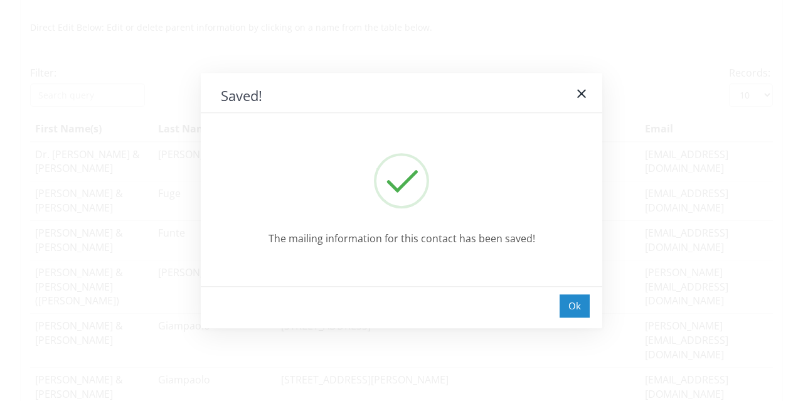
click at [571, 308] on div "Ok" at bounding box center [575, 305] width 30 height 23
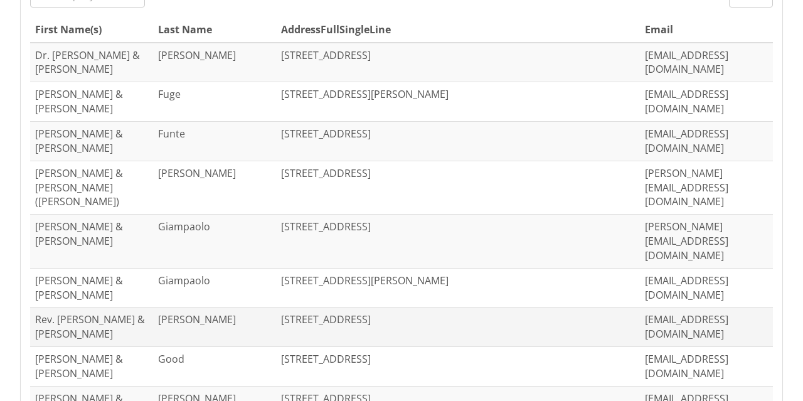
scroll to position [600, 0]
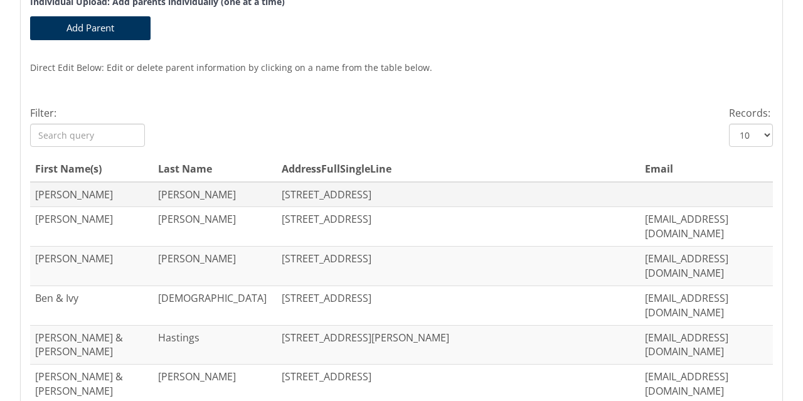
scroll to position [474, 0]
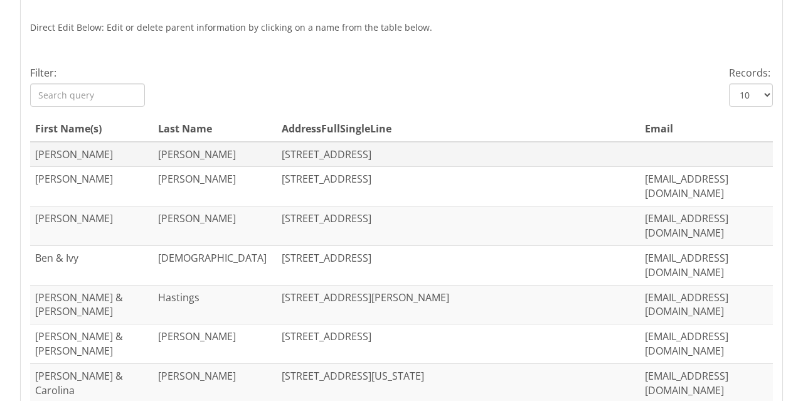
click at [366, 159] on td "[STREET_ADDRESS]" at bounding box center [459, 154] width 364 height 25
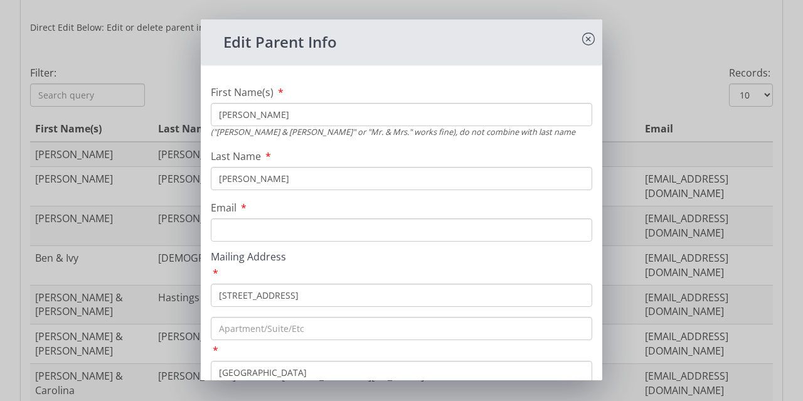
drag, startPoint x: 302, startPoint y: 298, endPoint x: 203, endPoint y: 299, distance: 99.2
click at [203, 299] on div "First Name(s) [PERSON_NAME] ("[PERSON_NAME] & [PERSON_NAME]" or "Mr. & Mrs." wo…" at bounding box center [402, 283] width 402 height 417
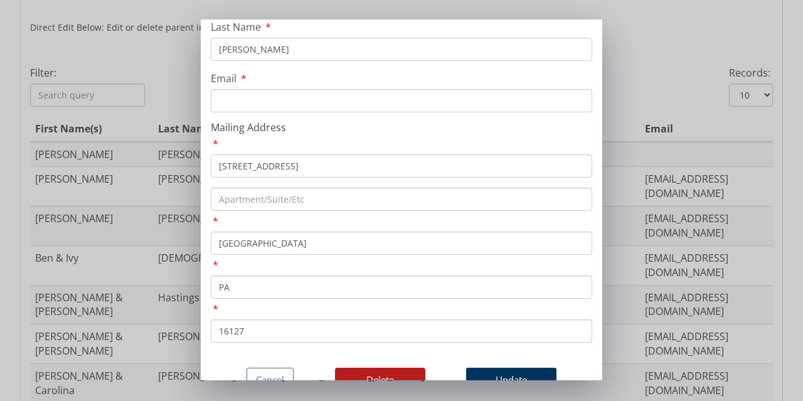
scroll to position [148, 0]
type input "[STREET_ADDRESS]"
click at [504, 368] on button "Update" at bounding box center [511, 380] width 90 height 24
click at [281, 82] on input "Email" at bounding box center [402, 85] width 382 height 23
click at [251, 83] on input "Email" at bounding box center [402, 85] width 382 height 23
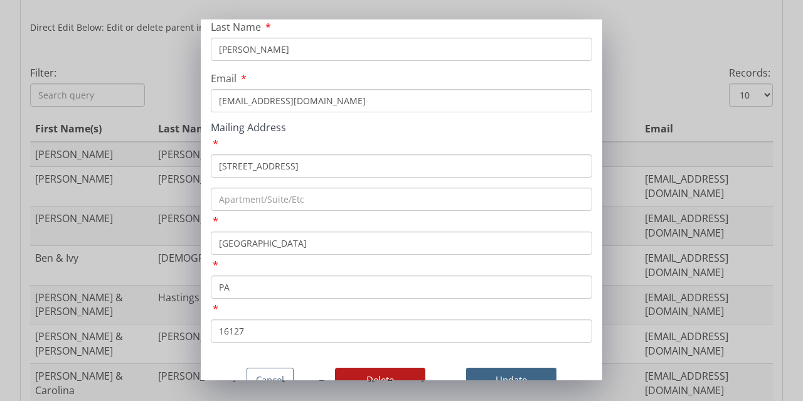
type input "[EMAIL_ADDRESS][DOMAIN_NAME]"
click at [508, 368] on button "Update" at bounding box center [511, 380] width 90 height 24
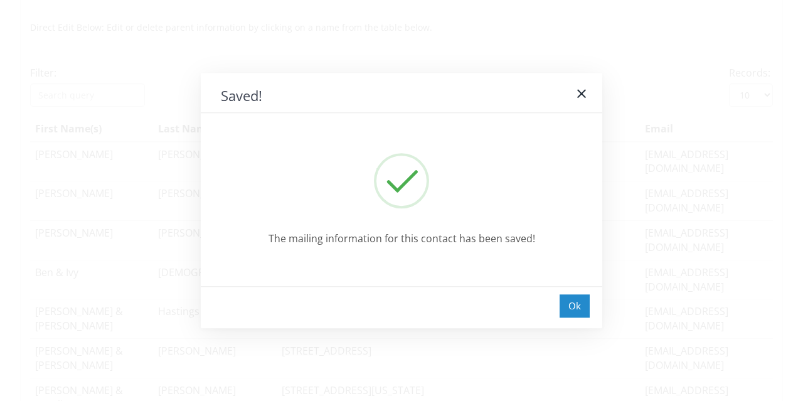
click at [576, 307] on div "Ok" at bounding box center [575, 305] width 30 height 23
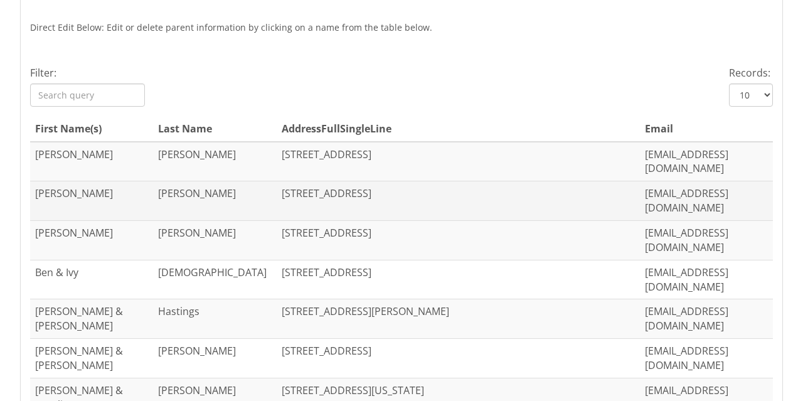
click at [290, 186] on td "[STREET_ADDRESS]" at bounding box center [459, 201] width 364 height 40
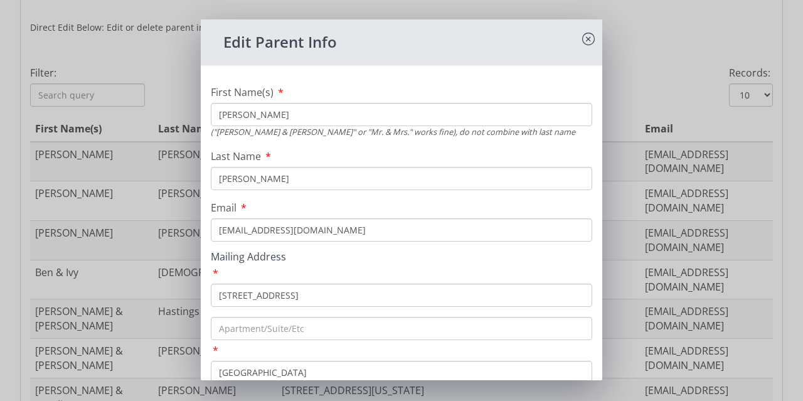
drag, startPoint x: 330, startPoint y: 295, endPoint x: 194, endPoint y: 295, distance: 136.2
click at [194, 295] on div "Edit Parent Info First Name(s) [PERSON_NAME] ("[PERSON_NAME] & [PERSON_NAME]" o…" at bounding box center [401, 200] width 803 height 401
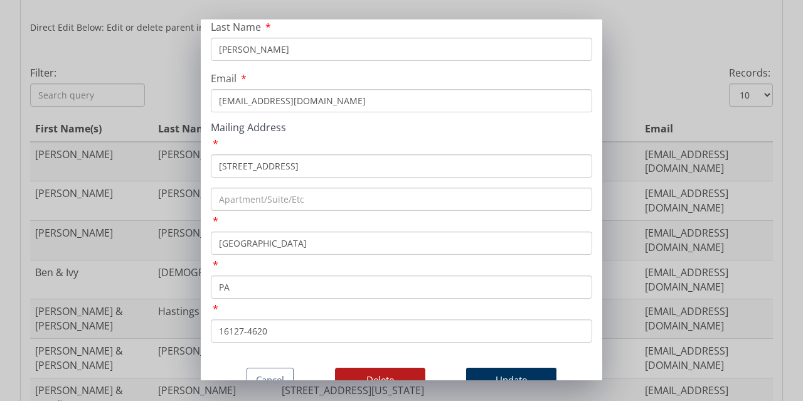
type input "[STREET_ADDRESS]"
drag, startPoint x: 325, startPoint y: 323, endPoint x: 324, endPoint y: 316, distance: 6.4
click at [324, 321] on input "16127-4620" at bounding box center [402, 330] width 382 height 23
type input "16127"
click at [494, 368] on button "Update" at bounding box center [511, 380] width 90 height 24
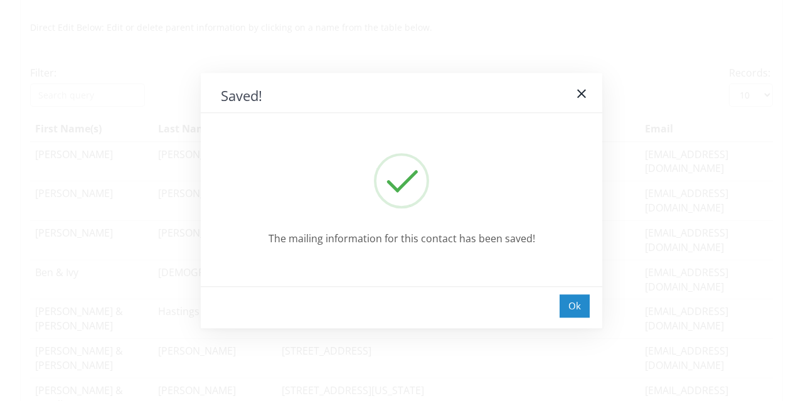
click at [577, 308] on div "Ok" at bounding box center [575, 305] width 30 height 23
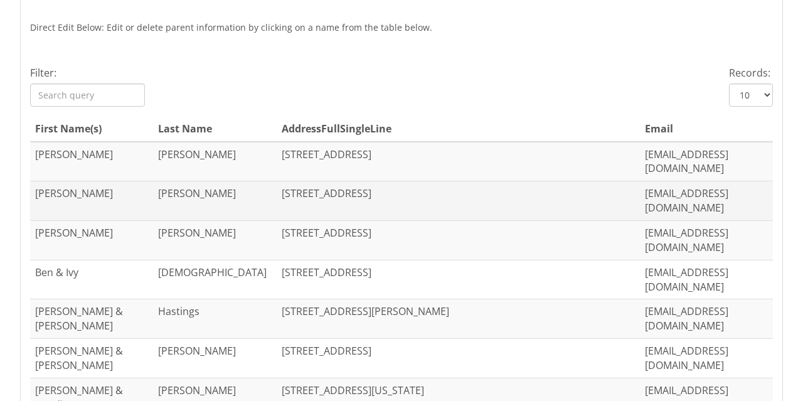
click at [298, 183] on td "[STREET_ADDRESS]" at bounding box center [459, 201] width 364 height 40
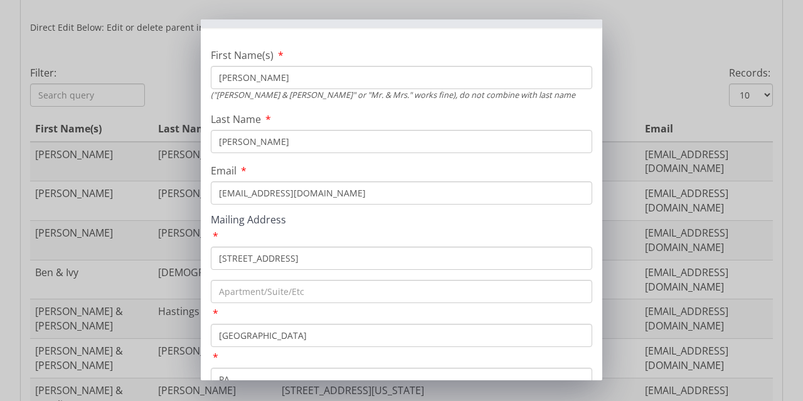
scroll to position [63, 0]
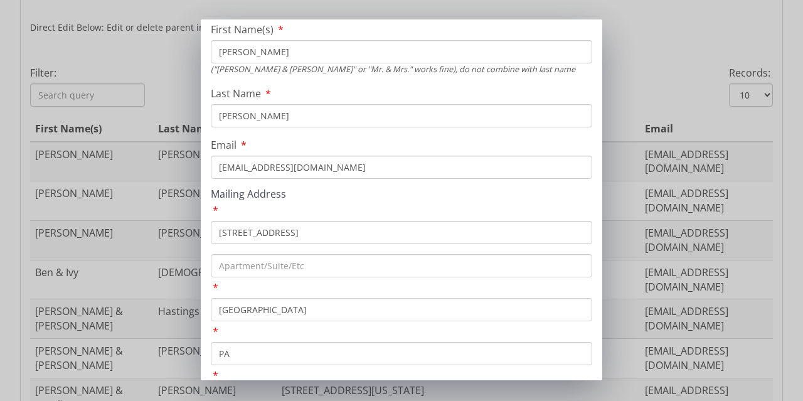
click at [330, 235] on input "[STREET_ADDRESS]" at bounding box center [402, 232] width 382 height 23
type input "[STREET_ADDRESS]"
click at [345, 262] on input "text" at bounding box center [402, 265] width 382 height 23
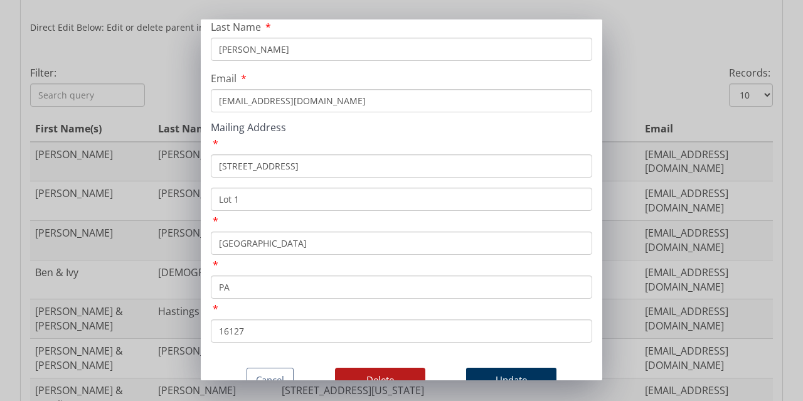
scroll to position [148, 0]
type input "Lot 1"
click at [501, 368] on button "Update" at bounding box center [511, 380] width 90 height 24
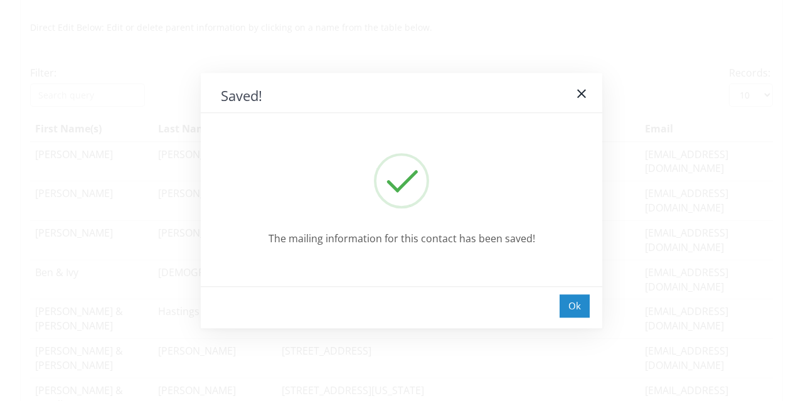
click at [576, 311] on div "Ok" at bounding box center [575, 305] width 30 height 23
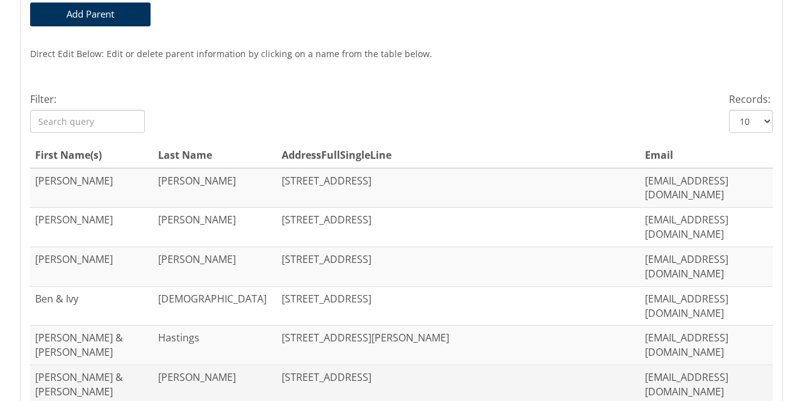
scroll to position [412, 0]
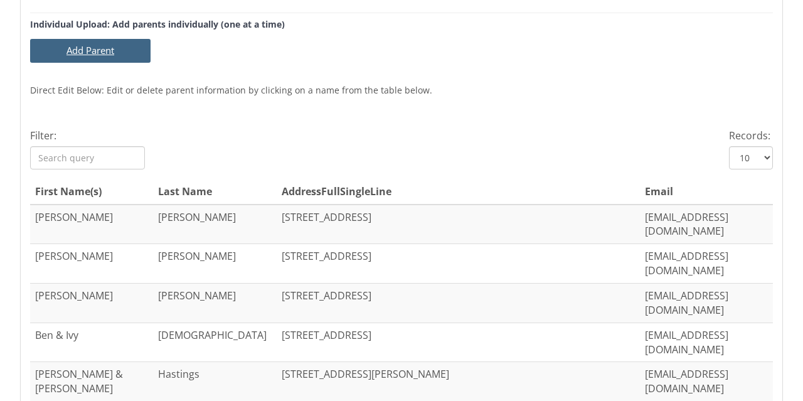
click at [81, 50] on button "Add Parent" at bounding box center [90, 50] width 121 height 23
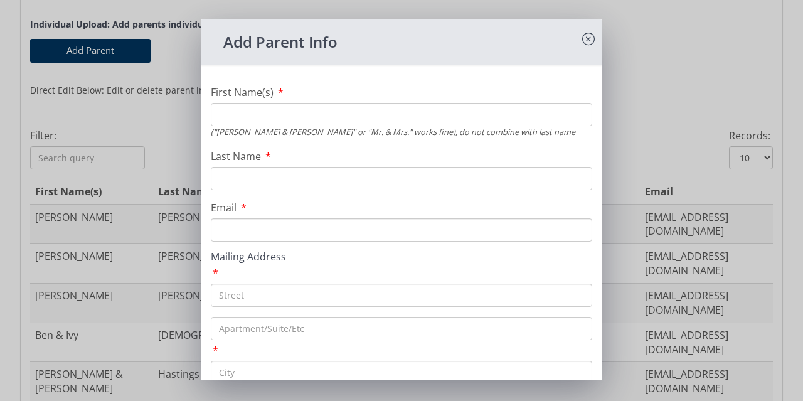
click at [245, 232] on input "Email" at bounding box center [402, 229] width 382 height 23
paste input "[EMAIL_ADDRESS][DOMAIN_NAME]"
type input "[EMAIL_ADDRESS][DOMAIN_NAME]"
click at [227, 183] on input "Last Name" at bounding box center [402, 178] width 382 height 23
type input "[PERSON_NAME]"
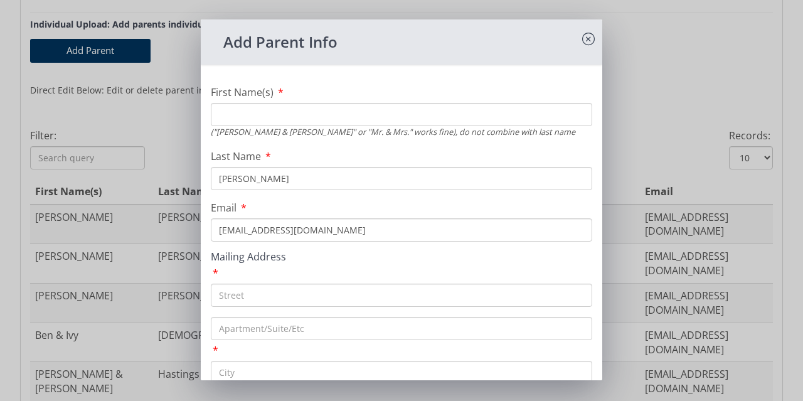
drag, startPoint x: 260, startPoint y: 119, endPoint x: 272, endPoint y: 104, distance: 19.2
click at [260, 118] on input "First Name(s)" at bounding box center [402, 114] width 382 height 23
click at [237, 120] on input "First Name(s)" at bounding box center [402, 114] width 382 height 23
type input "[PERSON_NAME] & [PERSON_NAME]"
click at [309, 299] on input "text" at bounding box center [402, 295] width 382 height 23
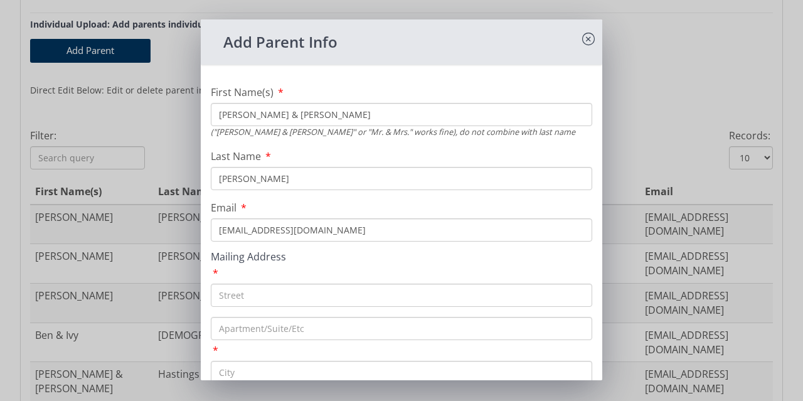
paste input "[STREET_ADDRESS][PERSON_NAME]"
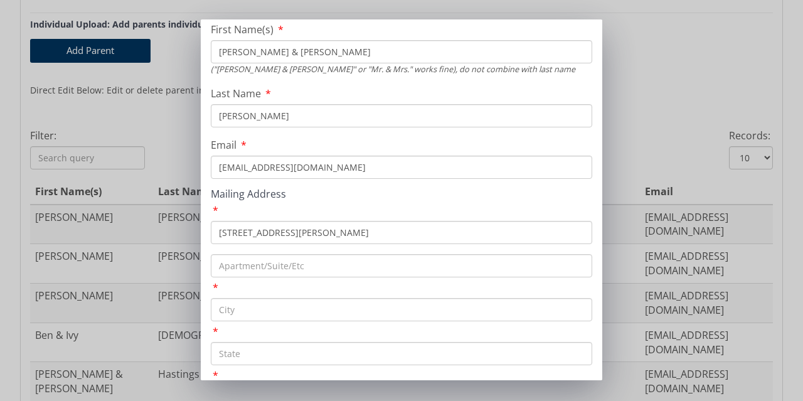
type input "[STREET_ADDRESS][PERSON_NAME]"
click at [301, 311] on input "text" at bounding box center [402, 309] width 382 height 23
type input "[GEOGRAPHIC_DATA]"
click at [225, 354] on input "text" at bounding box center [402, 353] width 382 height 23
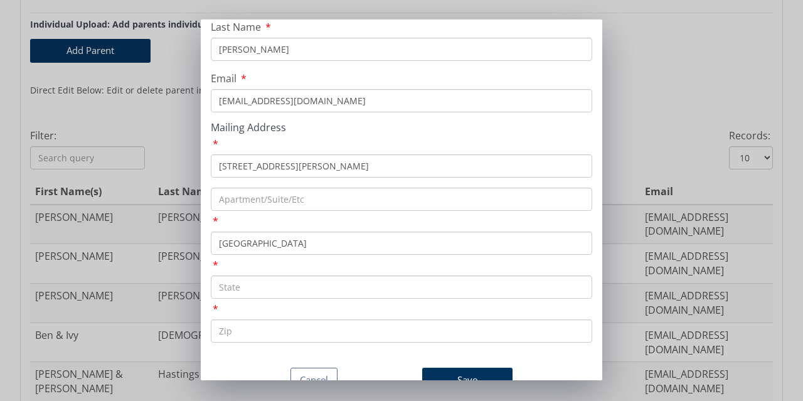
scroll to position [148, 0]
click at [254, 319] on input "text" at bounding box center [402, 330] width 382 height 23
paste input "16038"
type input "16038"
click at [234, 276] on input "text" at bounding box center [402, 287] width 382 height 23
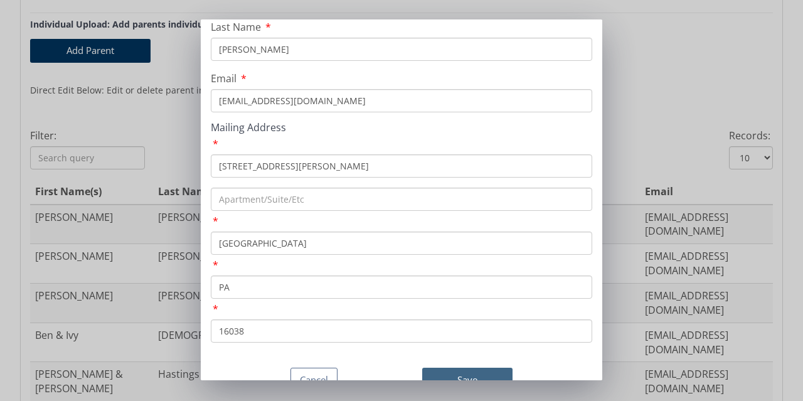
type input "PA"
click at [456, 368] on button "Save" at bounding box center [467, 380] width 90 height 24
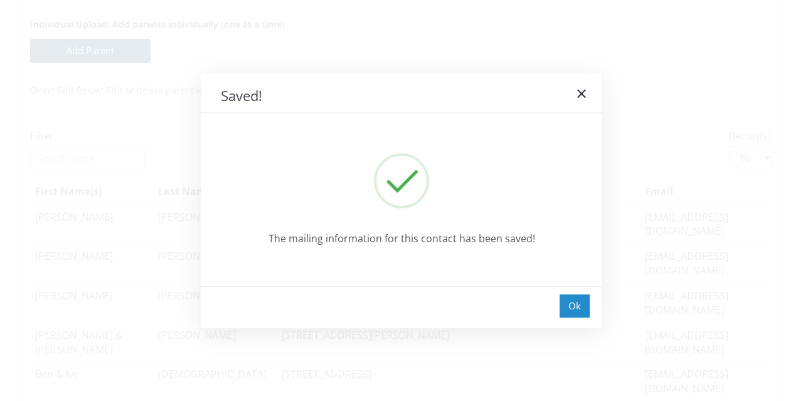
click at [573, 309] on div "Ok" at bounding box center [575, 305] width 30 height 23
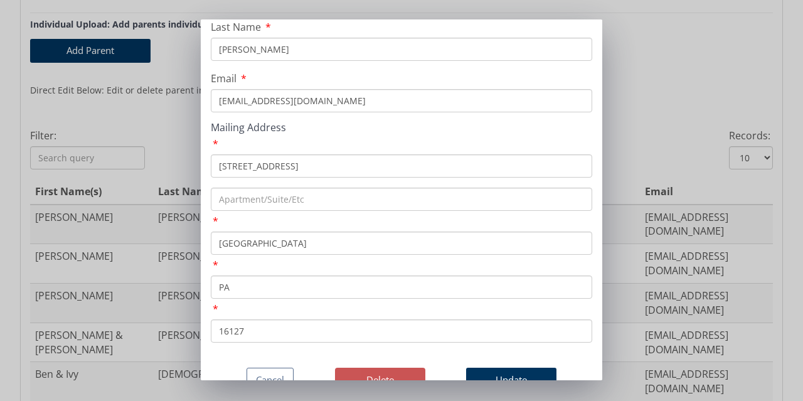
click at [385, 368] on button "Delete" at bounding box center [380, 380] width 90 height 24
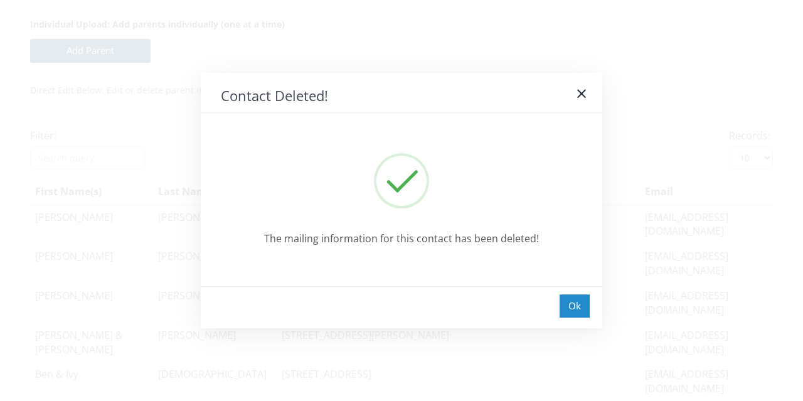
click at [574, 304] on div "Ok" at bounding box center [575, 305] width 30 height 23
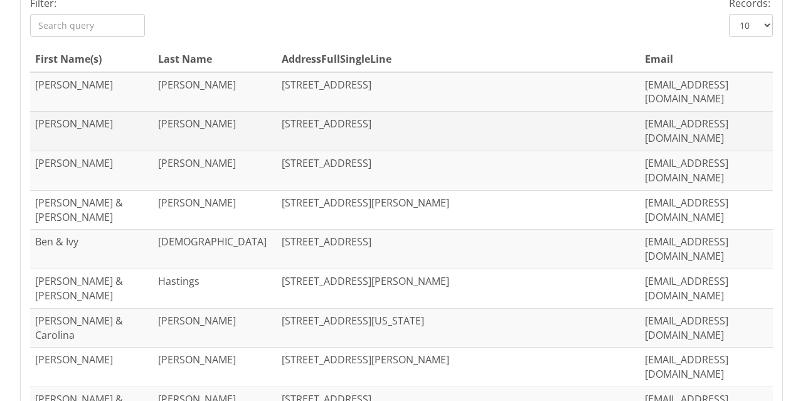
scroll to position [600, 0]
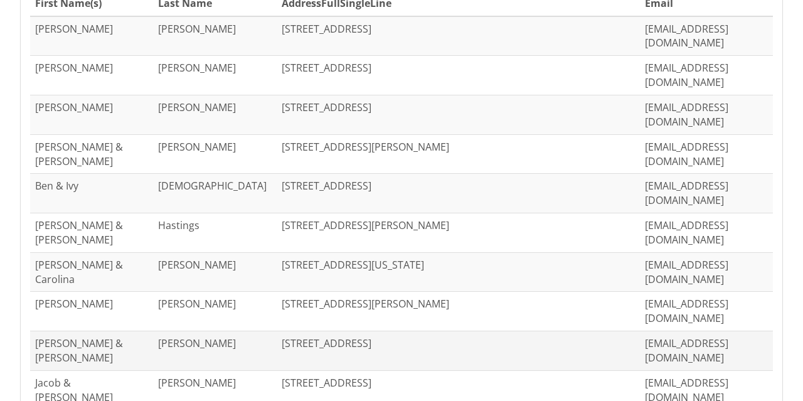
click at [153, 331] on td "[PERSON_NAME]" at bounding box center [215, 351] width 124 height 40
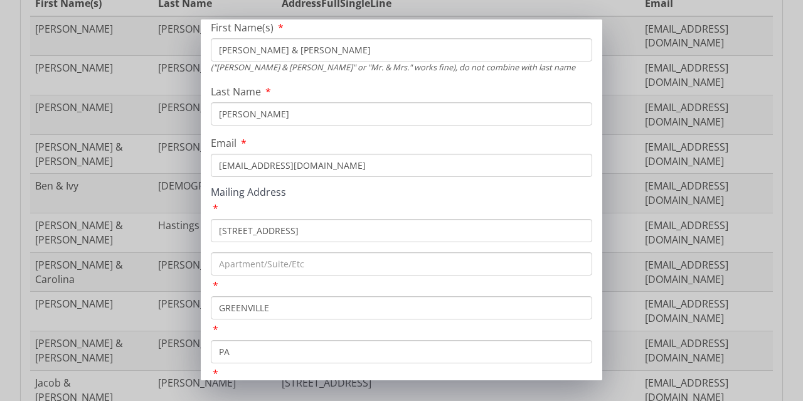
scroll to position [148, 0]
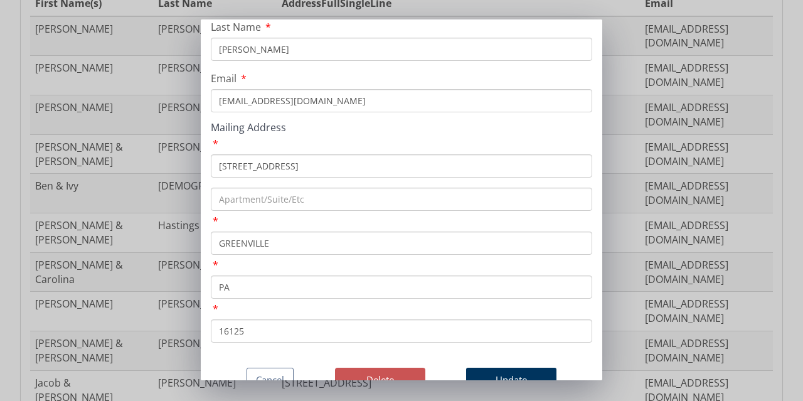
click at [368, 368] on button "Delete" at bounding box center [380, 380] width 90 height 24
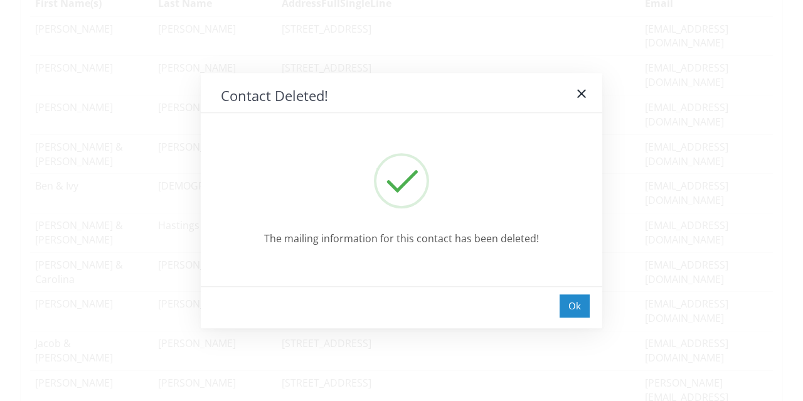
click at [565, 308] on div "Ok" at bounding box center [575, 305] width 30 height 23
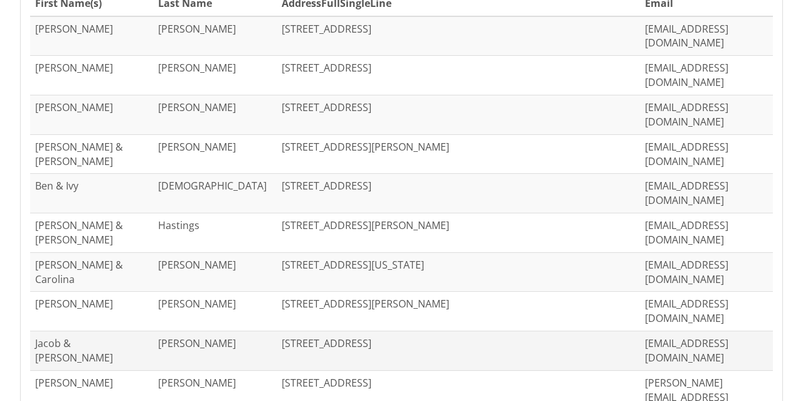
click at [173, 331] on td "[PERSON_NAME]" at bounding box center [215, 351] width 124 height 40
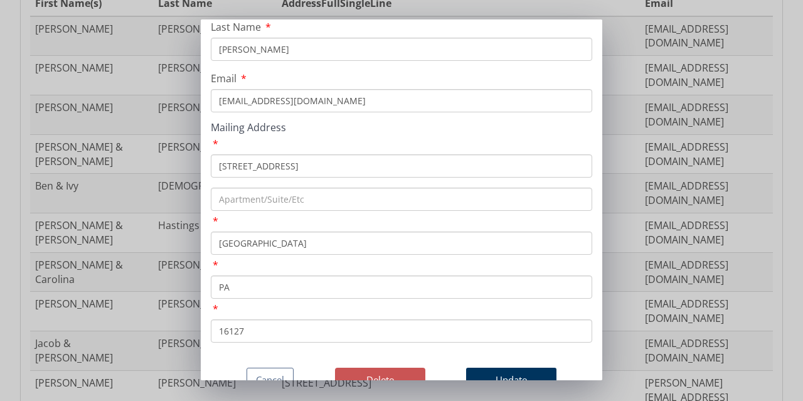
click at [383, 368] on button "Delete" at bounding box center [380, 380] width 90 height 24
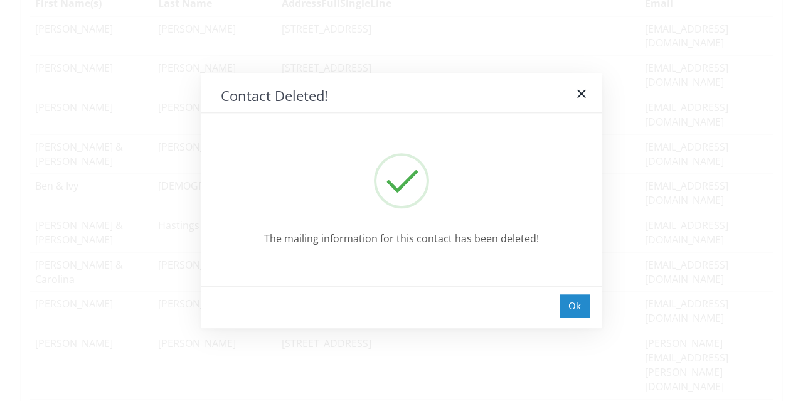
click at [574, 308] on div "Ok" at bounding box center [575, 305] width 30 height 23
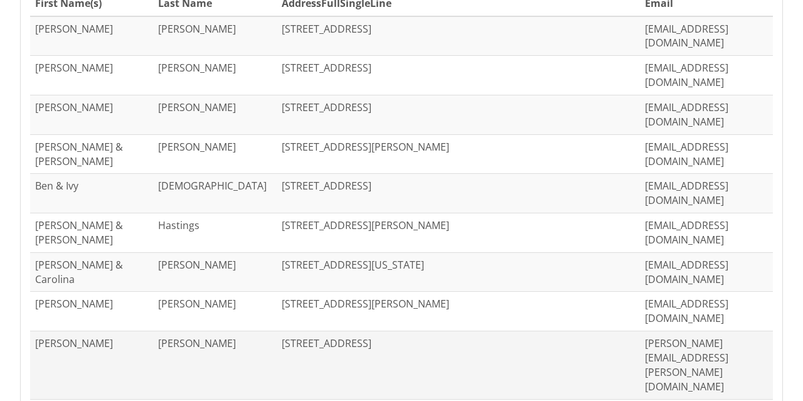
click at [165, 331] on td "[PERSON_NAME]" at bounding box center [215, 365] width 124 height 68
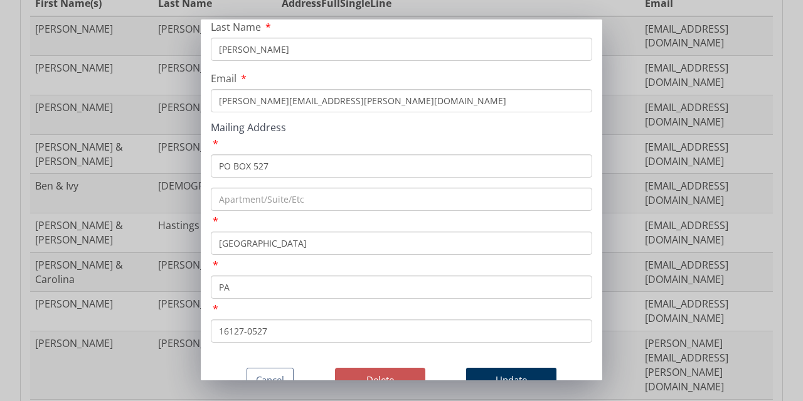
click at [377, 368] on button "Delete" at bounding box center [380, 380] width 90 height 24
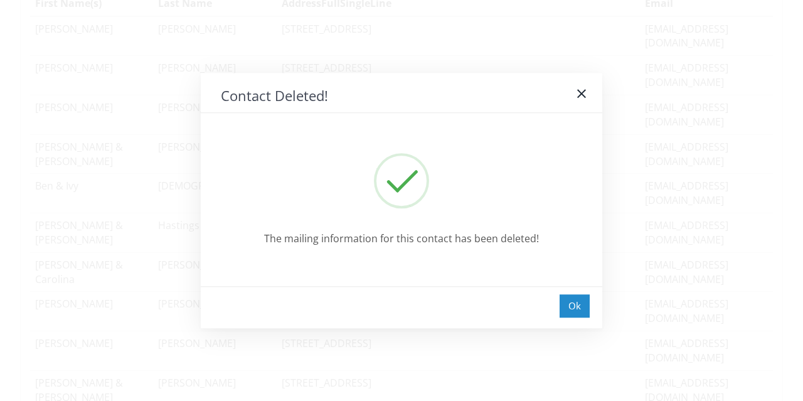
click at [574, 306] on div "Ok" at bounding box center [575, 305] width 30 height 23
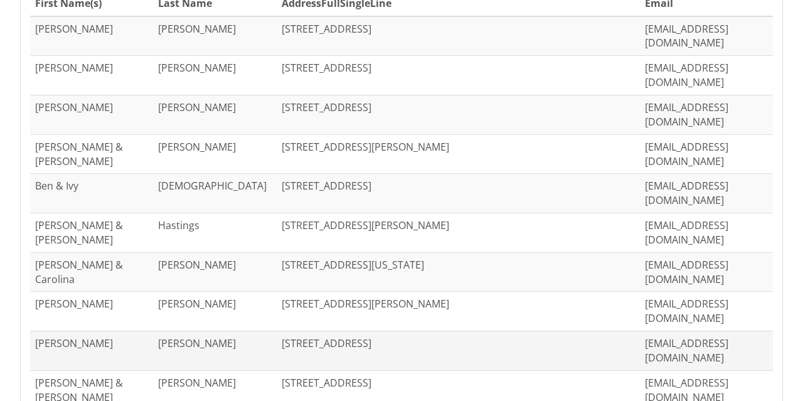
click at [207, 331] on td "[PERSON_NAME]" at bounding box center [215, 351] width 124 height 40
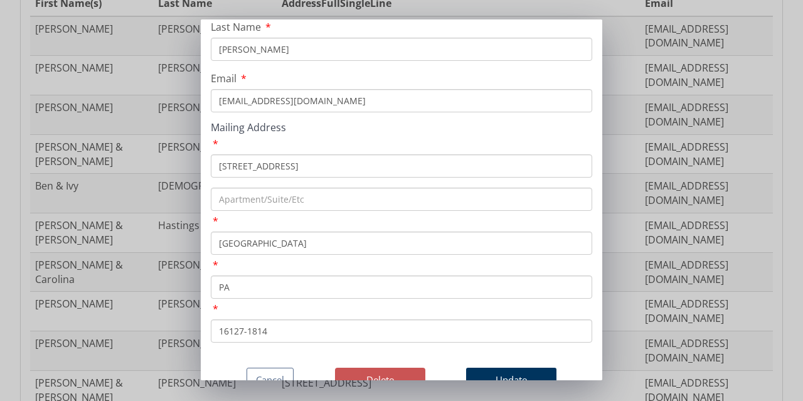
click at [372, 368] on button "Delete" at bounding box center [380, 380] width 90 height 24
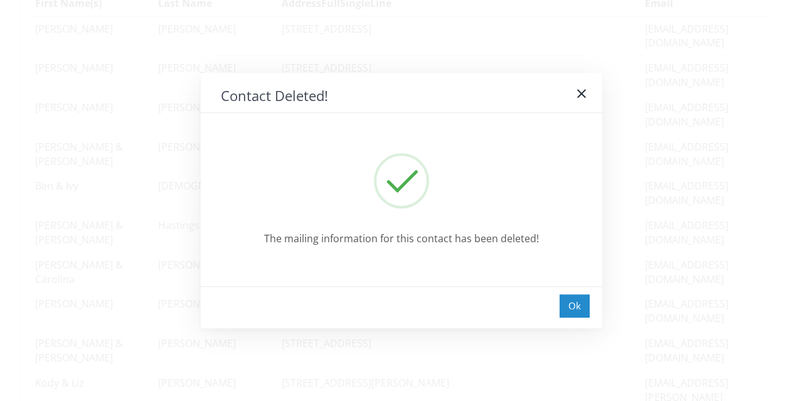
click at [586, 309] on div "Ok" at bounding box center [575, 305] width 30 height 23
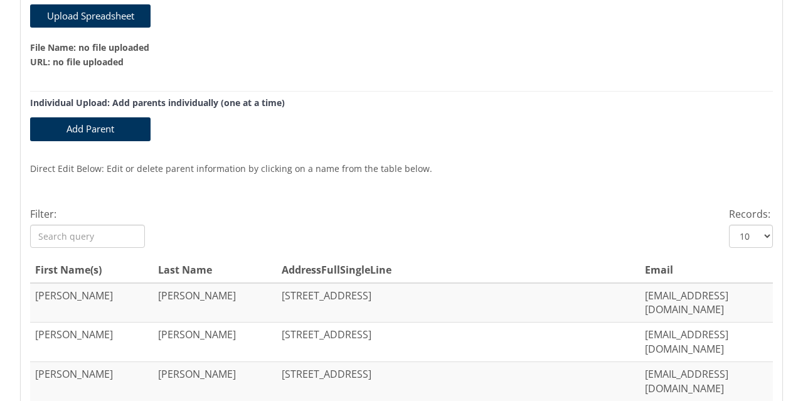
scroll to position [286, 0]
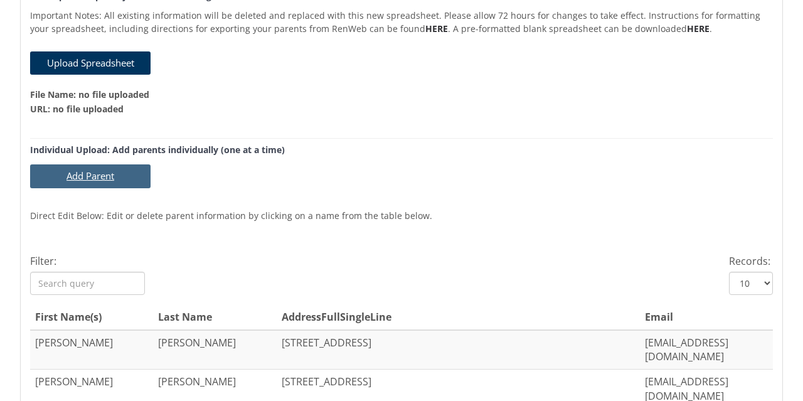
click at [95, 178] on button "Add Parent" at bounding box center [90, 175] width 121 height 23
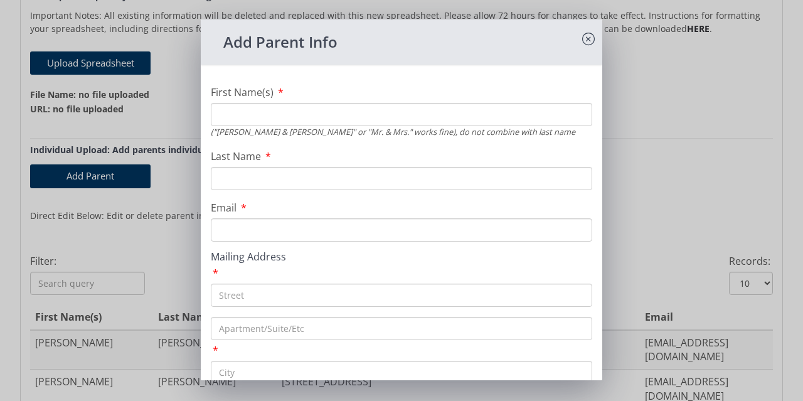
click at [262, 115] on input "First Name(s)" at bounding box center [402, 114] width 382 height 23
type input "[PERSON_NAME] & [PERSON_NAME]"
type input "[PERSON_NAME]"
type input "[EMAIL_ADDRESS][DOMAIN_NAME]"
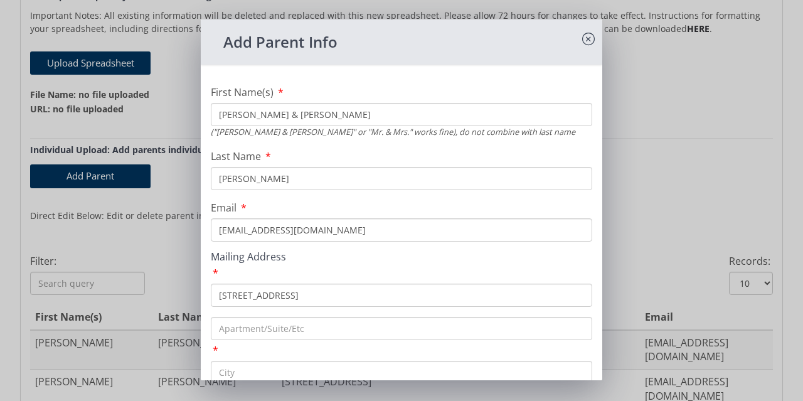
scroll to position [126, 0]
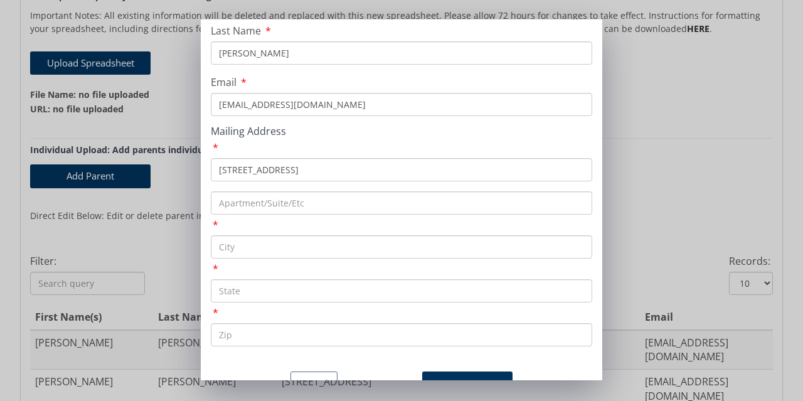
type input "[STREET_ADDRESS]"
click at [253, 247] on input "text" at bounding box center [402, 246] width 382 height 23
drag, startPoint x: 276, startPoint y: 249, endPoint x: 208, endPoint y: 250, distance: 68.4
click at [208, 250] on div "First Name(s) [PERSON_NAME] & [PERSON_NAME] ("[PERSON_NAME] & [PERSON_NAME]" or…" at bounding box center [402, 157] width 402 height 417
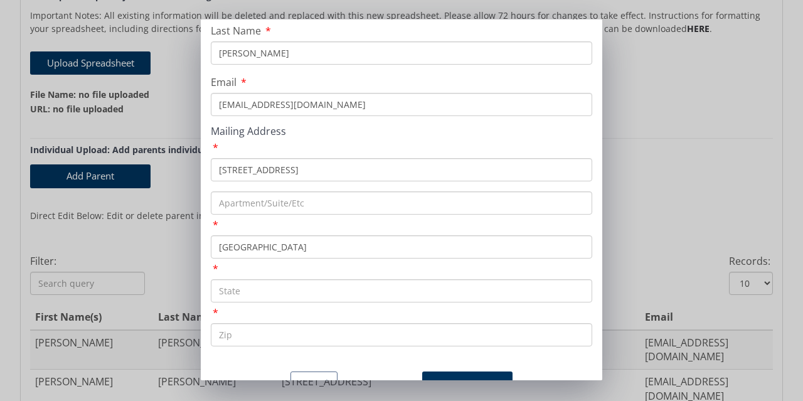
drag, startPoint x: 263, startPoint y: 249, endPoint x: 222, endPoint y: 248, distance: 41.4
click at [222, 248] on input "[GEOGRAPHIC_DATA]" at bounding box center [402, 246] width 382 height 23
paste input "eenville"
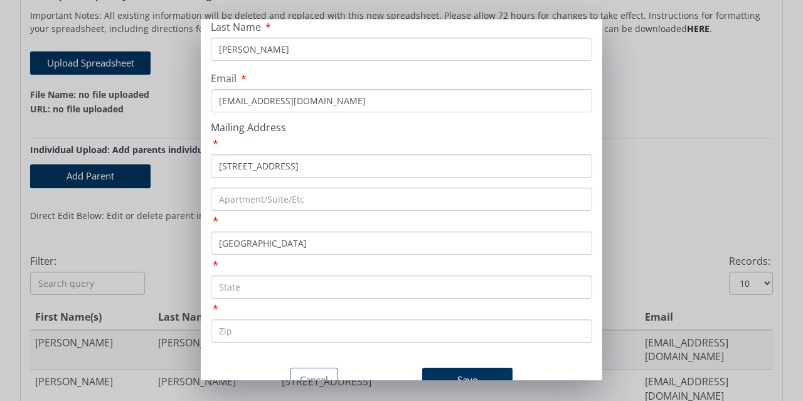
scroll to position [148, 0]
type input "[GEOGRAPHIC_DATA]"
click at [254, 276] on input "text" at bounding box center [402, 287] width 382 height 23
type input "PA"
click at [250, 319] on input "text" at bounding box center [402, 330] width 382 height 23
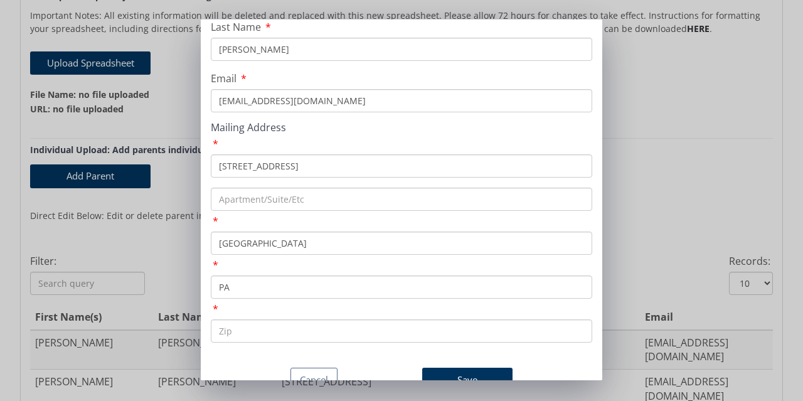
paste input "16125"
type input "16125"
click at [453, 368] on button "Save" at bounding box center [467, 380] width 90 height 24
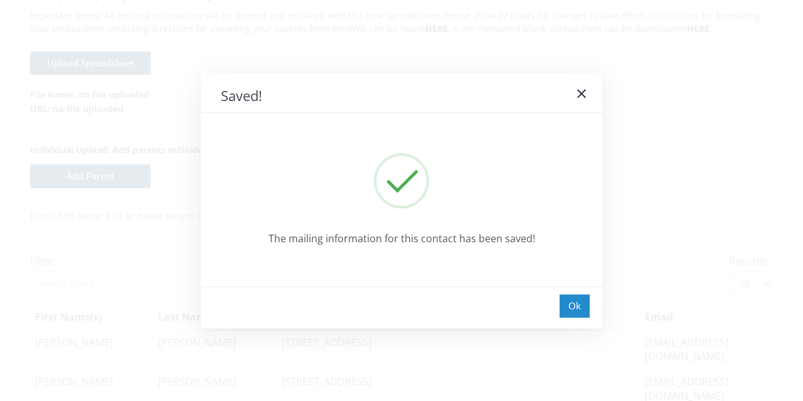
click at [577, 305] on div "Ok" at bounding box center [575, 305] width 30 height 23
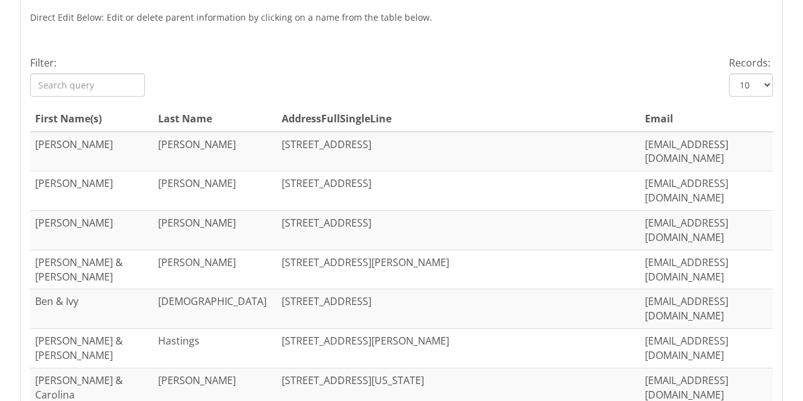
scroll to position [286, 0]
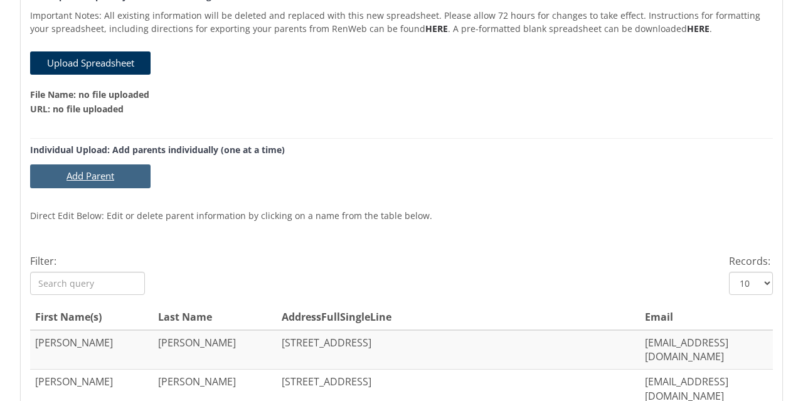
click at [87, 179] on button "Add Parent" at bounding box center [90, 175] width 121 height 23
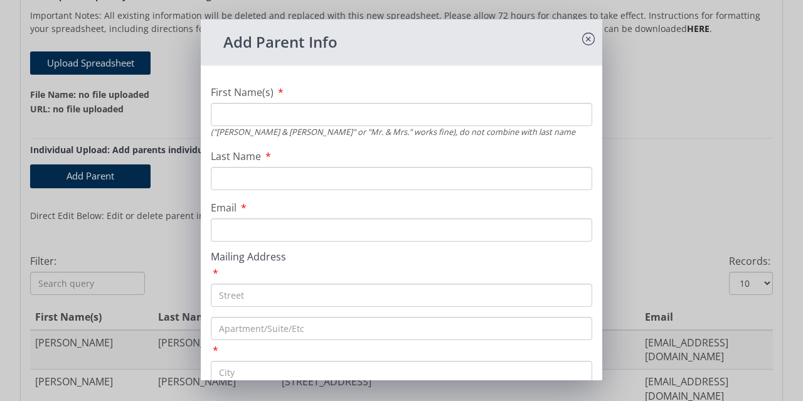
click at [235, 112] on input "First Name(s)" at bounding box center [402, 114] width 382 height 23
type input "[PERSON_NAME] & [PERSON_NAME]"
type input "[PERSON_NAME]"
paste input "[EMAIL_ADDRESS][DOMAIN_NAME]"
type input "[EMAIL_ADDRESS][DOMAIN_NAME]"
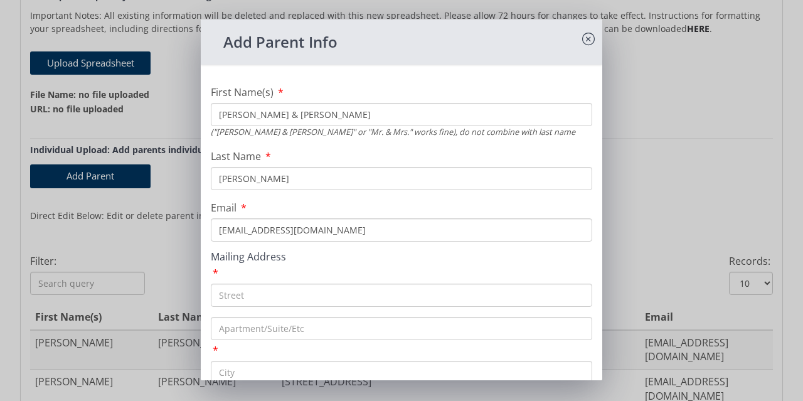
click at [259, 296] on input "text" at bounding box center [402, 295] width 382 height 23
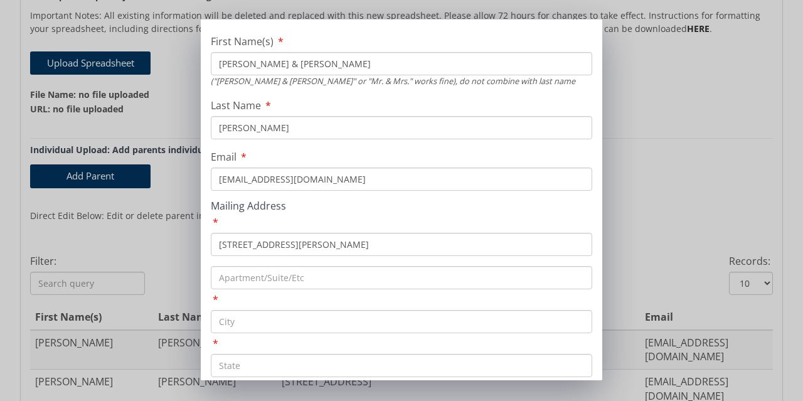
scroll to position [126, 0]
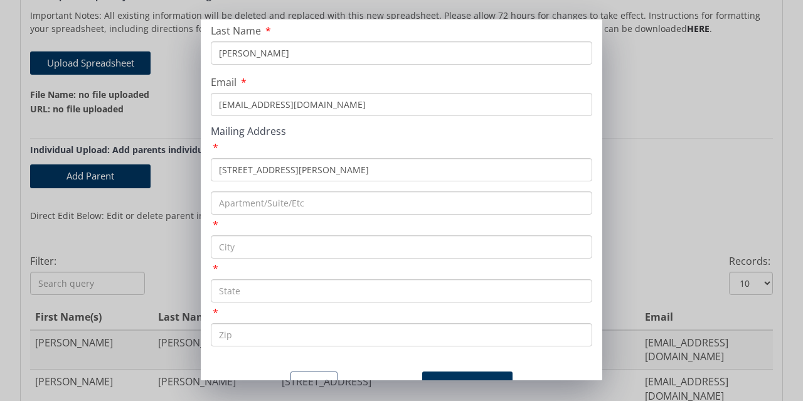
type input "[STREET_ADDRESS][PERSON_NAME]"
click at [250, 249] on input "text" at bounding box center [402, 246] width 382 height 23
type input "[PERSON_NAME]"
type input "PA"
type input "16137"
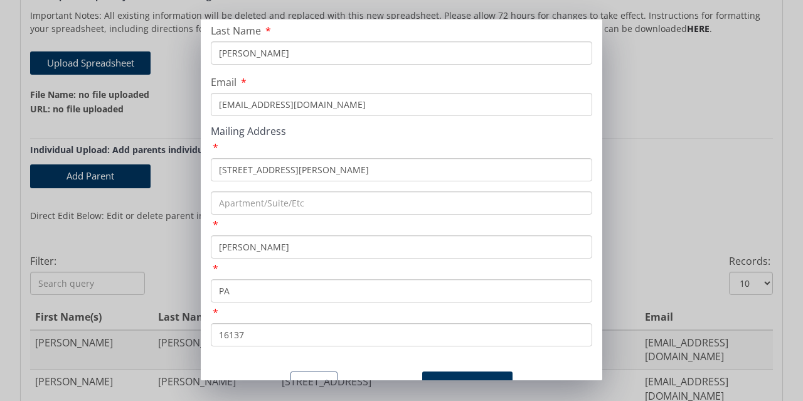
scroll to position [148, 0]
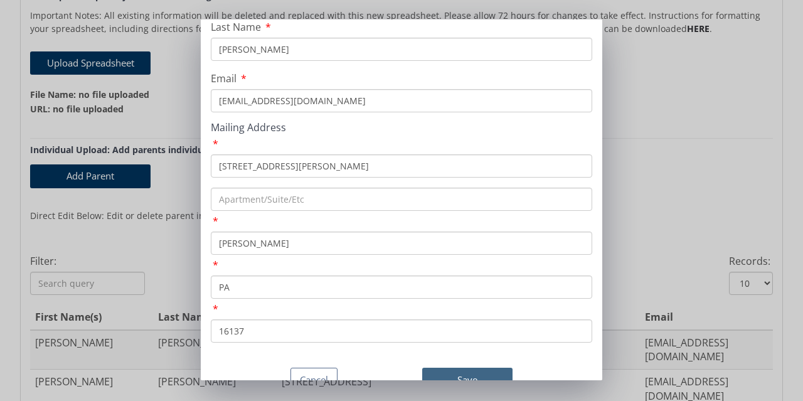
click at [453, 368] on button "Save" at bounding box center [467, 380] width 90 height 24
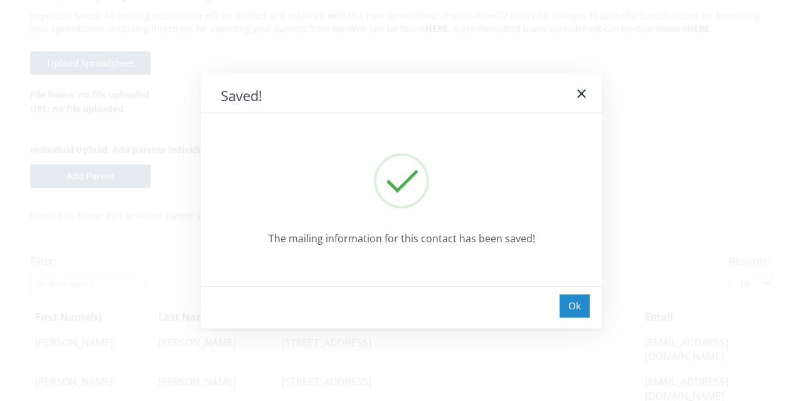
click at [574, 307] on div "Ok" at bounding box center [575, 305] width 30 height 23
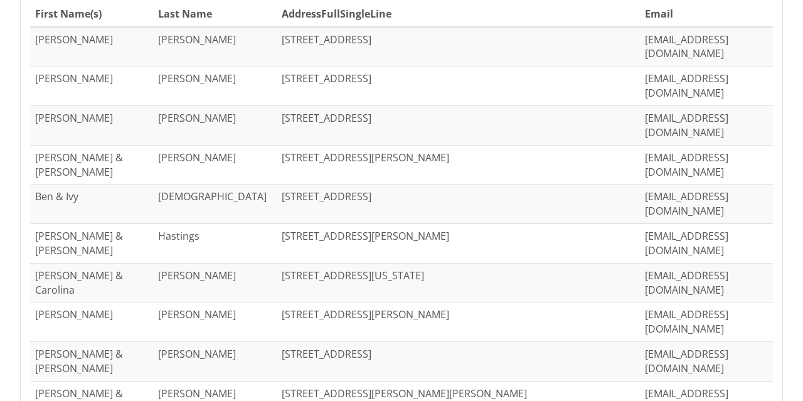
scroll to position [600, 0]
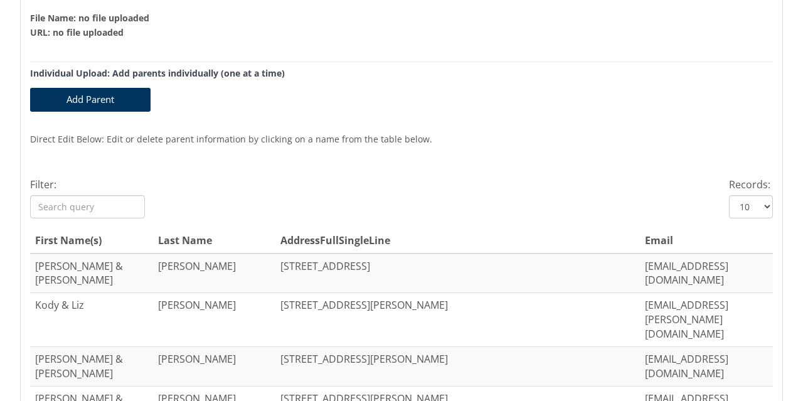
scroll to position [286, 0]
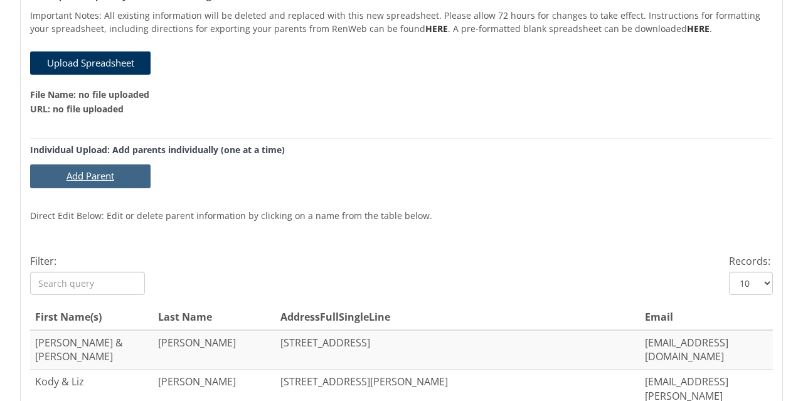
click at [83, 173] on button "Add Parent" at bounding box center [90, 175] width 121 height 23
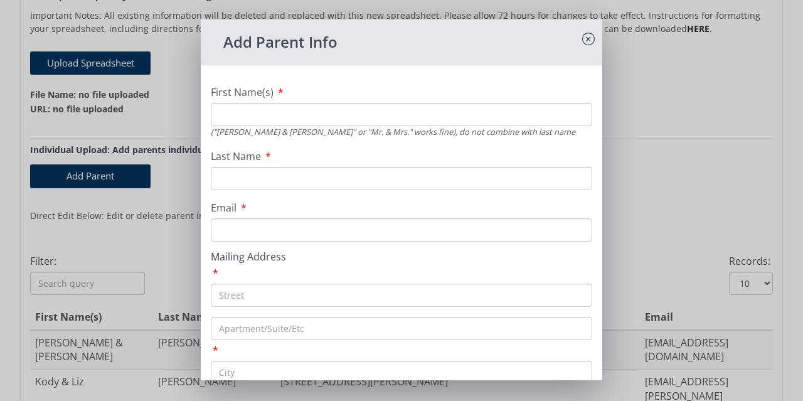
click at [247, 117] on input "First Name(s)" at bounding box center [402, 114] width 382 height 23
type input "[PERSON_NAME] & [PERSON_NAME]"
type input "[PERSON_NAME]"
click at [281, 227] on input "Email" at bounding box center [402, 229] width 382 height 23
click at [272, 296] on input "text" at bounding box center [402, 295] width 382 height 23
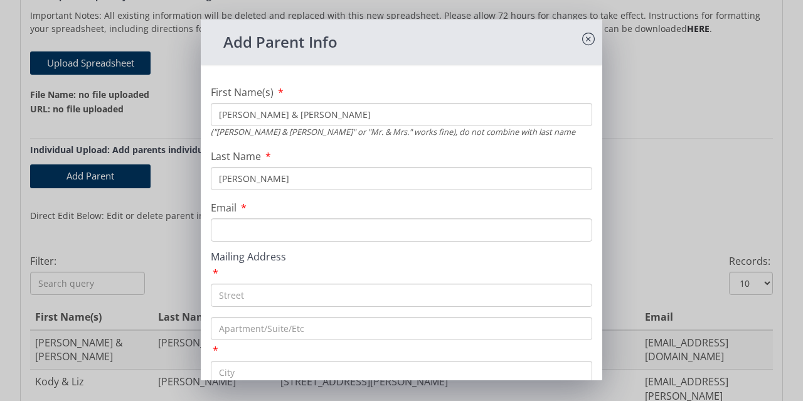
paste input "[STREET_ADDRESS]"
type input "[STREET_ADDRESS]"
click at [249, 230] on input "Email" at bounding box center [402, 229] width 382 height 23
paste input "[PERSON_NAME][EMAIL_ADDRESS][PERSON_NAME]."
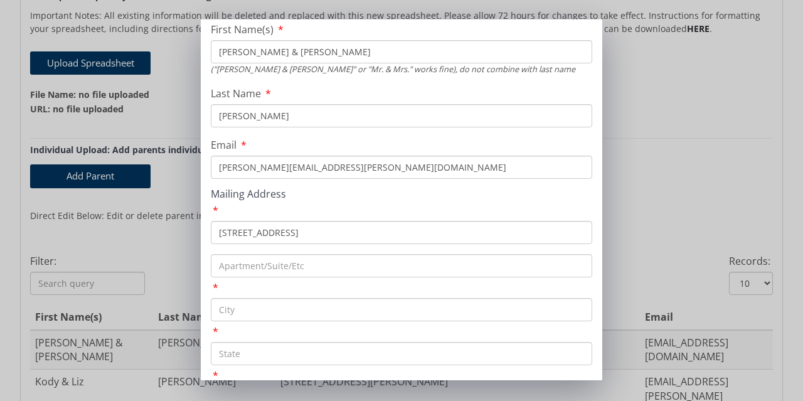
type input "[PERSON_NAME][EMAIL_ADDRESS][PERSON_NAME][DOMAIN_NAME]"
click at [246, 305] on input "text" at bounding box center [402, 309] width 382 height 23
click at [282, 303] on input "text" at bounding box center [402, 309] width 382 height 23
paste input "Slippery Rock"
type input "Slippery Rock"
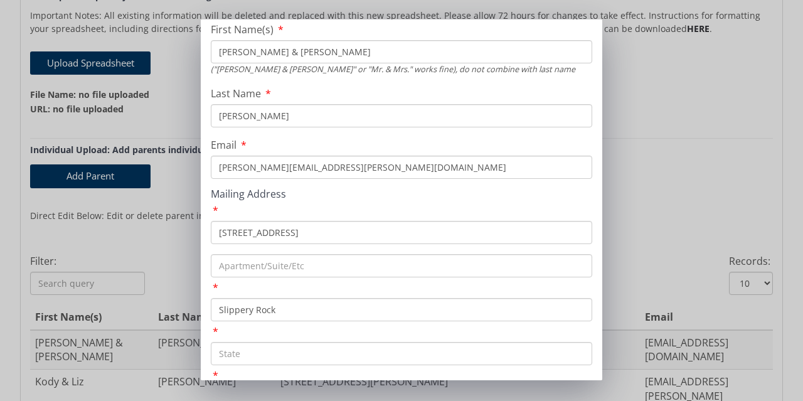
click at [262, 351] on input "text" at bounding box center [402, 353] width 382 height 23
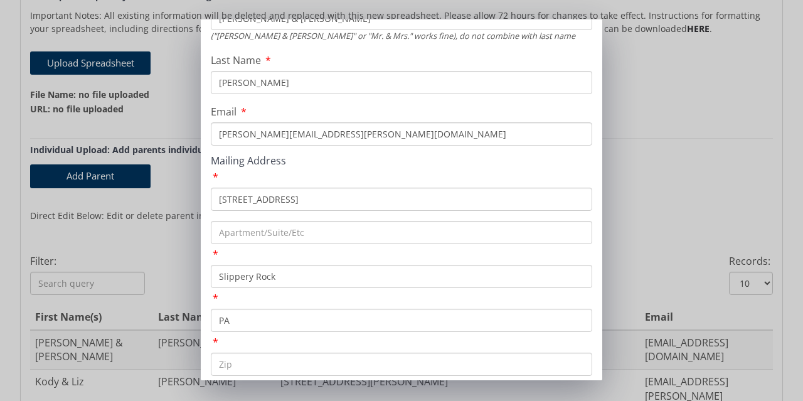
scroll to position [126, 0]
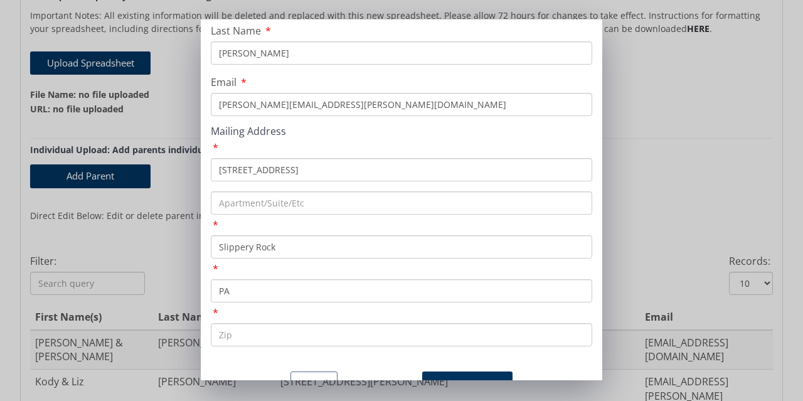
type input "PA"
click at [268, 332] on input "text" at bounding box center [402, 334] width 382 height 23
click at [270, 345] on input "text" at bounding box center [402, 334] width 382 height 23
paste input "16057"
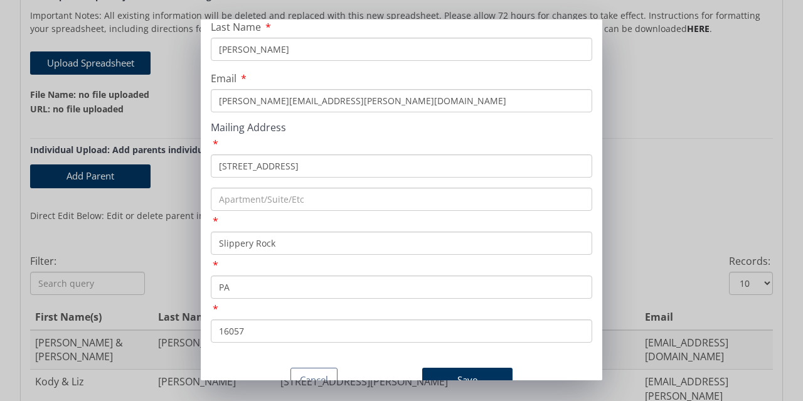
scroll to position [148, 0]
type input "16057"
click at [453, 368] on button "Save" at bounding box center [467, 380] width 90 height 24
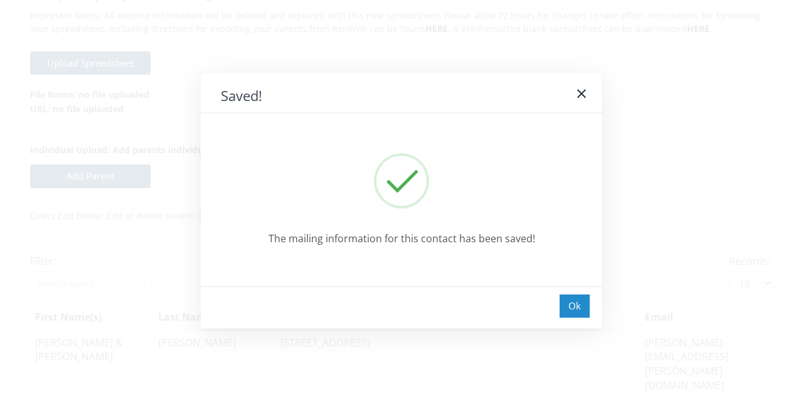
click at [582, 307] on div "Ok" at bounding box center [575, 305] width 30 height 23
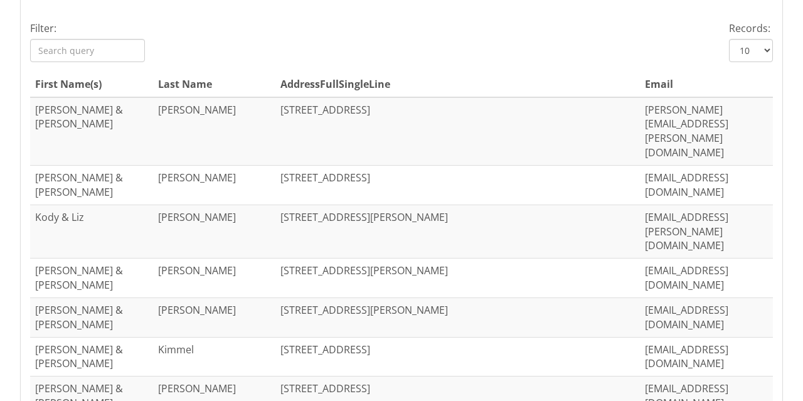
scroll to position [495, 0]
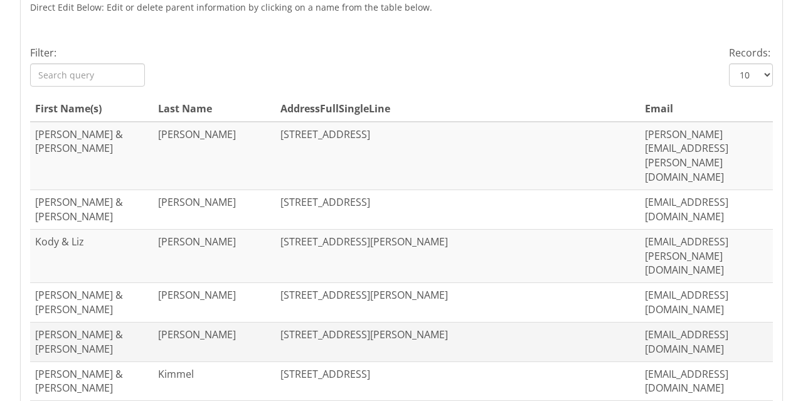
click at [284, 322] on td "[STREET_ADDRESS][PERSON_NAME]" at bounding box center [458, 342] width 365 height 40
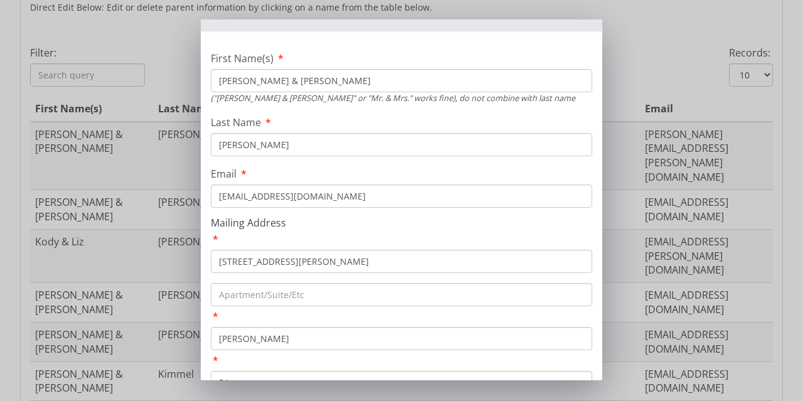
scroll to position [126, 0]
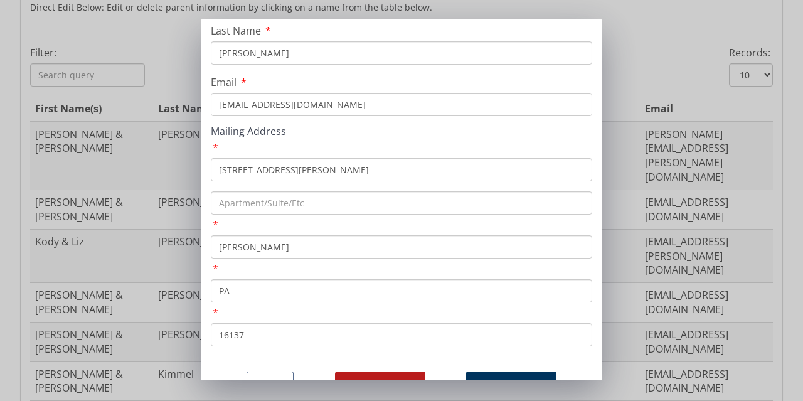
drag, startPoint x: 340, startPoint y: 171, endPoint x: 218, endPoint y: 174, distance: 121.8
click at [218, 174] on input "[STREET_ADDRESS][PERSON_NAME]" at bounding box center [402, 169] width 382 height 23
type input "[STREET_ADDRESS]"
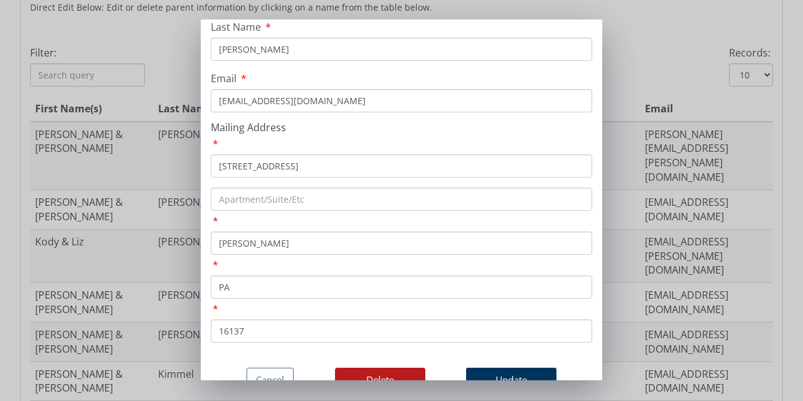
scroll to position [148, 0]
click at [484, 368] on button "Update" at bounding box center [511, 380] width 90 height 24
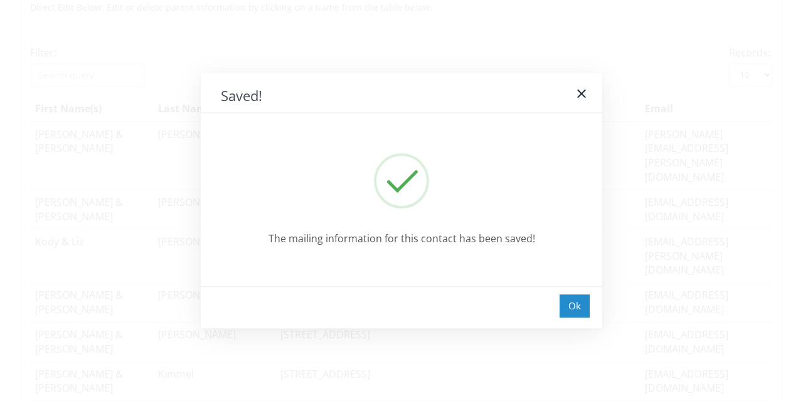
click at [582, 305] on div "Ok" at bounding box center [575, 305] width 30 height 23
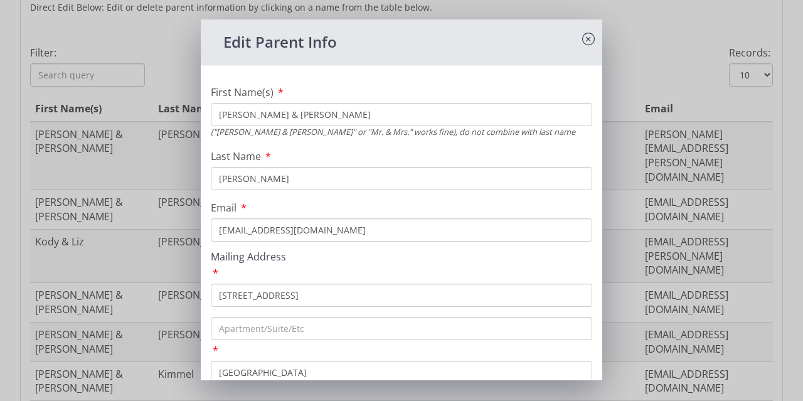
drag, startPoint x: 328, startPoint y: 294, endPoint x: 210, endPoint y: 299, distance: 118.7
click at [210, 299] on div "First Name(s) [PERSON_NAME] & [PERSON_NAME] ("[PERSON_NAME] & [PERSON_NAME]" or…" at bounding box center [402, 283] width 402 height 417
type input "[STREET_ADDRESS]"
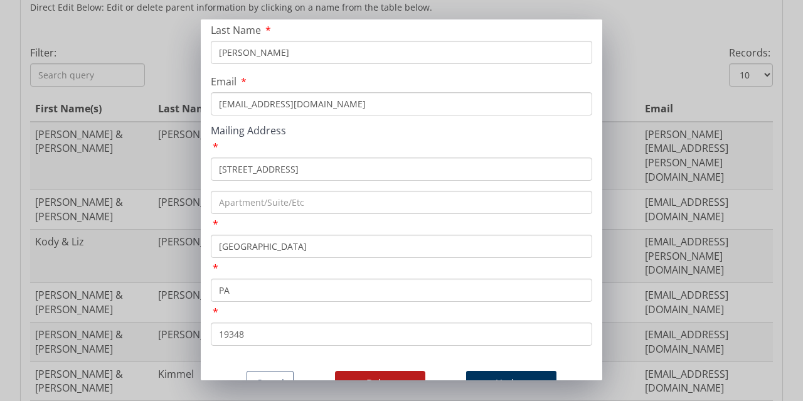
scroll to position [128, 0]
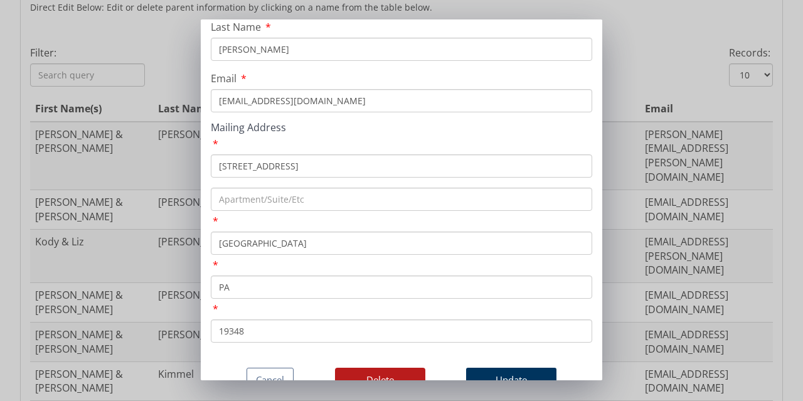
type input "[GEOGRAPHIC_DATA]"
click at [238, 333] on input "19348" at bounding box center [402, 330] width 382 height 23
drag, startPoint x: 249, startPoint y: 334, endPoint x: 221, endPoint y: 333, distance: 28.3
click at [221, 333] on input "19348" at bounding box center [402, 330] width 382 height 23
paste input "6057"
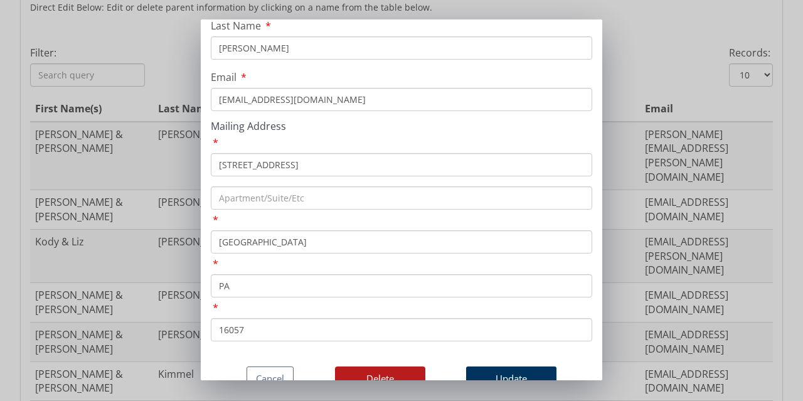
scroll to position [148, 0]
type input "16057"
click at [493, 367] on button "Update" at bounding box center [511, 379] width 90 height 24
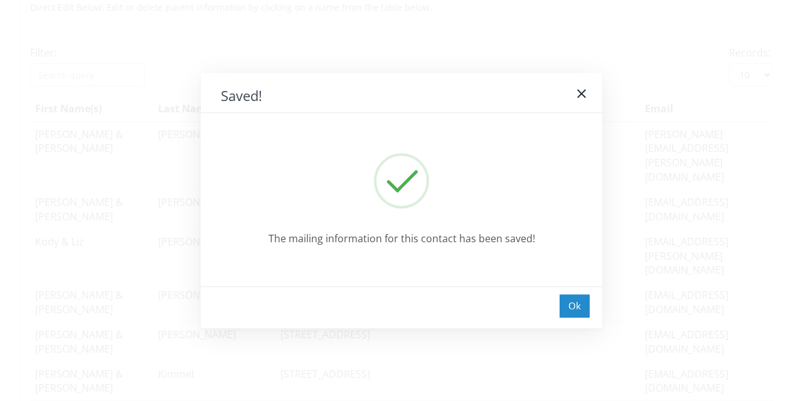
click at [572, 308] on div "Ok" at bounding box center [575, 305] width 30 height 23
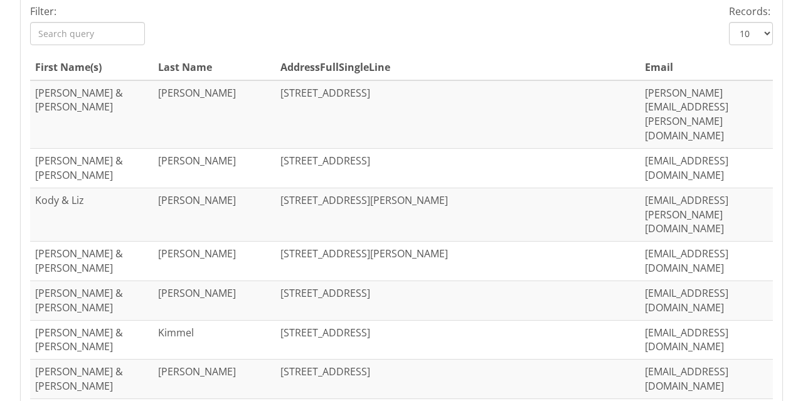
scroll to position [557, 0]
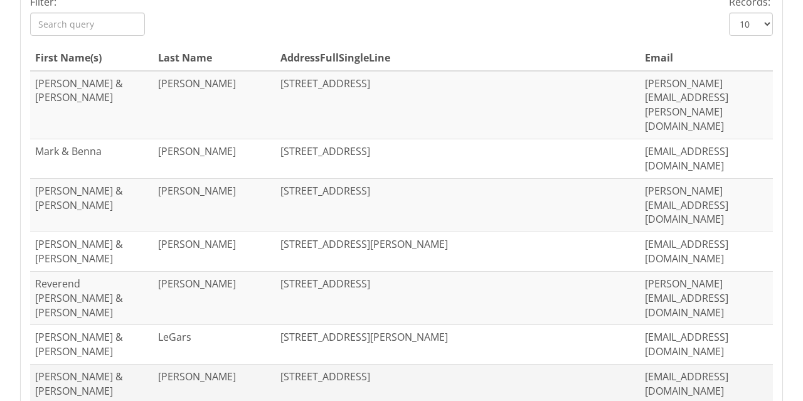
scroll to position [663, 0]
